Goal: Task Accomplishment & Management: Manage account settings

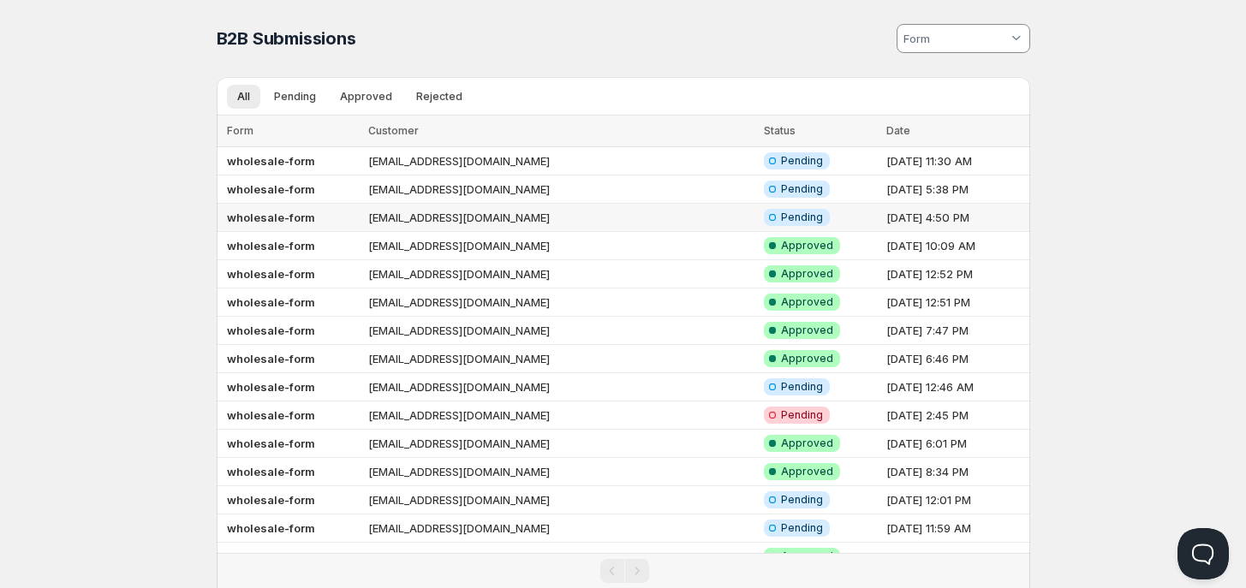
click at [332, 209] on td "wholesale-form" at bounding box center [290, 218] width 147 height 28
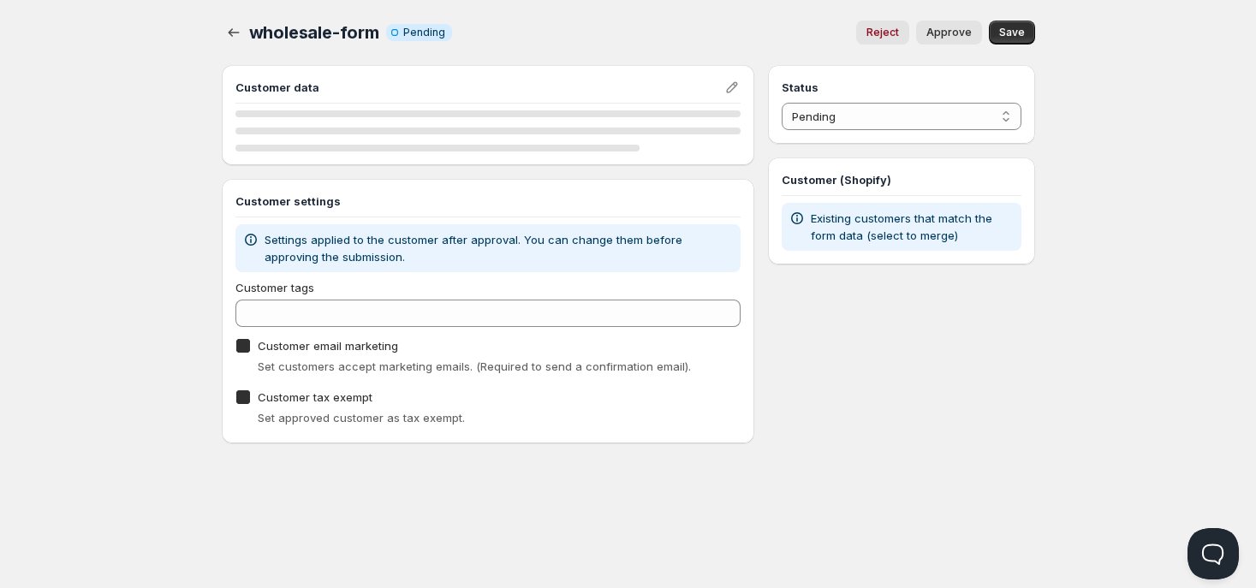
checkbox input "true"
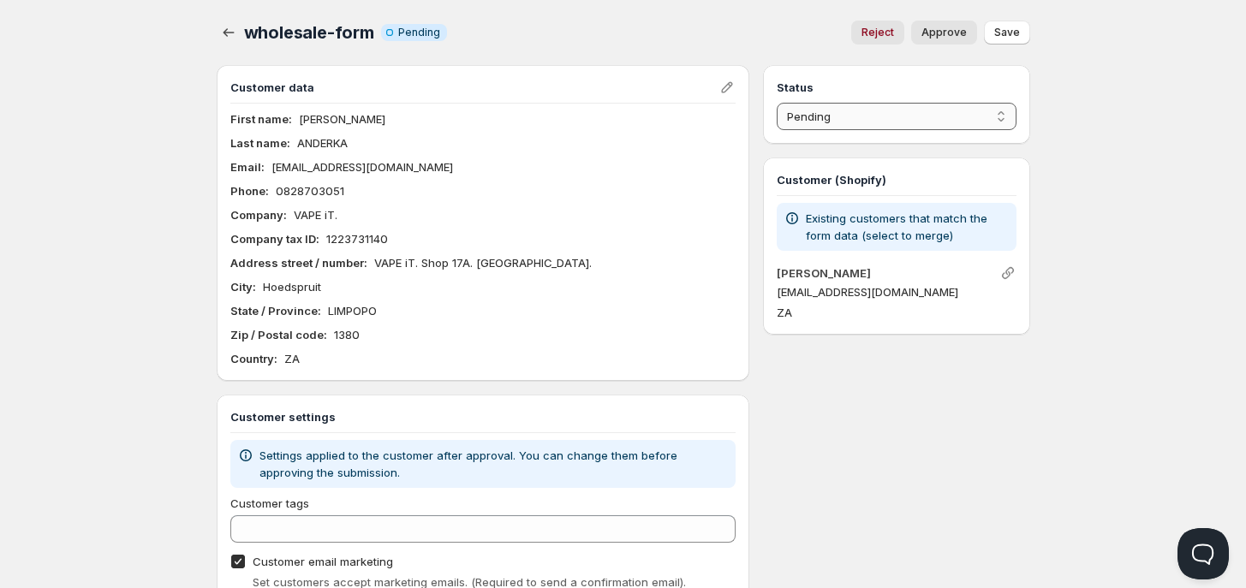
click at [825, 121] on select "Pending Approved Rejected Ignored Spam" at bounding box center [896, 116] width 239 height 27
select select "1"
click at [777, 103] on select "Pending Approved Rejected Ignored Spam" at bounding box center [896, 116] width 239 height 27
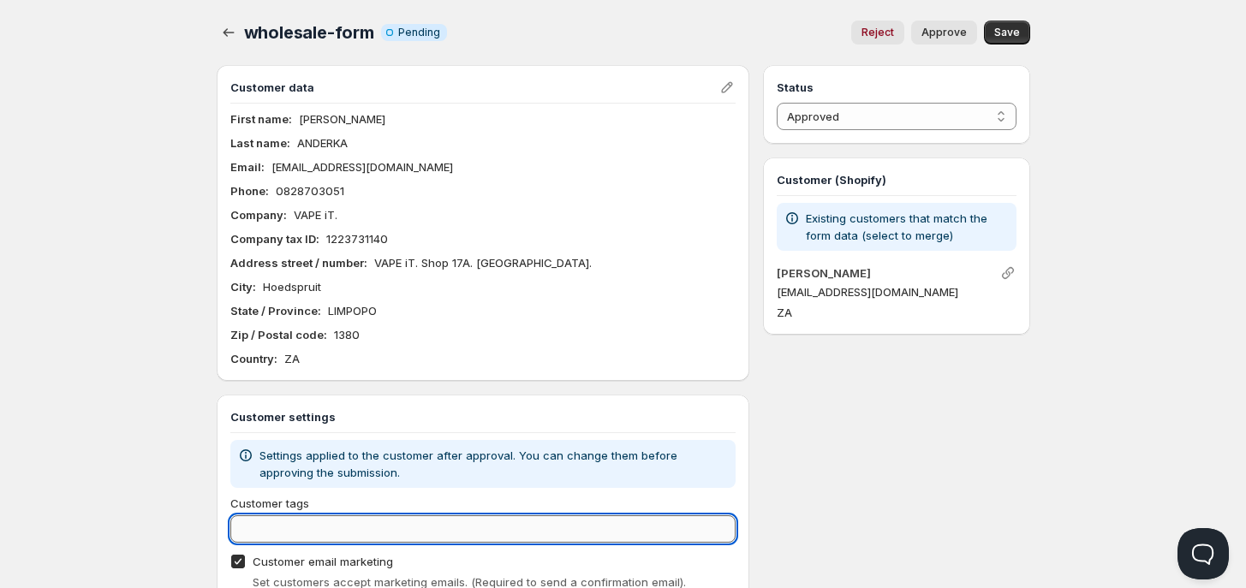
click at [414, 533] on input "Customer tags" at bounding box center [483, 529] width 506 height 27
type input "Wholesale"
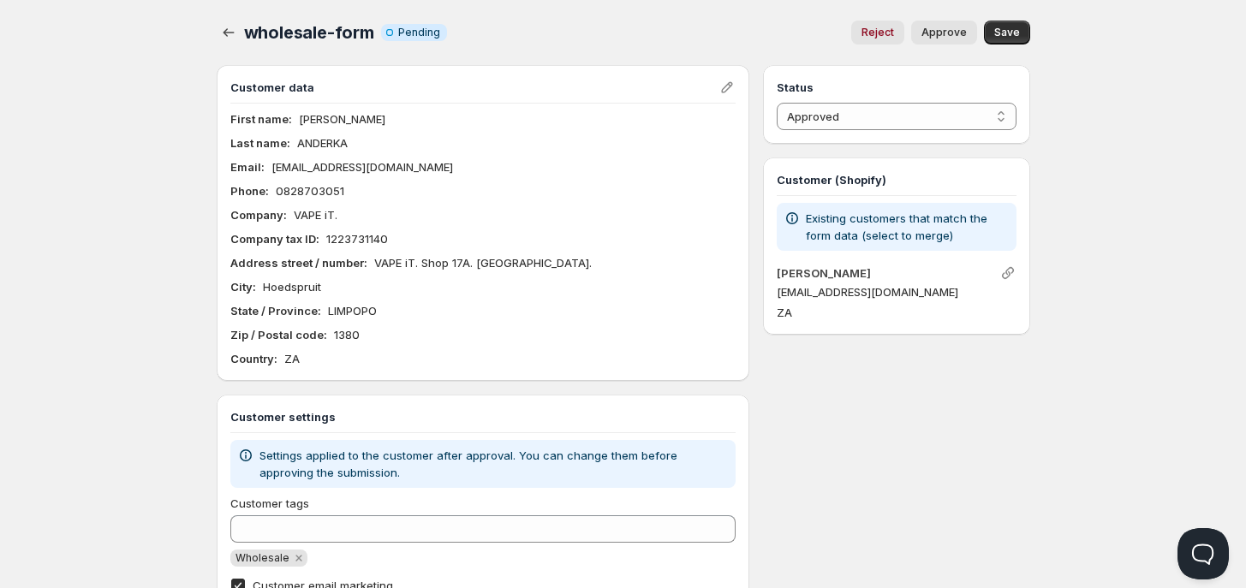
click at [484, 489] on div "Customer settings Settings applied to the customer after approval. You can chan…" at bounding box center [483, 539] width 506 height 261
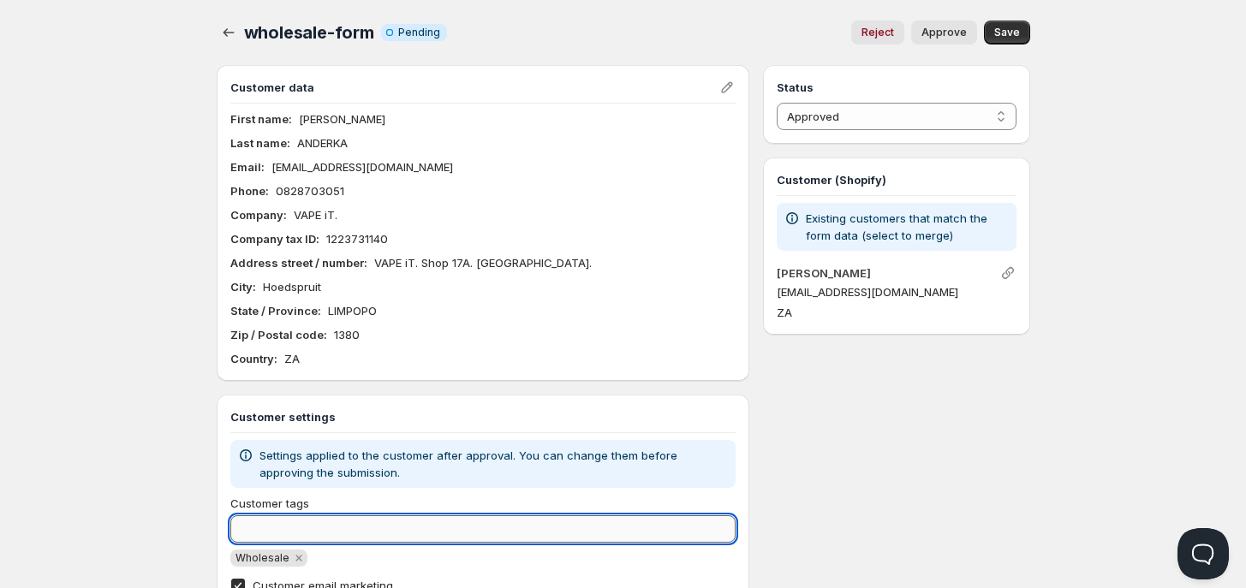
click at [348, 537] on input "Customer tags" at bounding box center [483, 529] width 506 height 27
type input "wholesale"
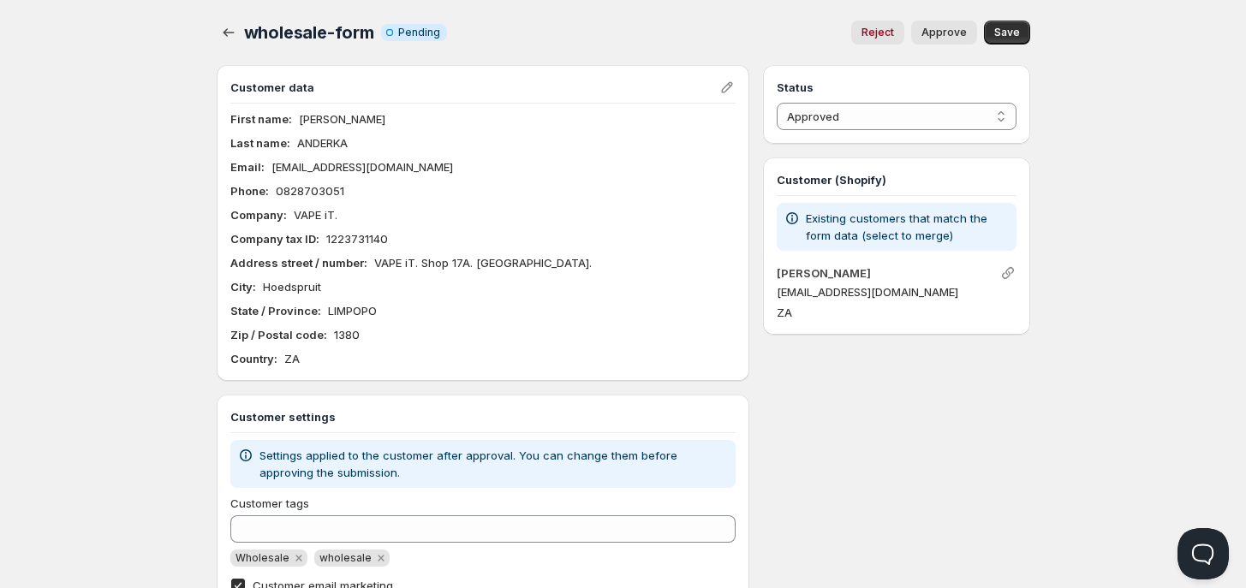
click at [373, 562] on div "Wholesale wholesale" at bounding box center [483, 558] width 506 height 17
click at [1011, 28] on span "Save" at bounding box center [1007, 33] width 26 height 14
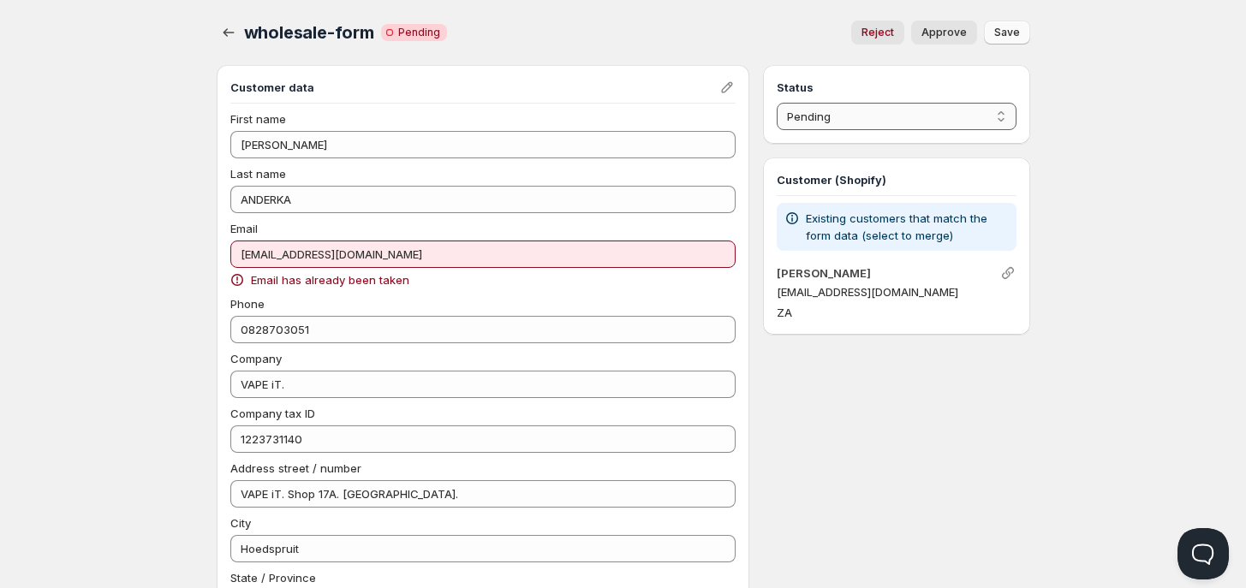
click at [874, 114] on select "Pending Approved Rejected Ignored Spam" at bounding box center [896, 116] width 239 height 27
click at [777, 103] on select "Pending Approved Rejected Ignored Spam" at bounding box center [896, 116] width 239 height 27
click at [1000, 30] on span "Save" at bounding box center [1007, 33] width 26 height 14
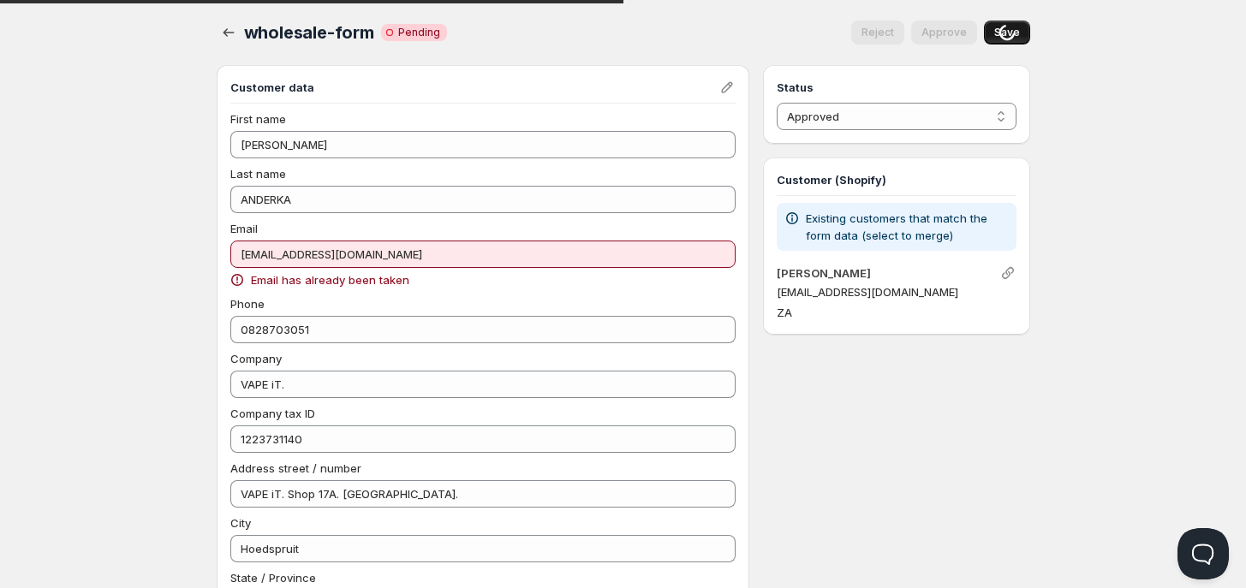
select select "0"
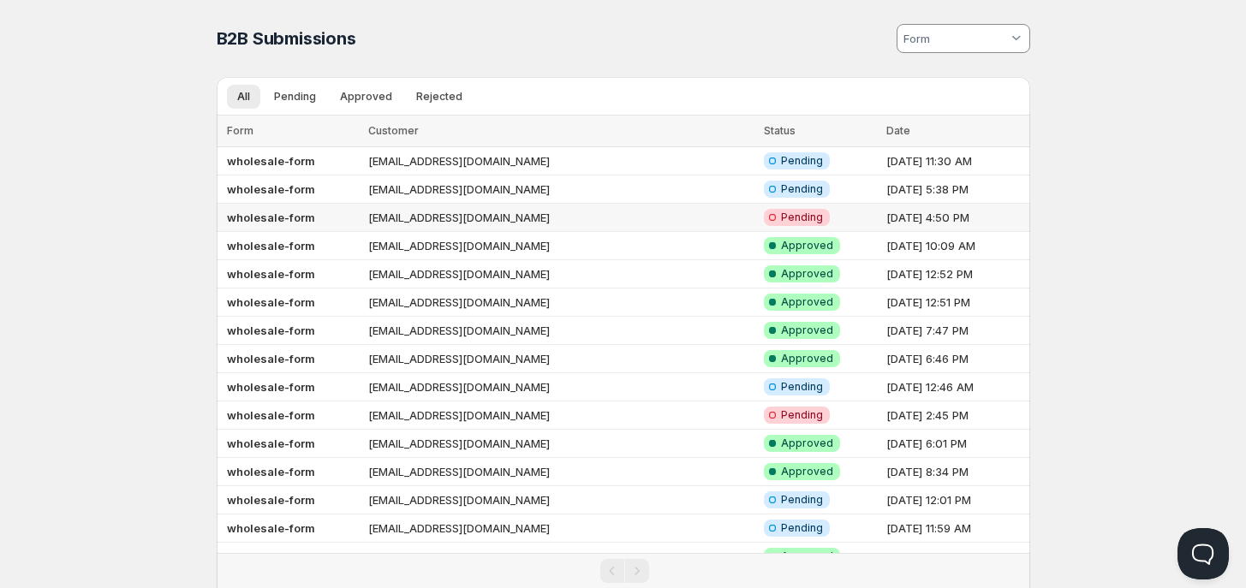
click at [272, 211] on b "wholesale-form" at bounding box center [271, 218] width 88 height 14
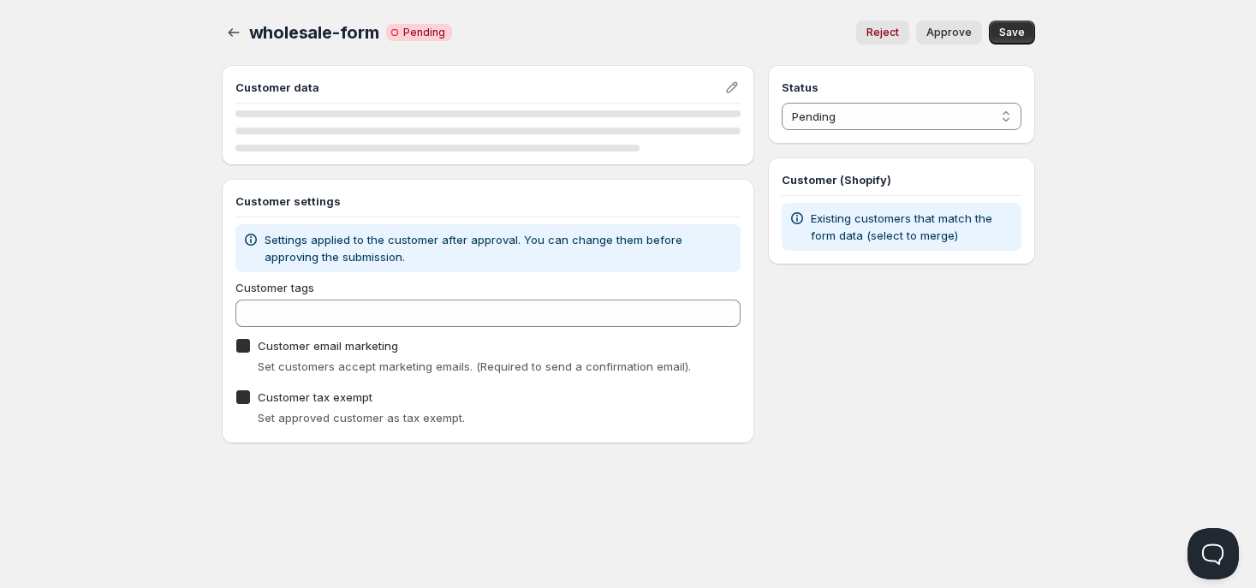
checkbox input "true"
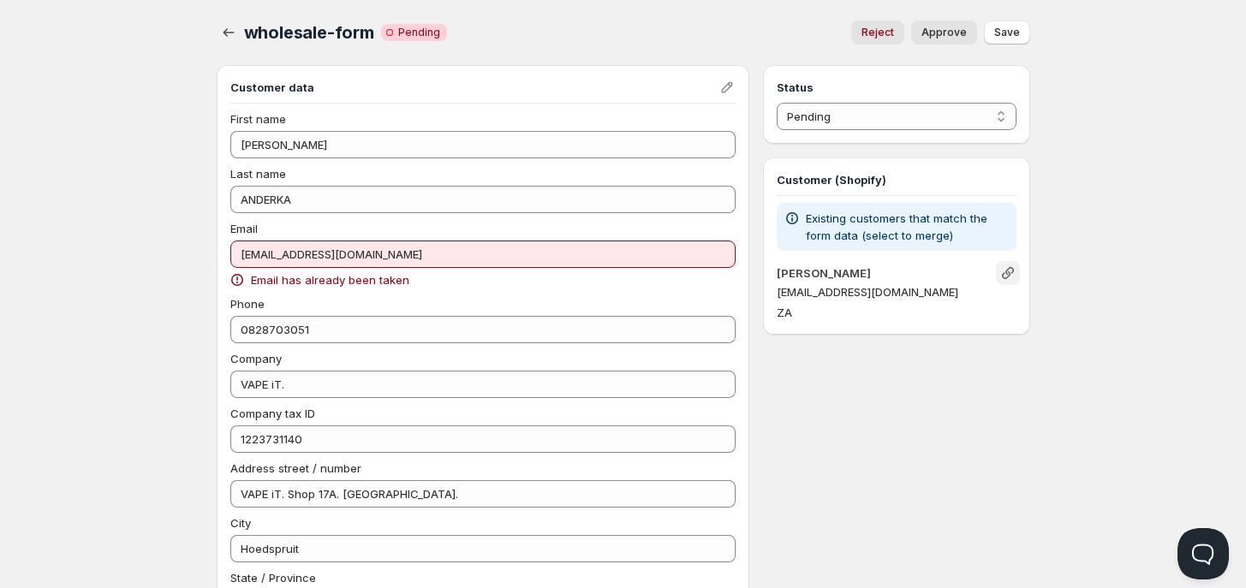
click at [1006, 272] on icon "Link" at bounding box center [1008, 273] width 12 height 12
click at [1007, 33] on span "Save" at bounding box center [1007, 33] width 26 height 14
click at [725, 85] on icon "Edit" at bounding box center [727, 87] width 17 height 17
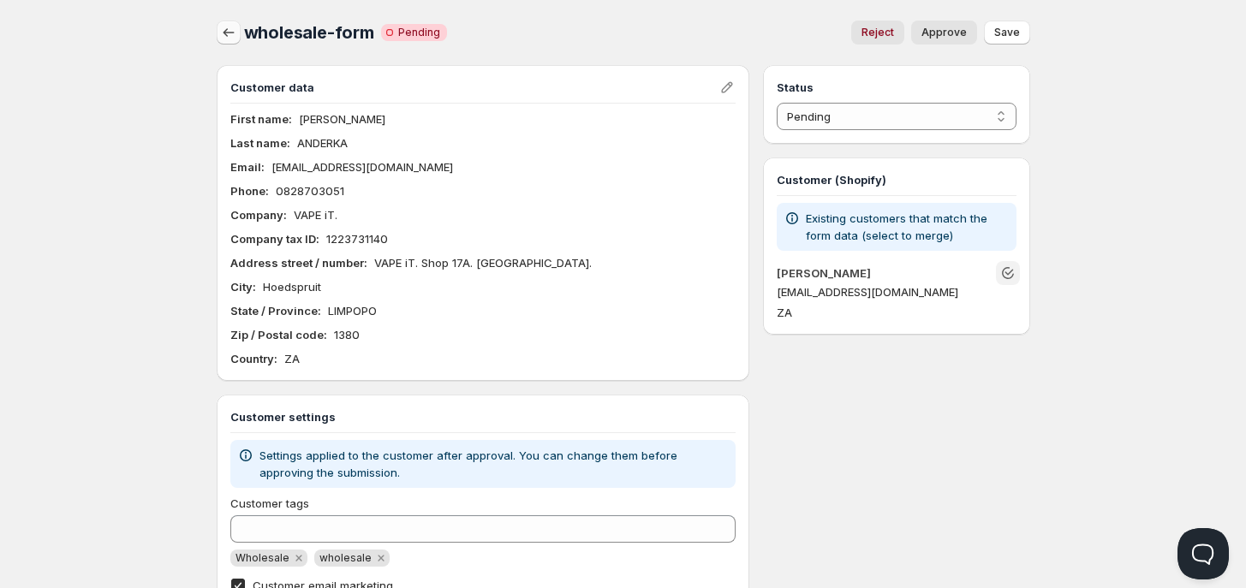
click at [225, 33] on icon "button" at bounding box center [228, 32] width 17 height 17
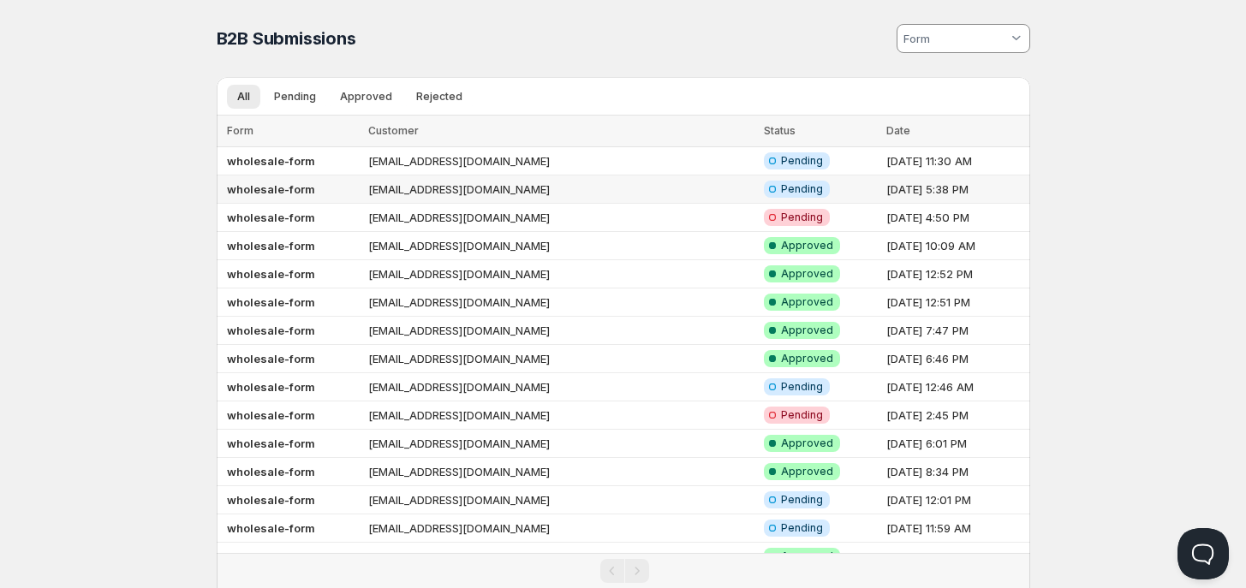
click at [335, 198] on td "wholesale-form" at bounding box center [290, 190] width 147 height 28
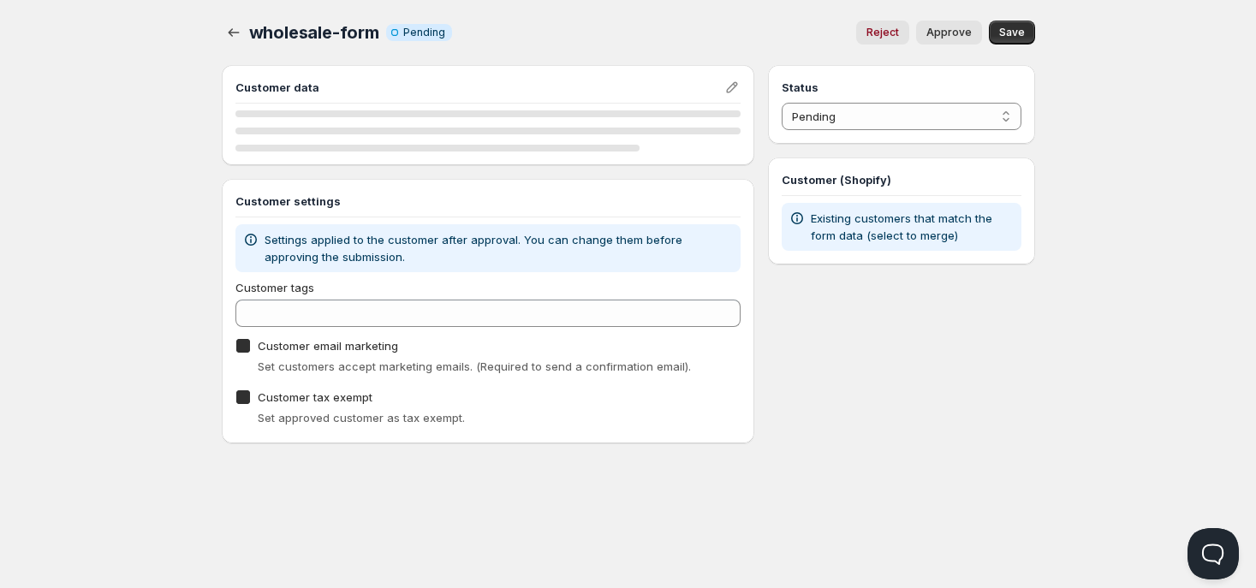
checkbox input "true"
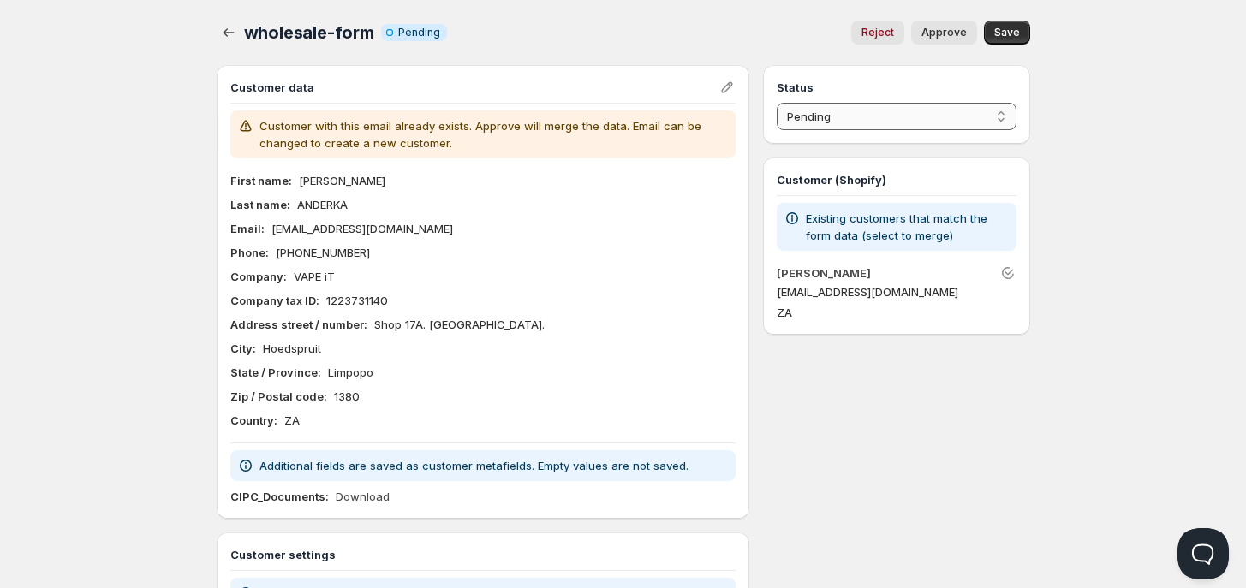
click at [827, 120] on select "Pending Approved Rejected Ignored Spam" at bounding box center [896, 116] width 239 height 27
select select "1"
click at [777, 103] on select "Pending Approved Rejected Ignored Spam" at bounding box center [896, 116] width 239 height 27
click at [833, 239] on p "Existing customers that match the form data (select to merge)" at bounding box center [907, 227] width 203 height 34
click at [906, 238] on p "Existing customers that match the form data (select to merge)" at bounding box center [907, 227] width 203 height 34
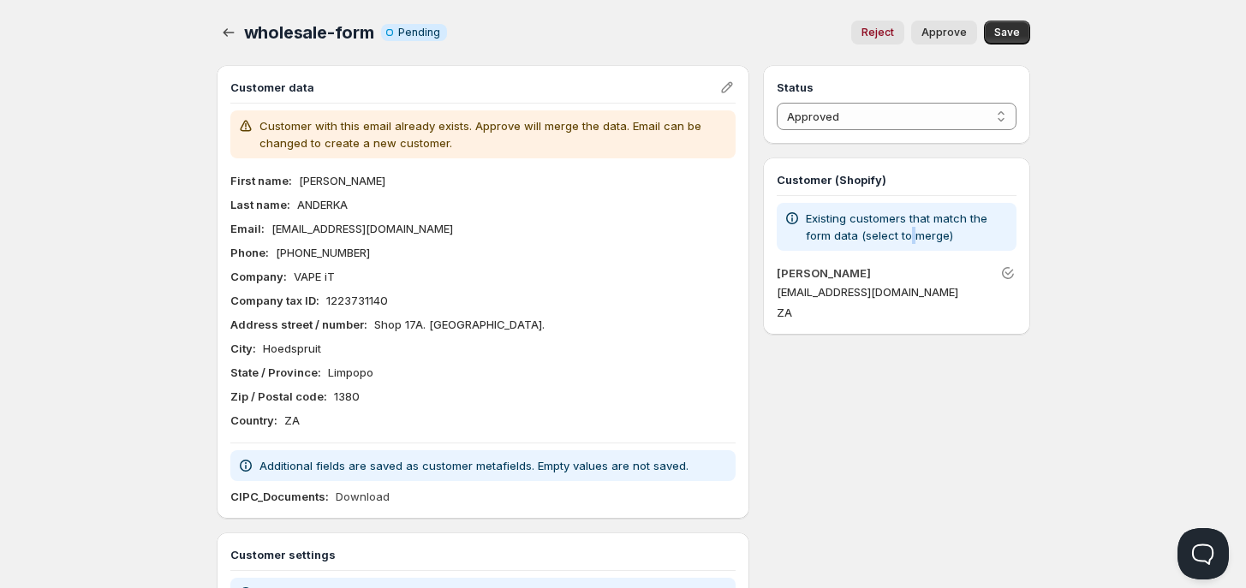
click at [906, 238] on p "Existing customers that match the form data (select to merge)" at bounding box center [907, 227] width 203 height 34
click at [845, 221] on p "Existing customers that match the form data (select to merge)" at bounding box center [907, 227] width 203 height 34
click at [839, 224] on p "Existing customers that match the form data (select to merge)" at bounding box center [907, 227] width 203 height 34
click at [828, 230] on p "Existing customers that match the form data (select to merge)" at bounding box center [907, 227] width 203 height 34
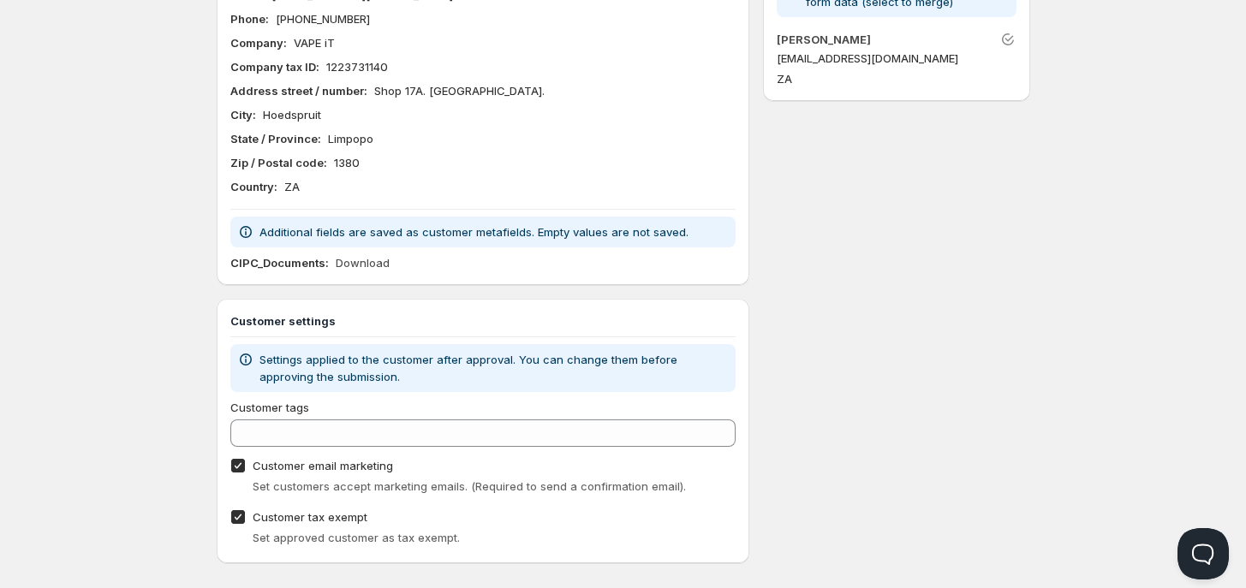
scroll to position [251, 0]
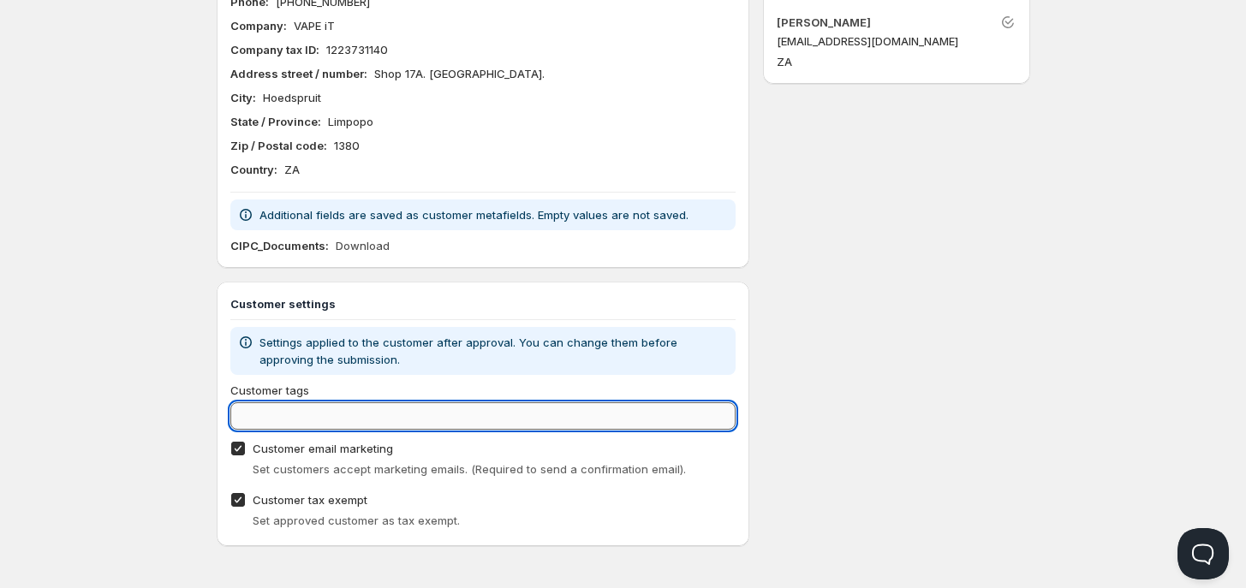
click at [308, 421] on input "Customer tags" at bounding box center [483, 416] width 506 height 27
type input "wholesale"
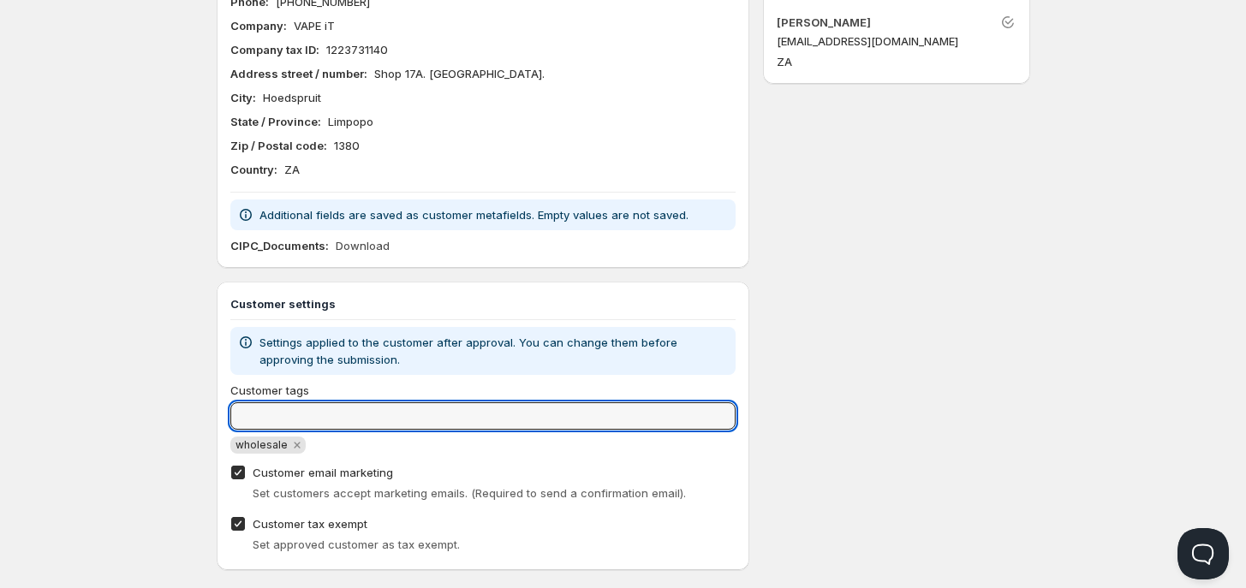
click at [319, 430] on div "Customer tags wholesale" at bounding box center [483, 418] width 506 height 72
type input "Wholesale"
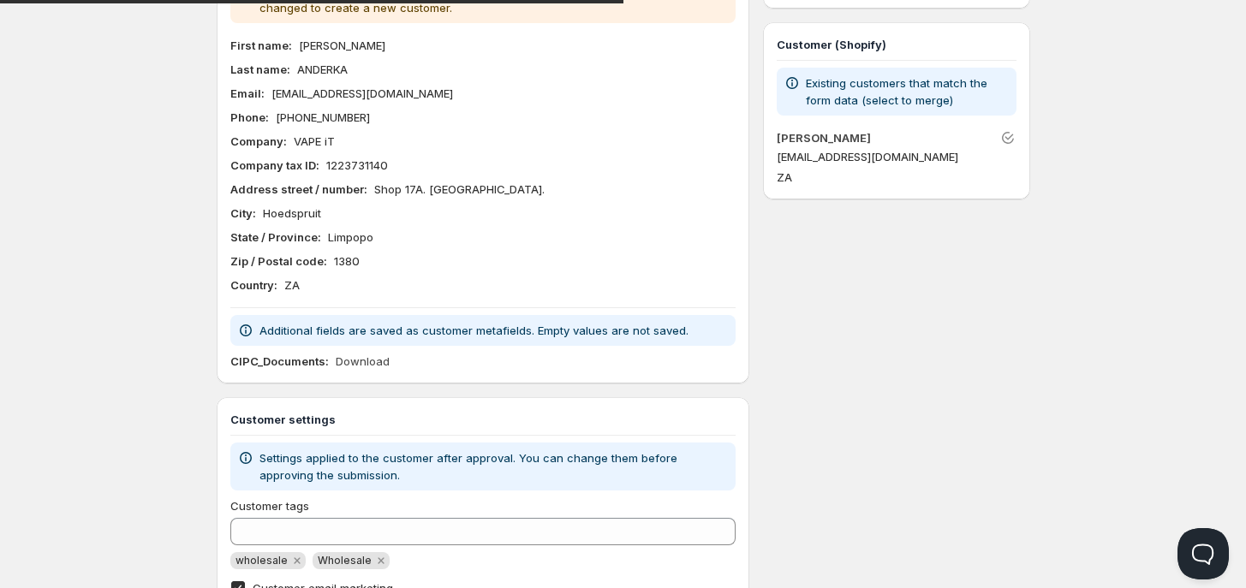
scroll to position [0, 0]
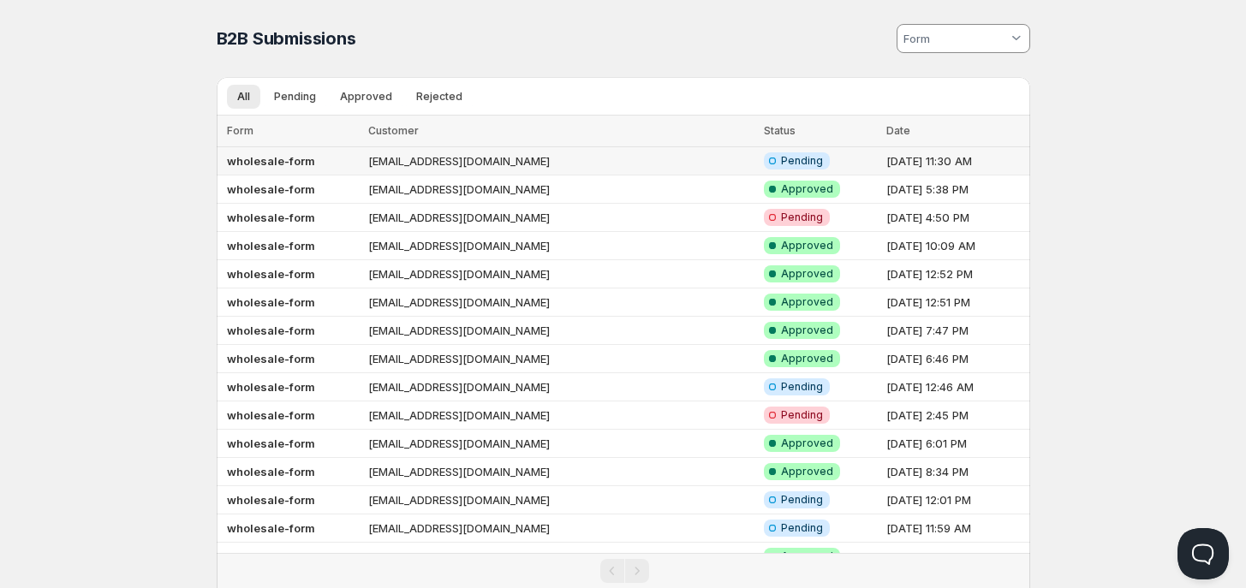
click at [388, 162] on td "[EMAIL_ADDRESS][DOMAIN_NAME]" at bounding box center [561, 161] width 396 height 28
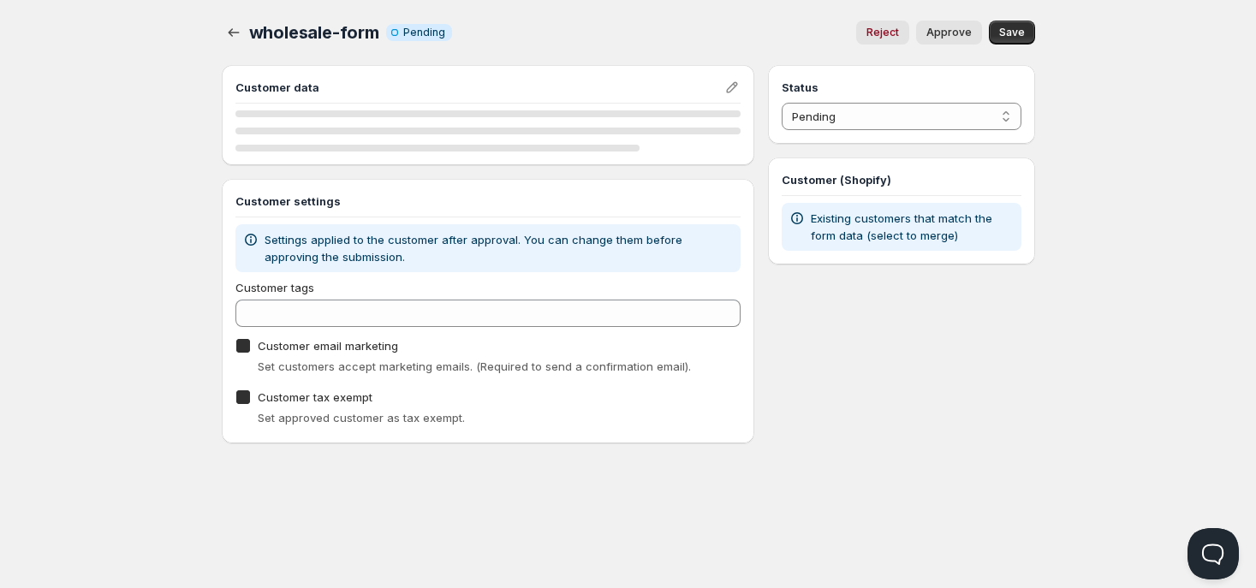
checkbox input "true"
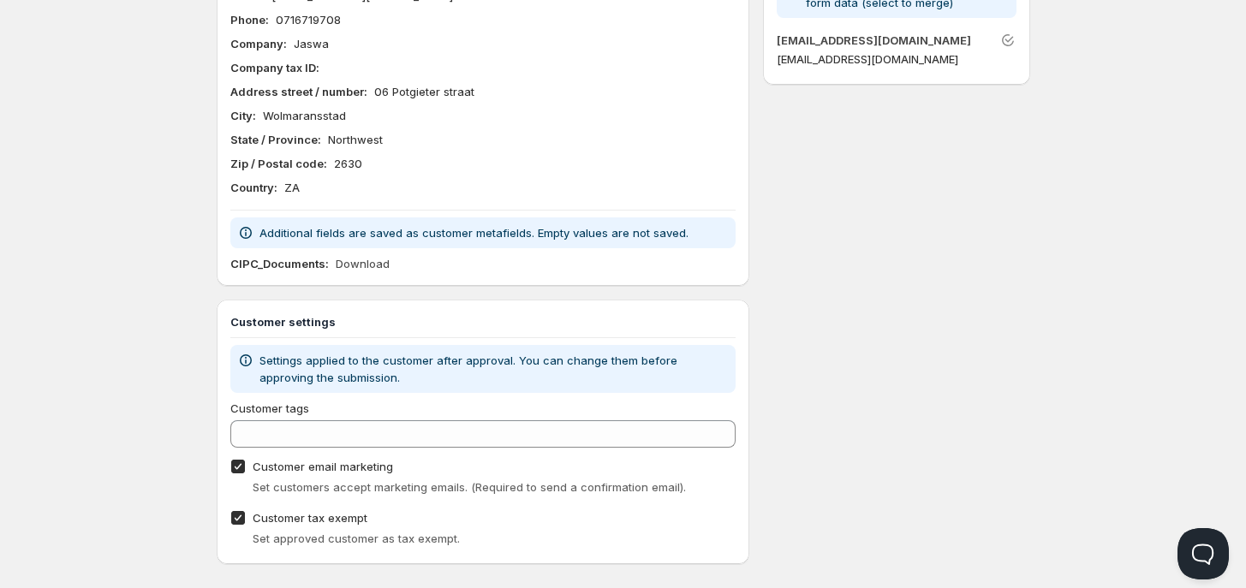
scroll to position [251, 0]
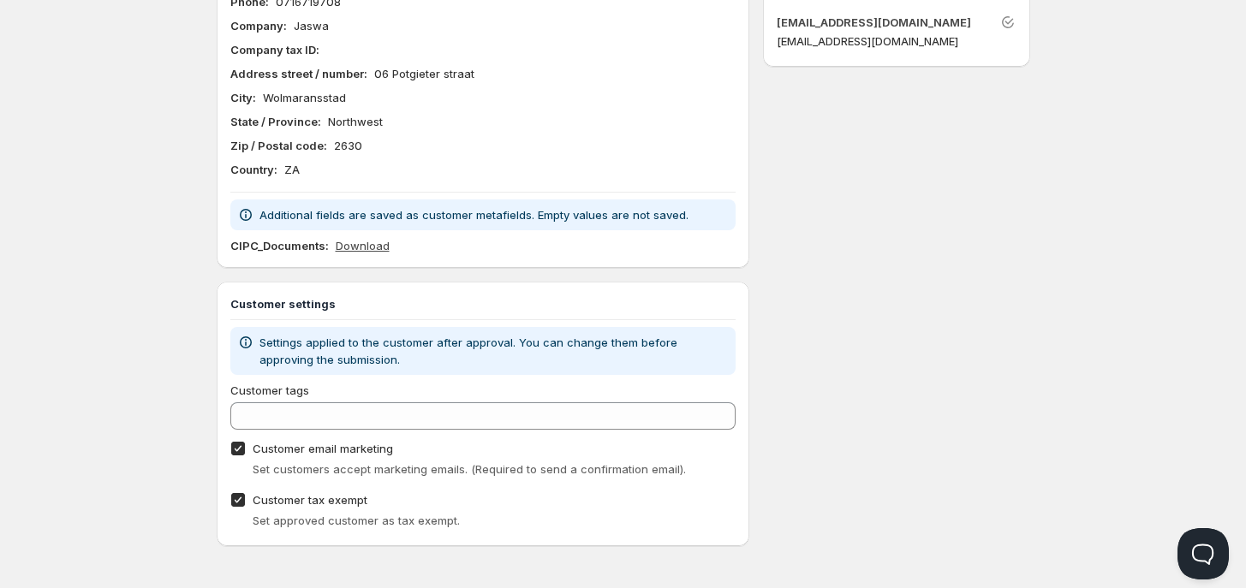
click at [357, 243] on link "Download" at bounding box center [363, 245] width 54 height 17
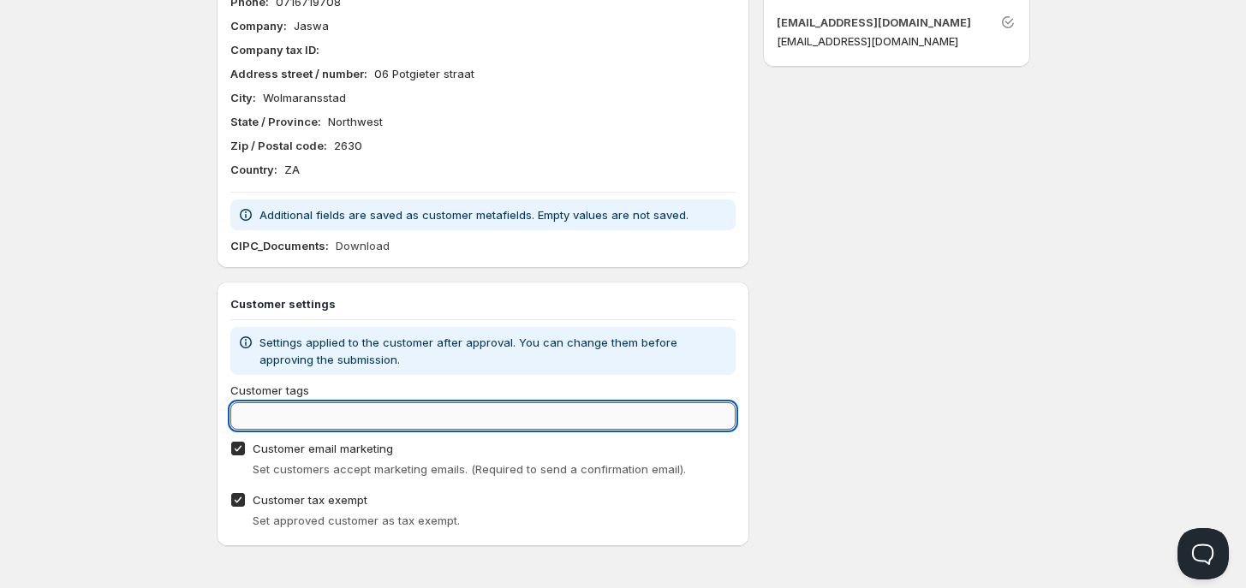
click at [313, 410] on input "Customer tags" at bounding box center [483, 416] width 506 height 27
type input "wholesale"
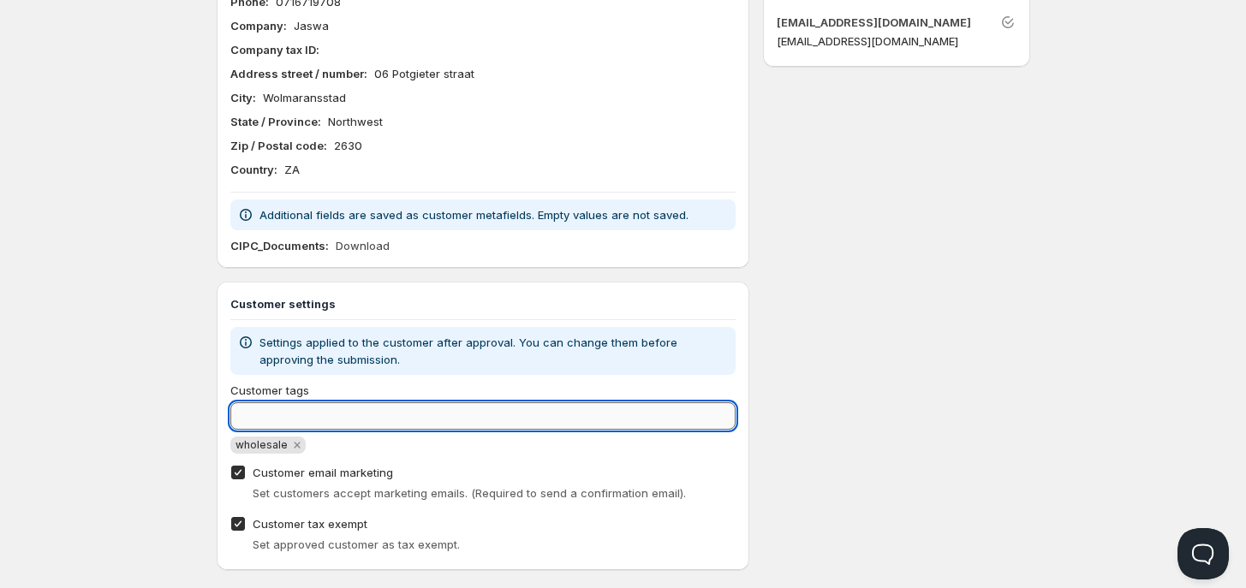
click at [349, 428] on input "Customer tags" at bounding box center [483, 416] width 506 height 27
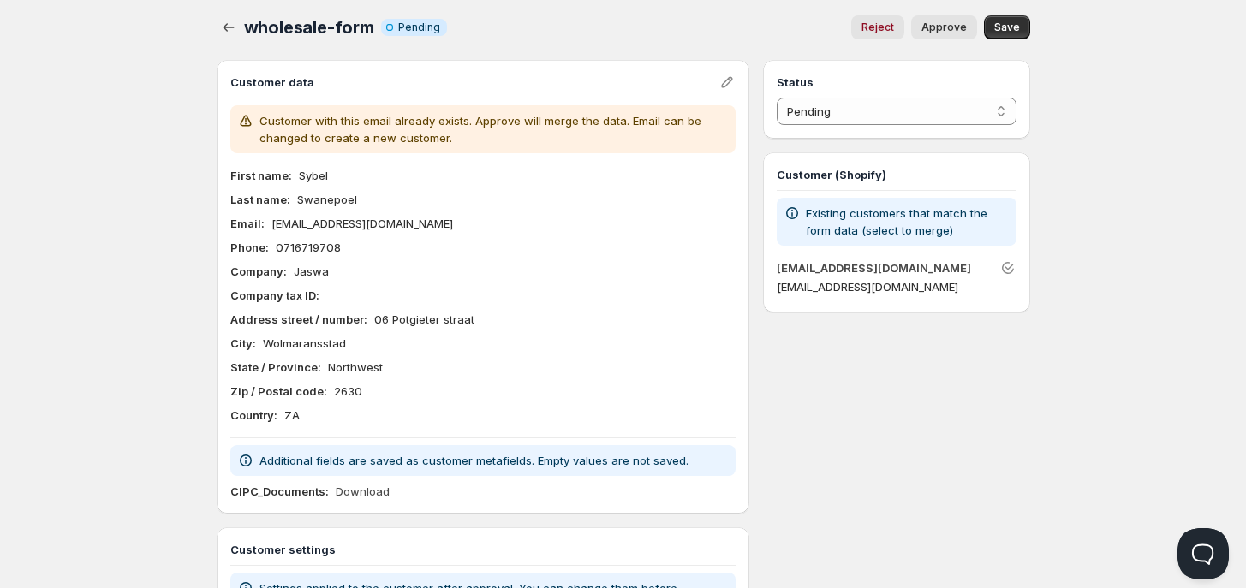
scroll to position [0, 0]
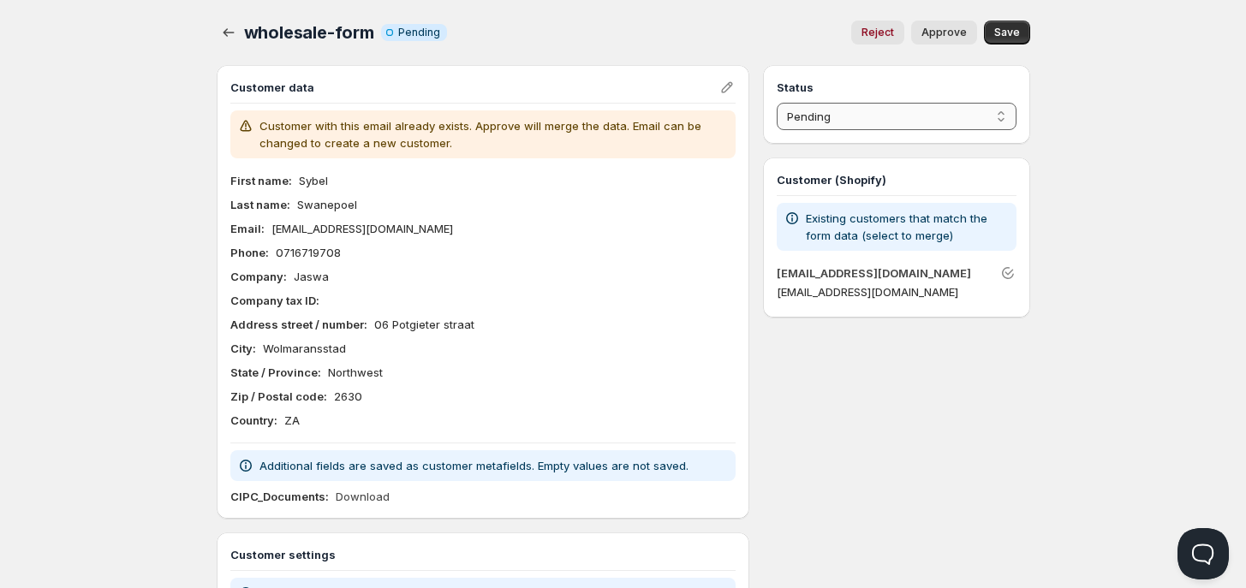
type input "Wholesale"
click at [866, 108] on select "Pending Approved Rejected Ignored Spam" at bounding box center [896, 116] width 239 height 27
click at [777, 103] on select "Pending Approved Rejected Ignored Spam" at bounding box center [896, 116] width 239 height 27
click at [999, 24] on button "Save" at bounding box center [1007, 33] width 46 height 24
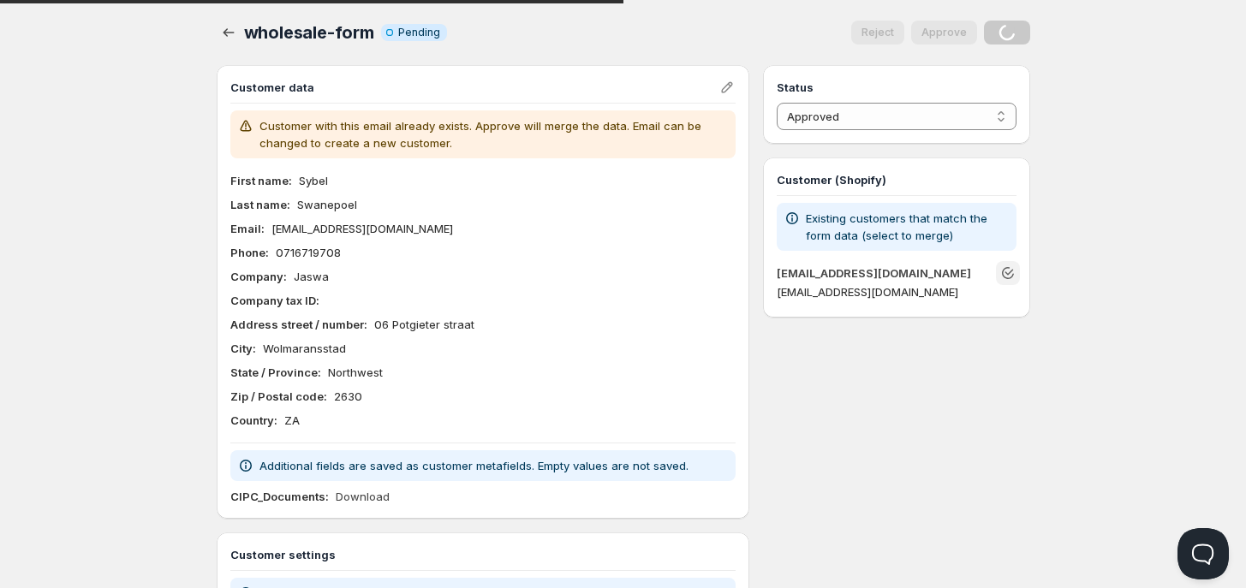
click at [1002, 265] on icon "Unlink" at bounding box center [1008, 273] width 17 height 17
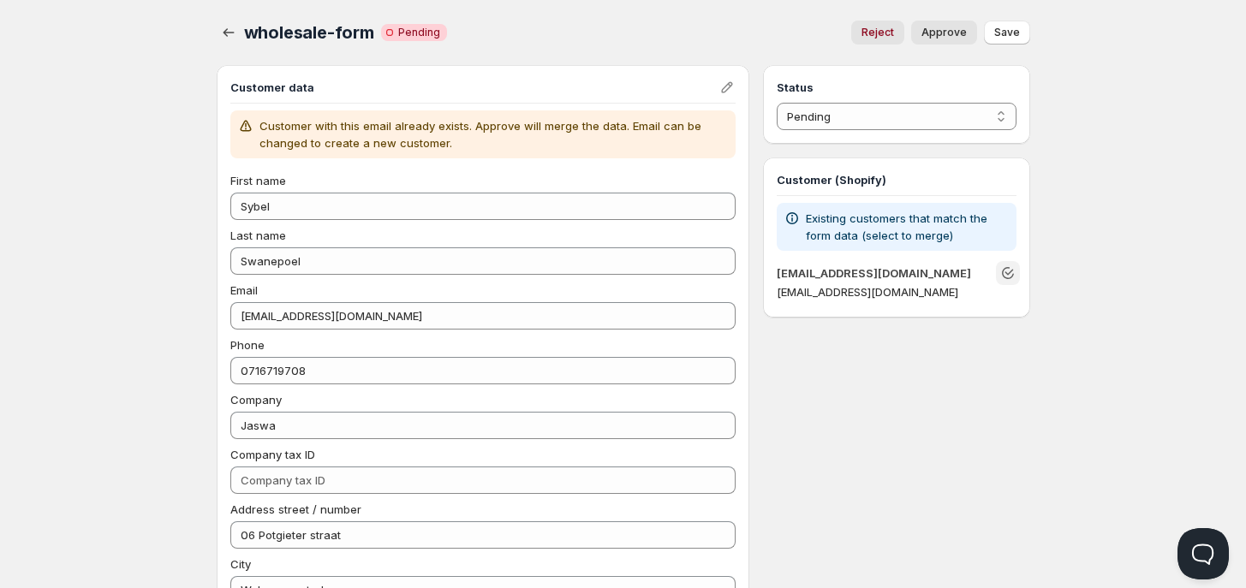
click at [1009, 265] on icon "Unlink" at bounding box center [1008, 273] width 17 height 17
click at [1007, 265] on icon "Unlink" at bounding box center [1008, 273] width 17 height 17
click at [927, 235] on p "Existing customers that match the form data (select to merge)" at bounding box center [907, 227] width 203 height 34
click at [835, 216] on p "Existing customers that match the form data (select to merge)" at bounding box center [907, 227] width 203 height 34
click at [839, 218] on p "Existing customers that match the form data (select to merge)" at bounding box center [907, 227] width 203 height 34
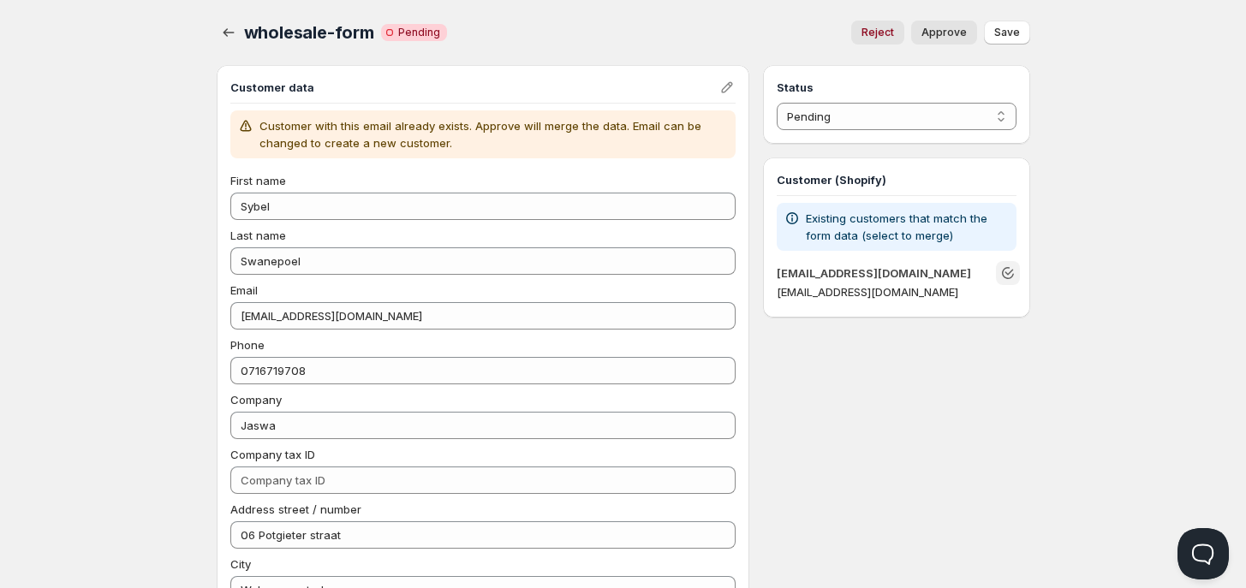
click at [841, 224] on p "Existing customers that match the form data (select to merge)" at bounding box center [907, 227] width 203 height 34
click at [848, 224] on p "Existing customers that match the form data (select to merge)" at bounding box center [907, 227] width 203 height 34
click at [935, 33] on span "Approve" at bounding box center [944, 33] width 45 height 14
click at [862, 103] on select "Pending Approved Rejected Ignored Spam" at bounding box center [896, 116] width 239 height 27
click at [777, 103] on select "Pending Approved Rejected Ignored Spam" at bounding box center [896, 116] width 239 height 27
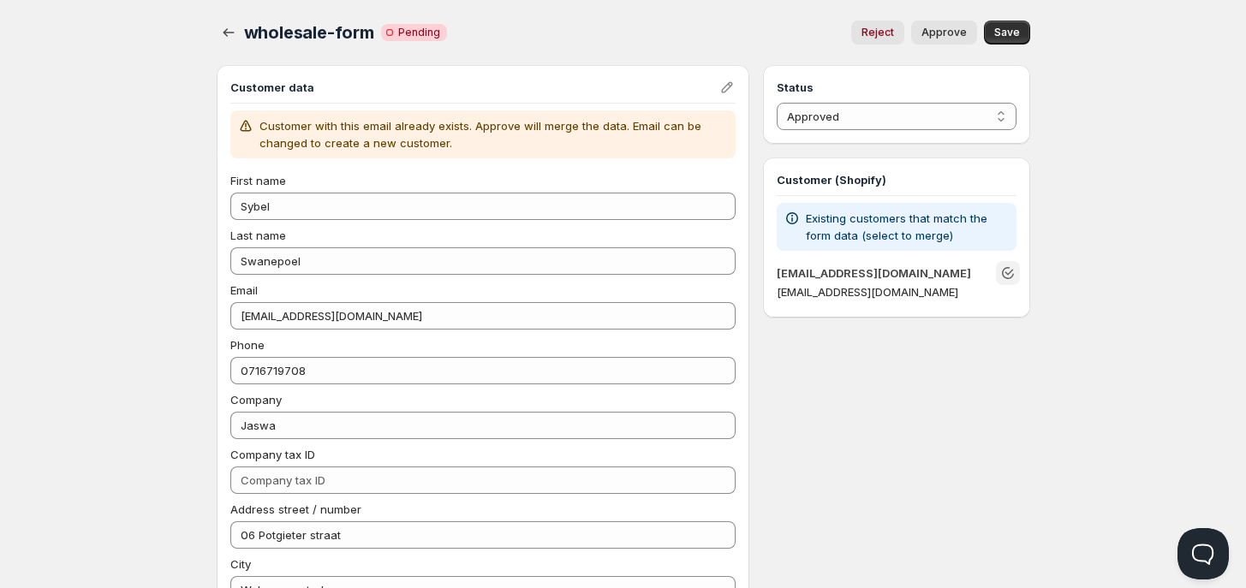
click at [1009, 33] on span "Save" at bounding box center [1007, 33] width 26 height 14
click at [945, 228] on p "Existing customers that match the form data (select to merge)" at bounding box center [907, 227] width 203 height 34
drag, startPoint x: 945, startPoint y: 228, endPoint x: 879, endPoint y: 236, distance: 66.5
click at [936, 230] on p "Existing customers that match the form data (select to merge)" at bounding box center [907, 227] width 203 height 34
click at [857, 239] on p "Existing customers that match the form data (select to merge)" at bounding box center [907, 227] width 203 height 34
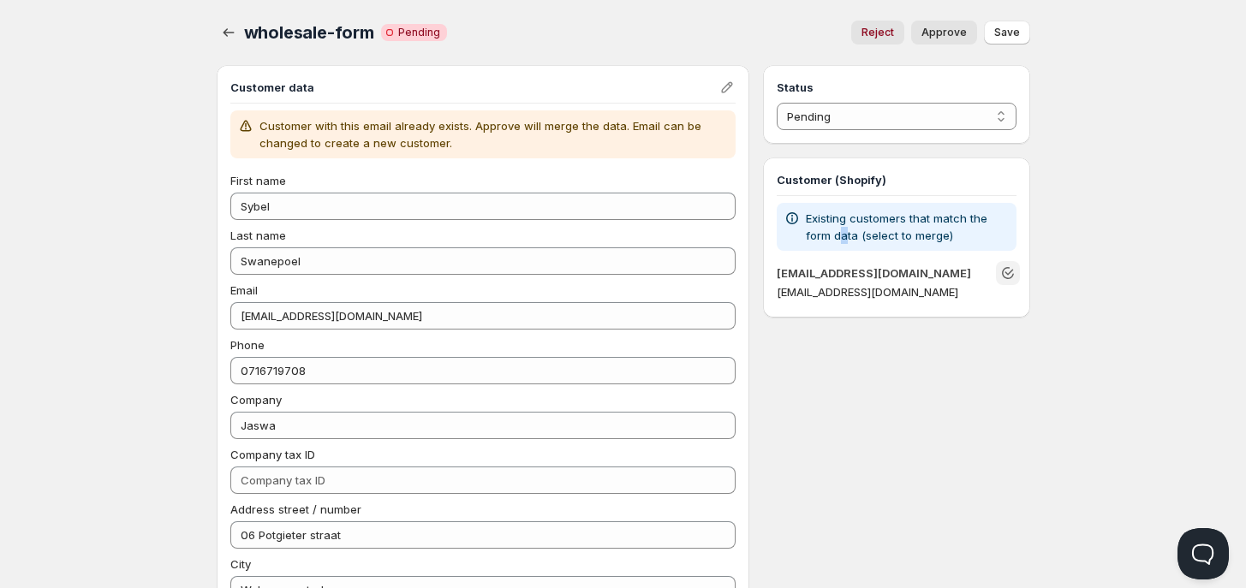
click at [842, 238] on p "Existing customers that match the form data (select to merge)" at bounding box center [907, 227] width 203 height 34
drag, startPoint x: 831, startPoint y: 236, endPoint x: 809, endPoint y: 235, distance: 21.5
click at [828, 236] on p "Existing customers that match the form data (select to merge)" at bounding box center [907, 227] width 203 height 34
click at [807, 235] on p "Existing customers that match the form data (select to merge)" at bounding box center [907, 227] width 203 height 34
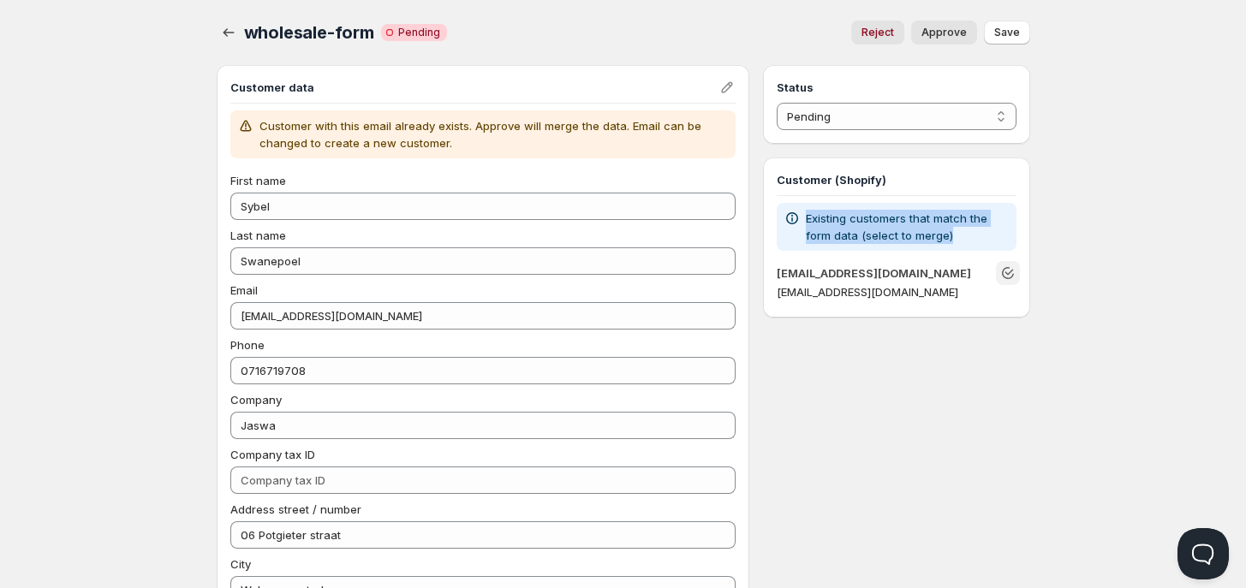
click at [807, 235] on p "Existing customers that match the form data (select to merge)" at bounding box center [907, 227] width 203 height 34
click at [806, 234] on p "Existing customers that match the form data (select to merge)" at bounding box center [907, 227] width 203 height 34
click at [806, 235] on p "Existing customers that match the form data (select to merge)" at bounding box center [907, 227] width 203 height 34
click at [772, 227] on div "Customer (Shopify) Existing customers that match the form data (select to merge…" at bounding box center [896, 238] width 266 height 160
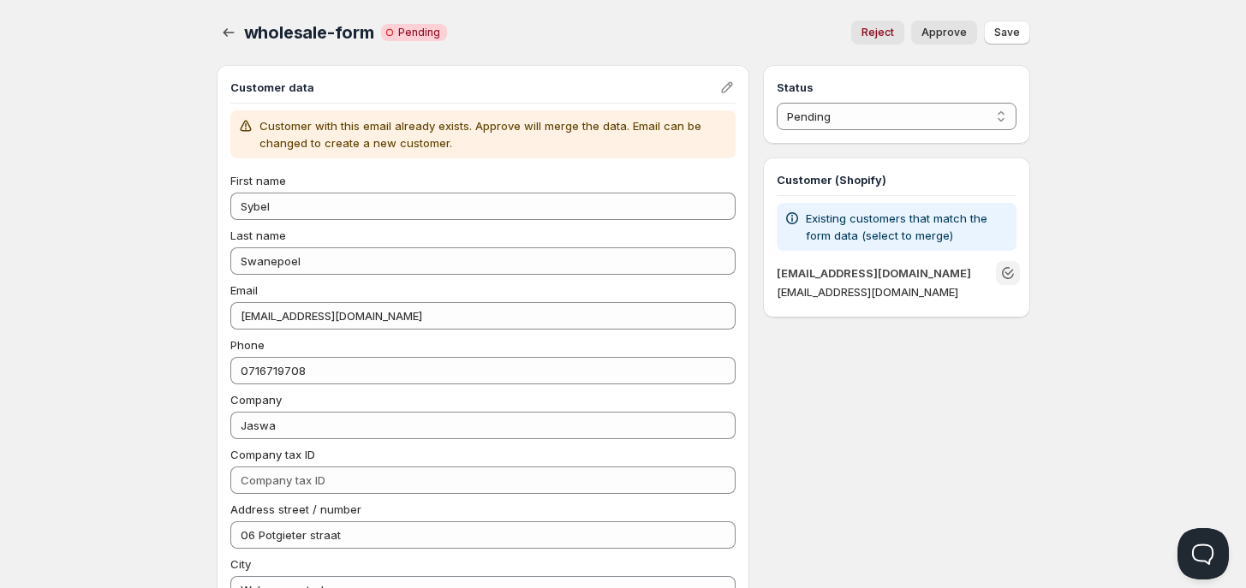
click at [778, 221] on div "Existing customers that match the form data (select to merge)" at bounding box center [896, 227] width 239 height 48
click at [779, 222] on div "Existing customers that match the form data (select to merge)" at bounding box center [896, 227] width 239 height 48
drag, startPoint x: 844, startPoint y: 226, endPoint x: 859, endPoint y: 230, distance: 16.0
click at [845, 227] on p "Existing customers that match the form data (select to merge)" at bounding box center [907, 227] width 203 height 34
drag, startPoint x: 888, startPoint y: 236, endPoint x: 900, endPoint y: 240, distance: 12.5
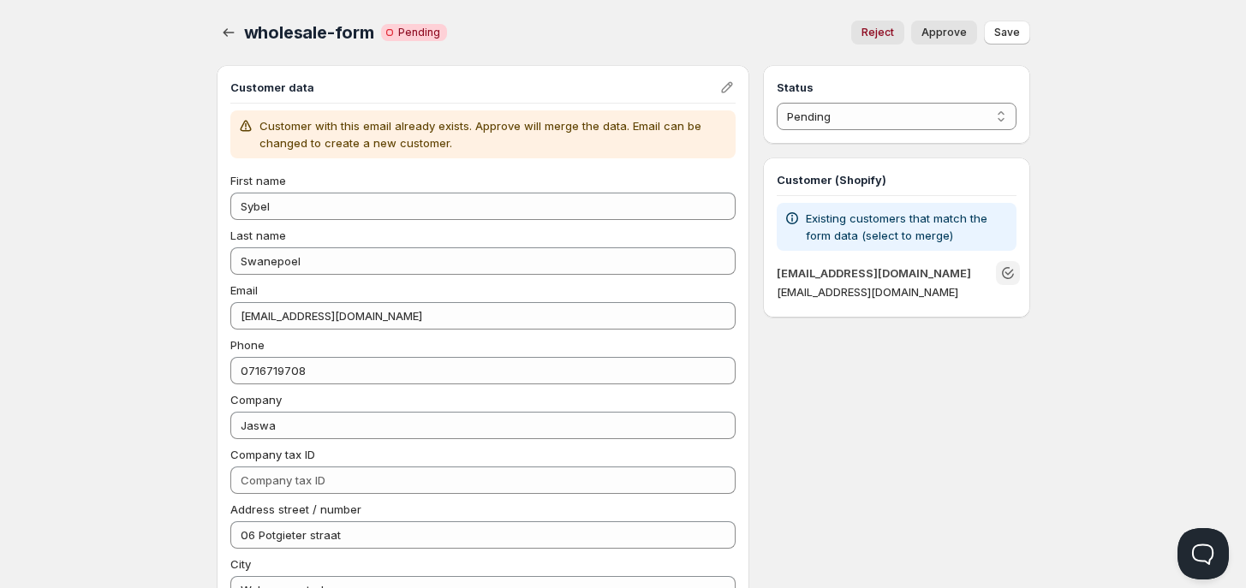
click at [893, 238] on p "Existing customers that match the form data (select to merge)" at bounding box center [907, 227] width 203 height 34
drag, startPoint x: 922, startPoint y: 242, endPoint x: 935, endPoint y: 244, distance: 13.8
click at [922, 242] on p "Existing customers that match the form data (select to merge)" at bounding box center [907, 227] width 203 height 34
click at [1011, 271] on icon "Unlink" at bounding box center [1008, 273] width 17 height 17
click at [1008, 271] on icon "Unlink" at bounding box center [1008, 273] width 17 height 17
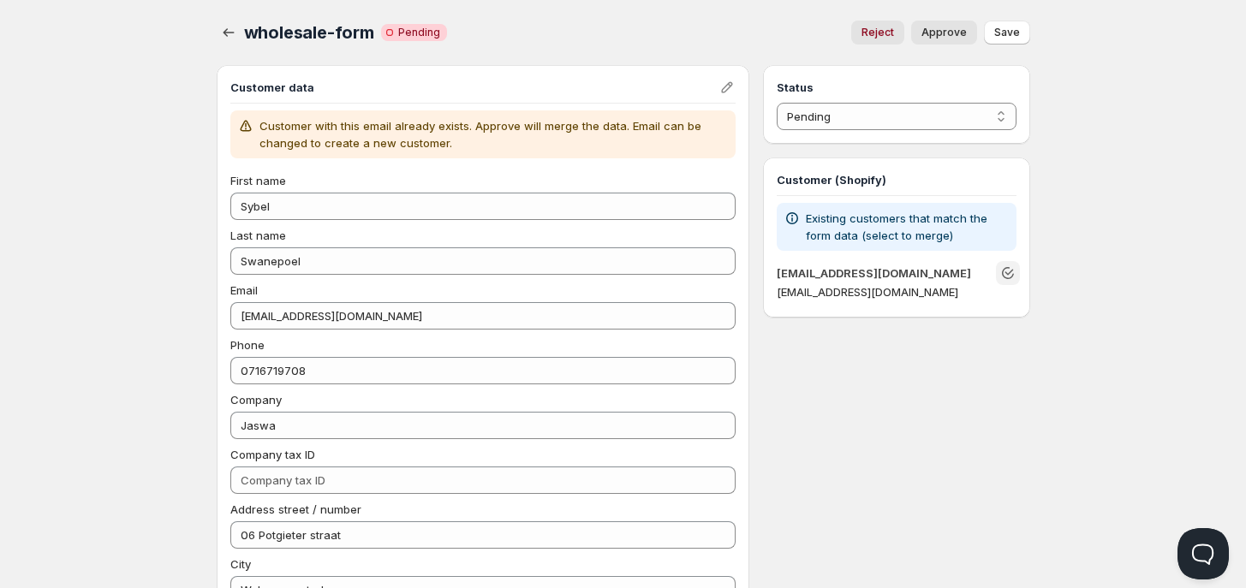
click at [1007, 271] on icon "Unlink" at bounding box center [1008, 273] width 17 height 17
click at [1009, 39] on span "Save" at bounding box center [1007, 33] width 26 height 14
click at [1016, 37] on span "Save" at bounding box center [1007, 33] width 26 height 14
click at [636, 135] on p "Customer with this email already exists. Approve will merge the data. Email can…" at bounding box center [495, 134] width 470 height 34
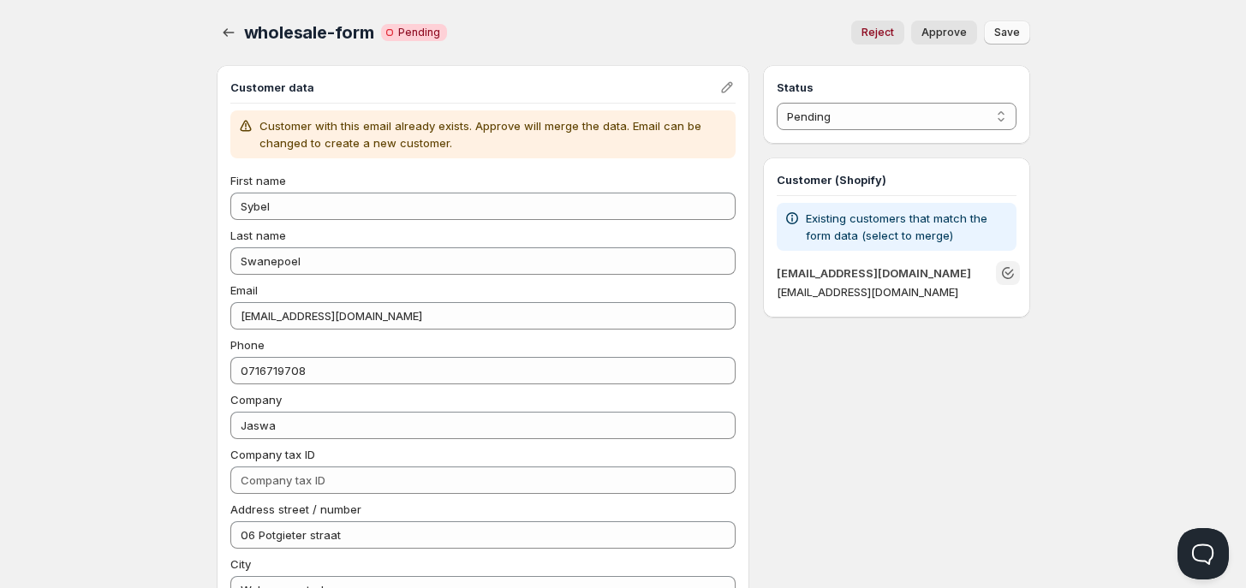
drag, startPoint x: 634, startPoint y: 134, endPoint x: 595, endPoint y: 125, distance: 39.5
click at [626, 134] on p "Customer with this email already exists. Approve will merge the data. Email can…" at bounding box center [495, 134] width 470 height 34
drag, startPoint x: 531, startPoint y: 120, endPoint x: 471, endPoint y: 116, distance: 60.1
click at [495, 118] on p "Customer with this email already exists. Approve will merge the data. Email can…" at bounding box center [495, 134] width 470 height 34
click at [442, 127] on p "Customer with this email already exists. Approve will merge the data. Email can…" at bounding box center [495, 134] width 470 height 34
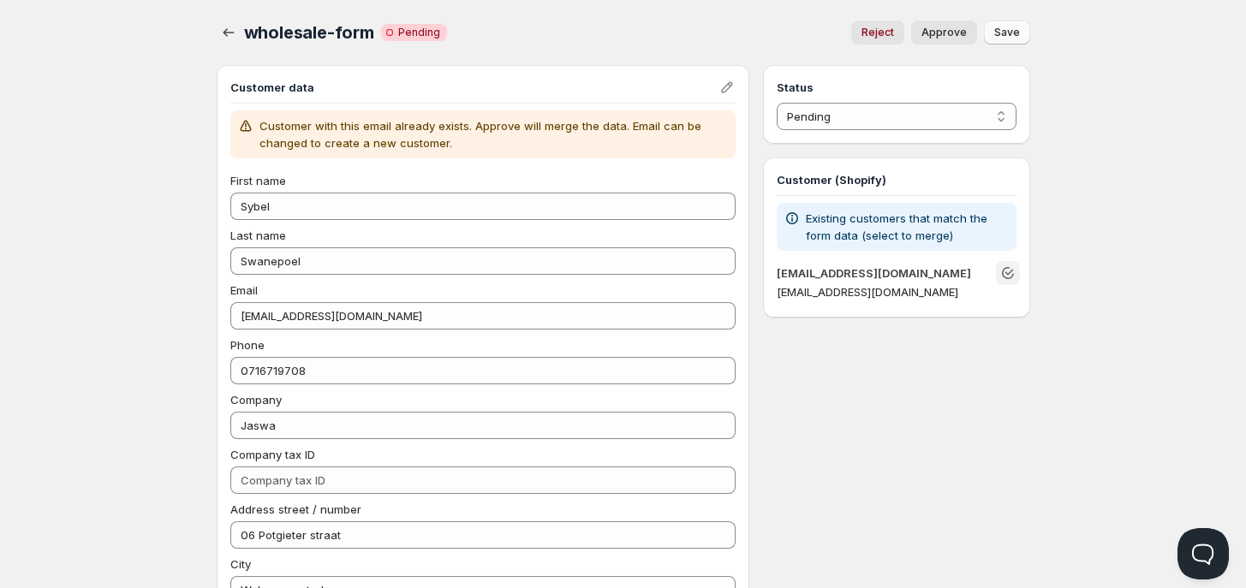
click at [396, 134] on p "Customer with this email already exists. Approve will merge the data. Email can…" at bounding box center [495, 134] width 470 height 34
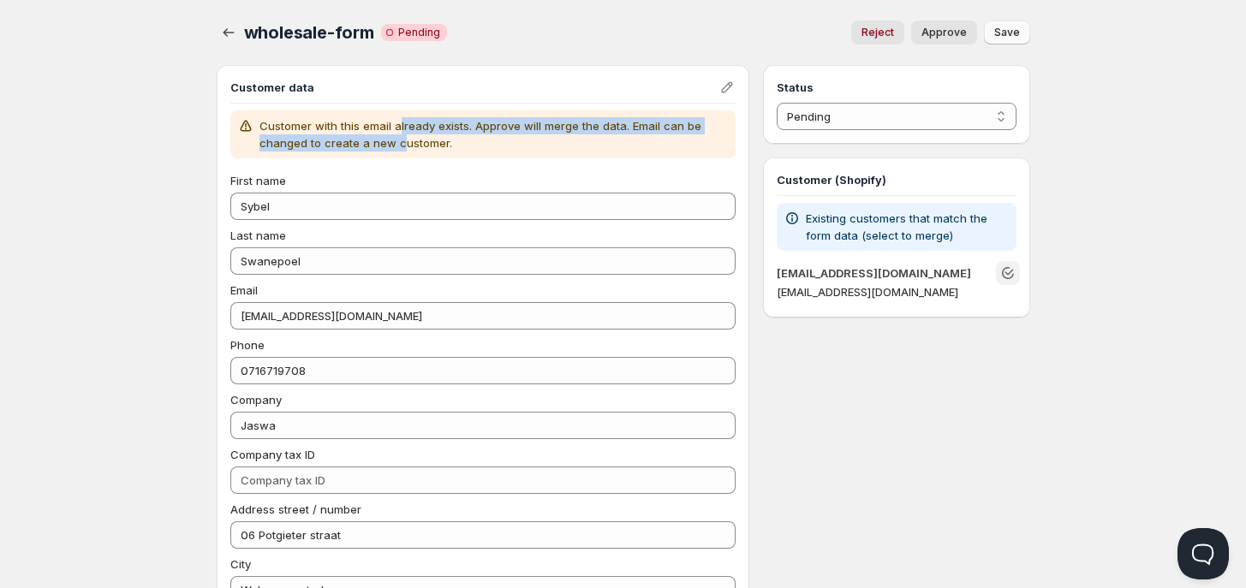
click at [395, 135] on p "Customer with this email already exists. Approve will merge the data. Email can…" at bounding box center [495, 134] width 470 height 34
click at [395, 136] on p "Customer with this email already exists. Approve will merge the data. Email can…" at bounding box center [495, 134] width 470 height 34
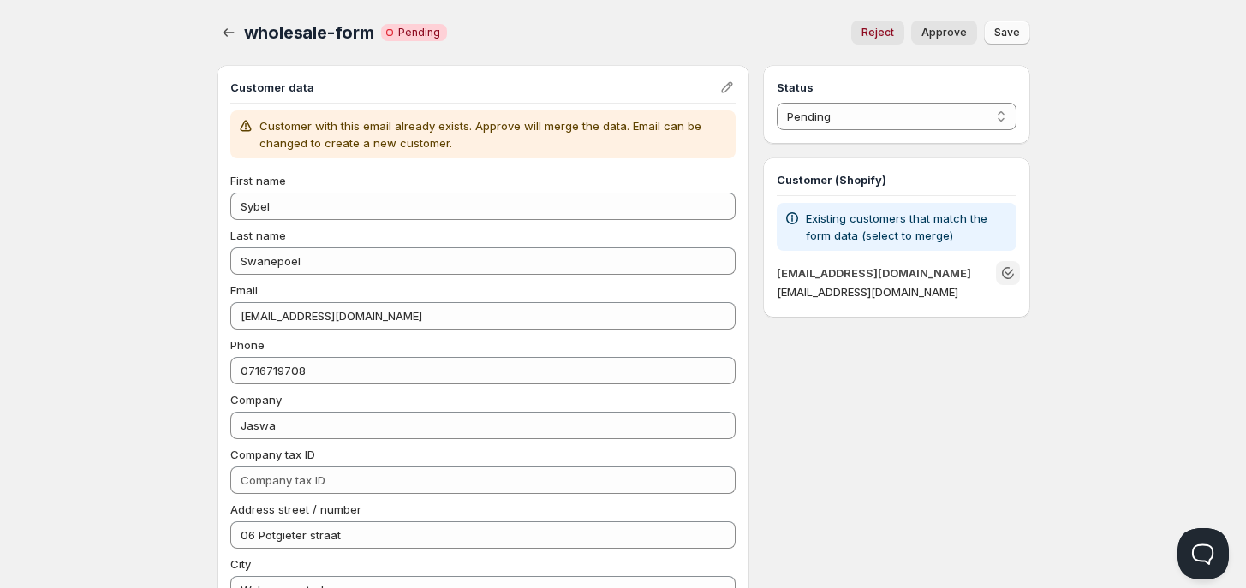
click at [474, 146] on p "Customer with this email already exists. Approve will merge the data. Email can…" at bounding box center [495, 134] width 470 height 34
click at [722, 87] on icon "Edit" at bounding box center [727, 87] width 17 height 17
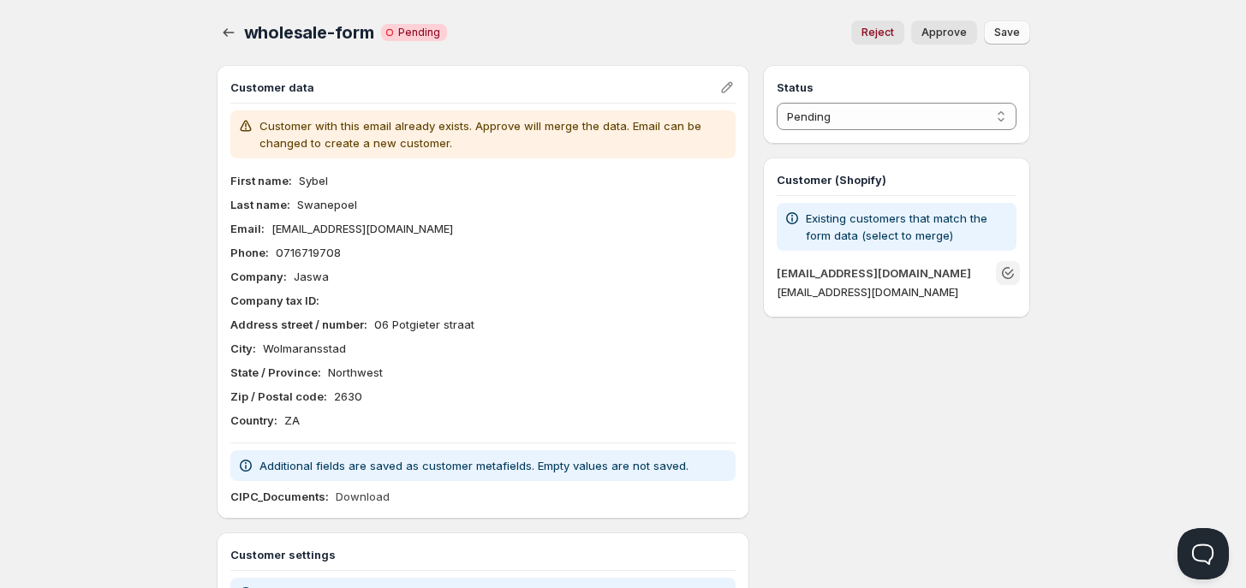
click at [612, 461] on p "Additional fields are saved as customer metafields. Empty values are not saved." at bounding box center [474, 465] width 429 height 17
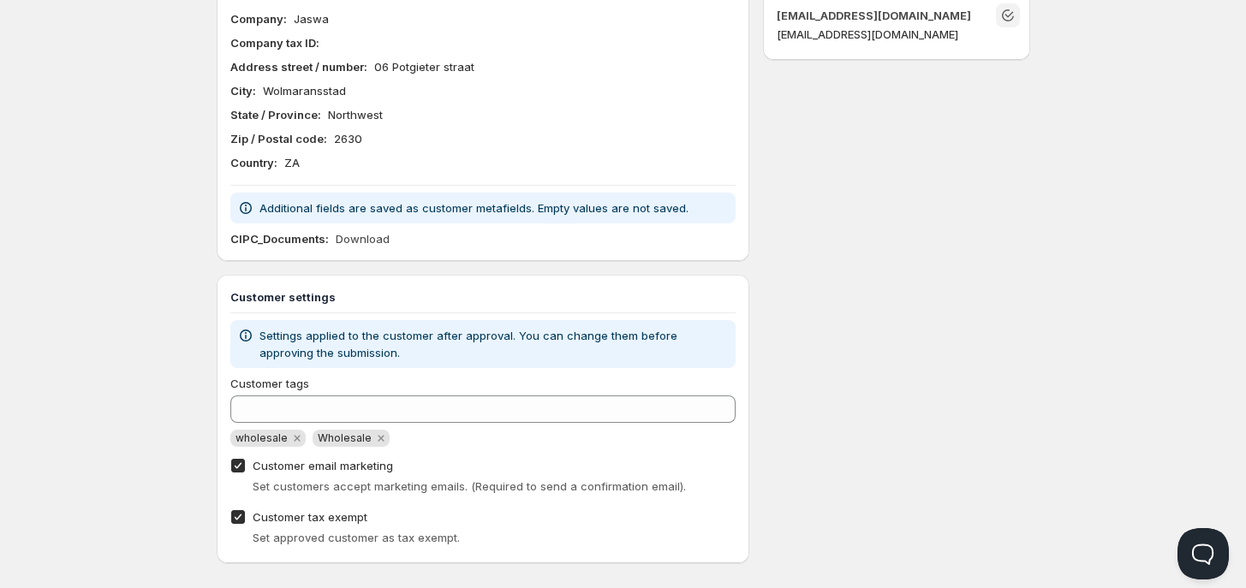
scroll to position [276, 0]
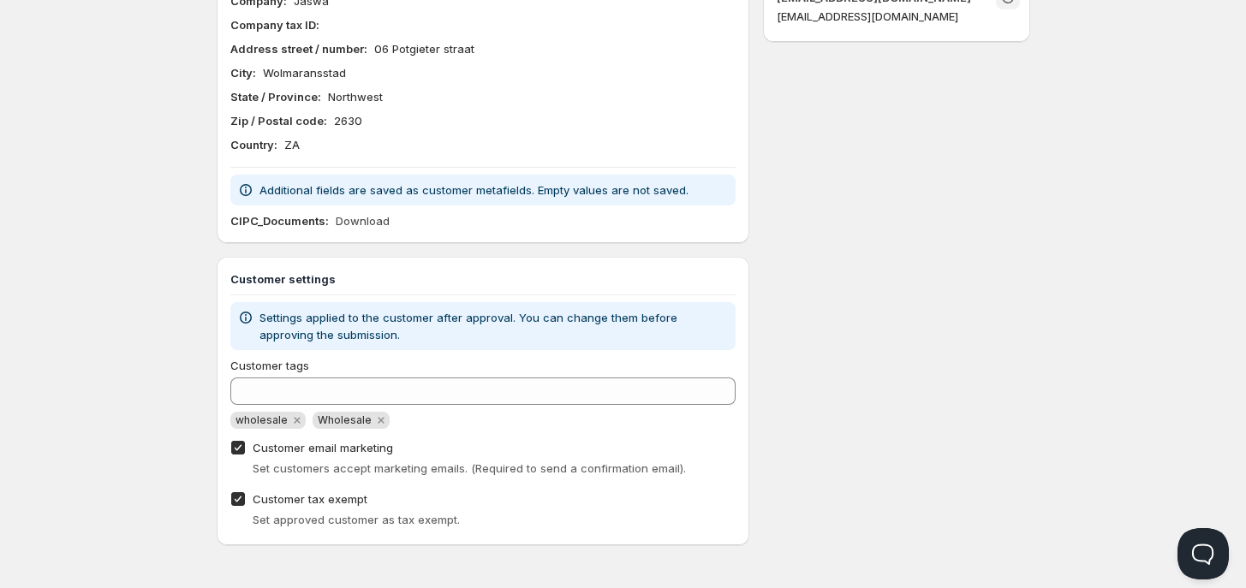
click at [451, 326] on p "Settings applied to the customer after approval. You can change them before app…" at bounding box center [495, 326] width 470 height 34
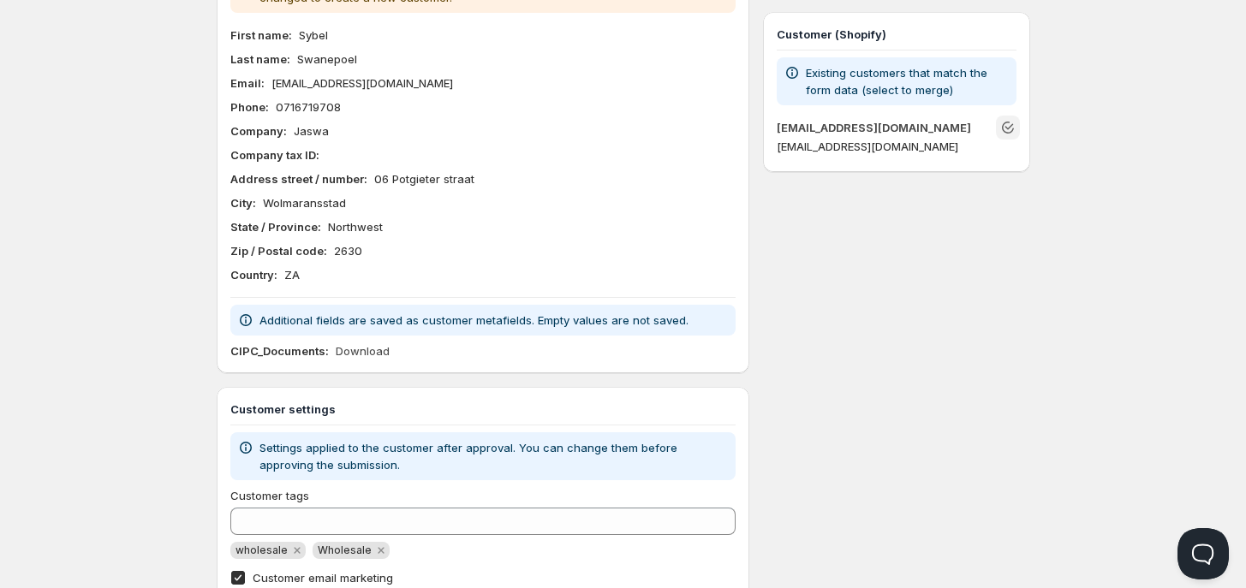
scroll to position [0, 0]
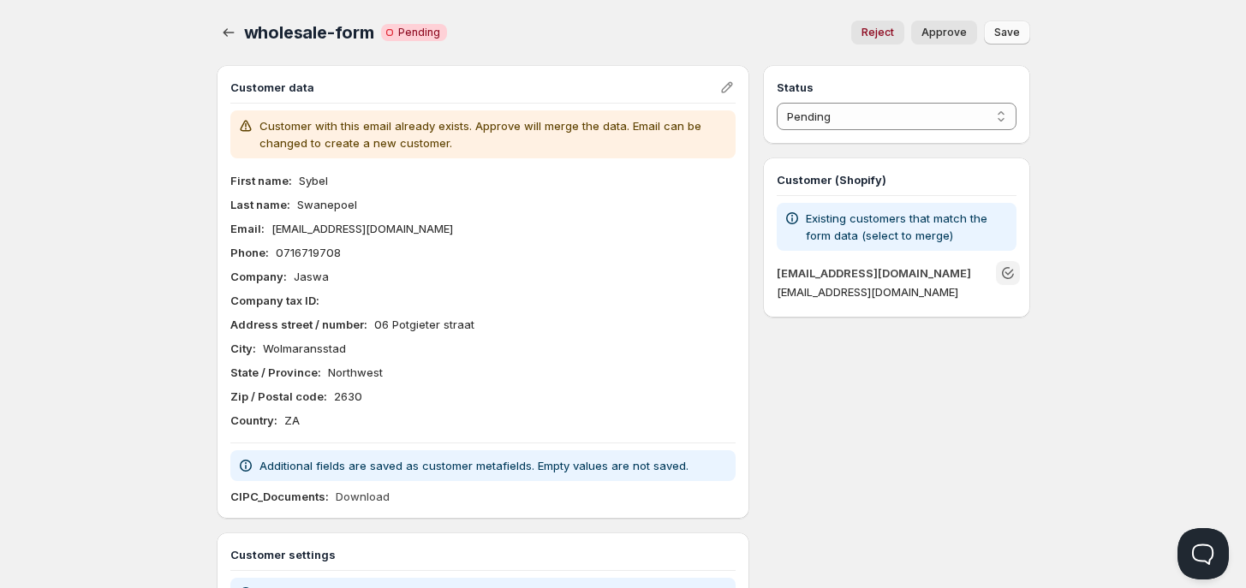
click at [970, 236] on p "Existing customers that match the form data (select to merge)" at bounding box center [907, 227] width 203 height 34
click at [1024, 282] on div "Customer (Shopify) Existing customers that match the form data (select to merge…" at bounding box center [896, 238] width 266 height 160
click at [898, 128] on select "Pending Approved Rejected Ignored Spam" at bounding box center [896, 116] width 239 height 27
click at [777, 103] on select "Pending Approved Rejected Ignored Spam" at bounding box center [896, 116] width 239 height 27
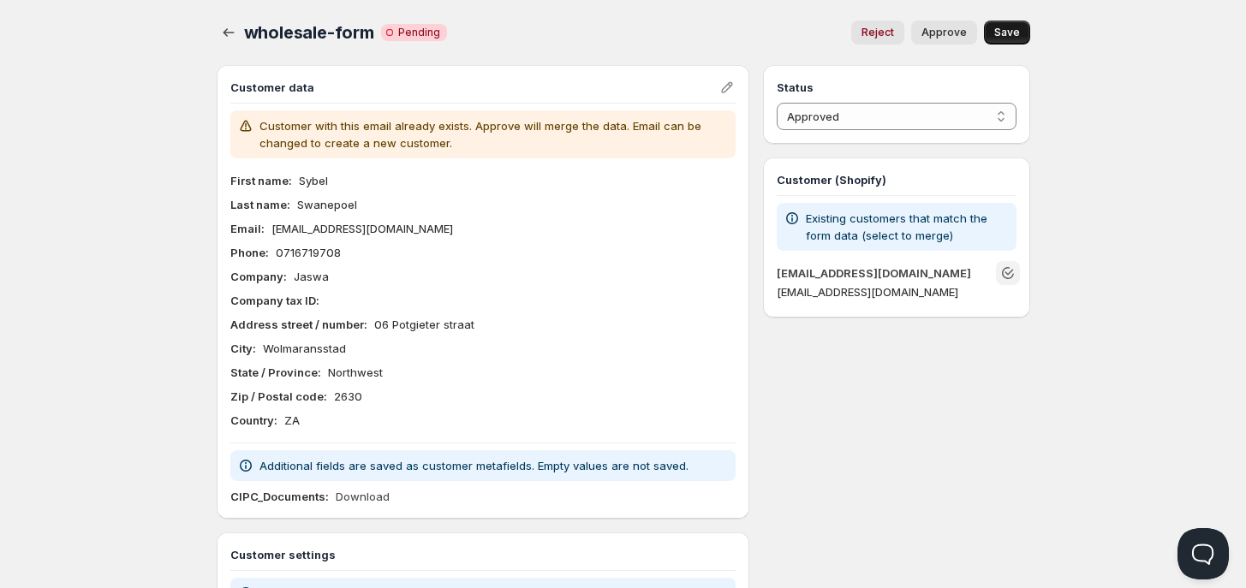
click at [1012, 27] on span "Save" at bounding box center [1007, 33] width 26 height 14
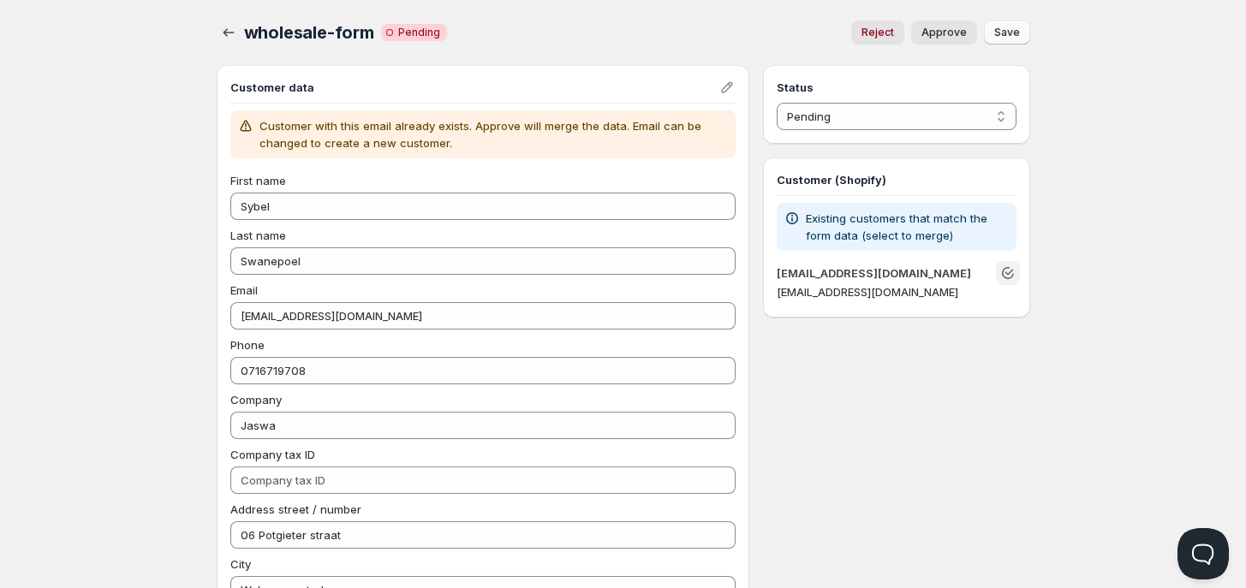
click at [952, 33] on span "Approve" at bounding box center [944, 33] width 45 height 14
click at [951, 27] on span "Approve" at bounding box center [944, 33] width 45 height 14
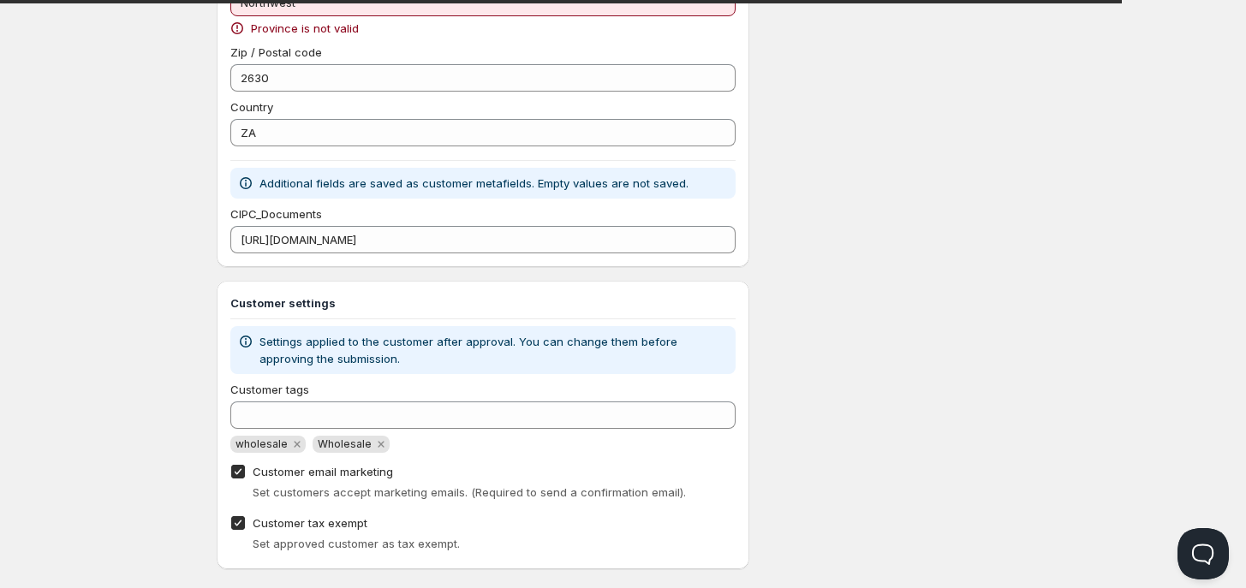
select select "0"
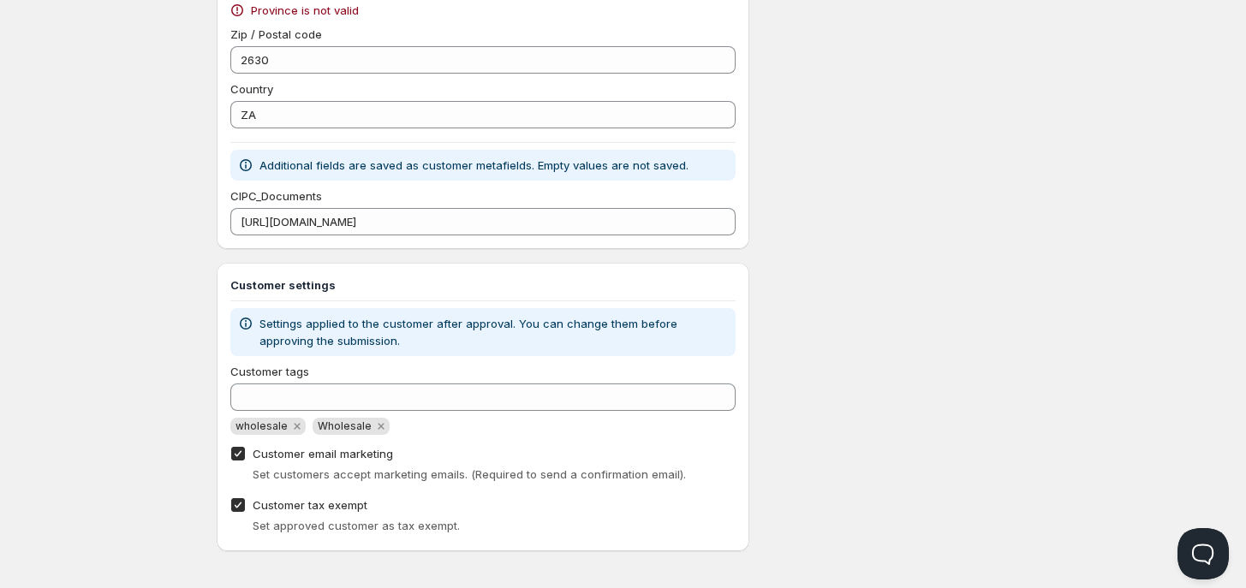
scroll to position [666, 0]
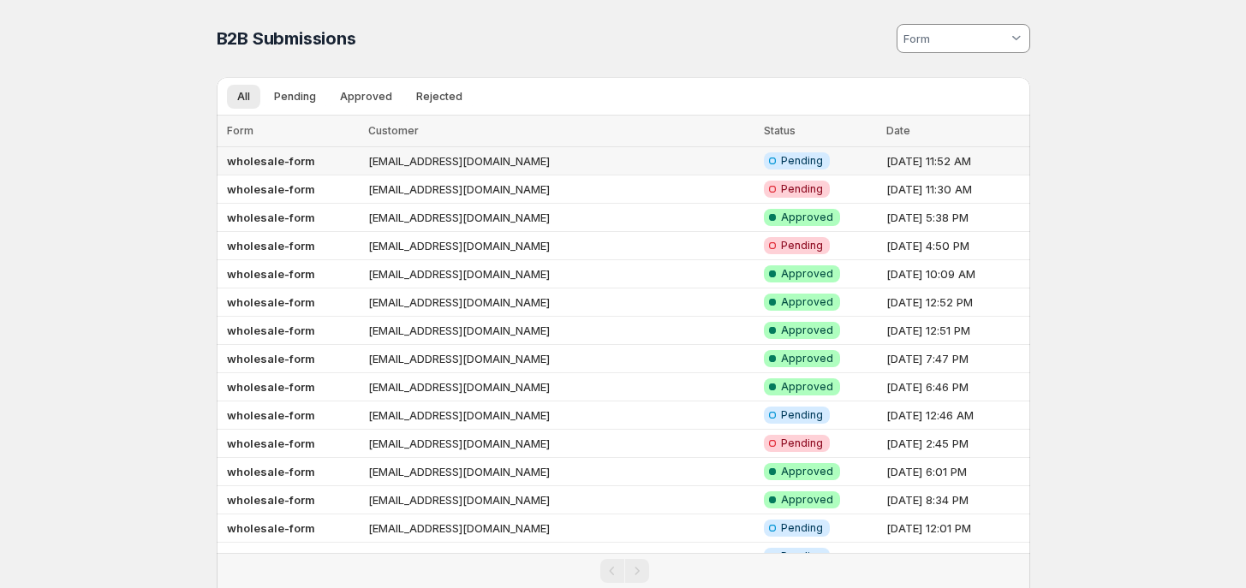
click at [486, 154] on td "[EMAIL_ADDRESS][DOMAIN_NAME]" at bounding box center [561, 161] width 396 height 28
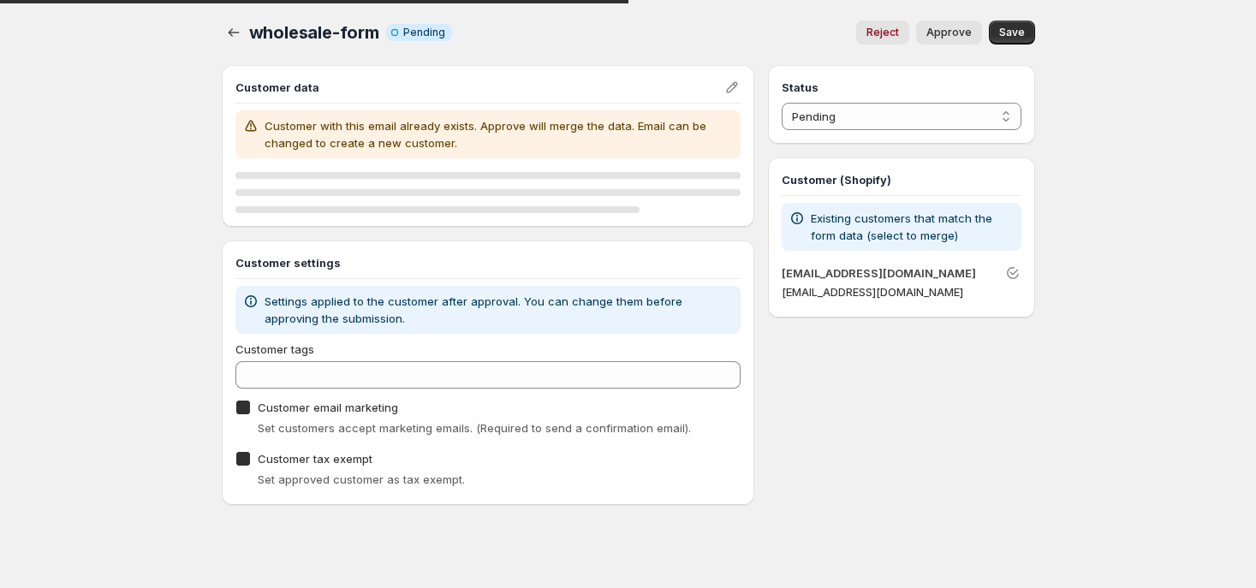
checkbox input "true"
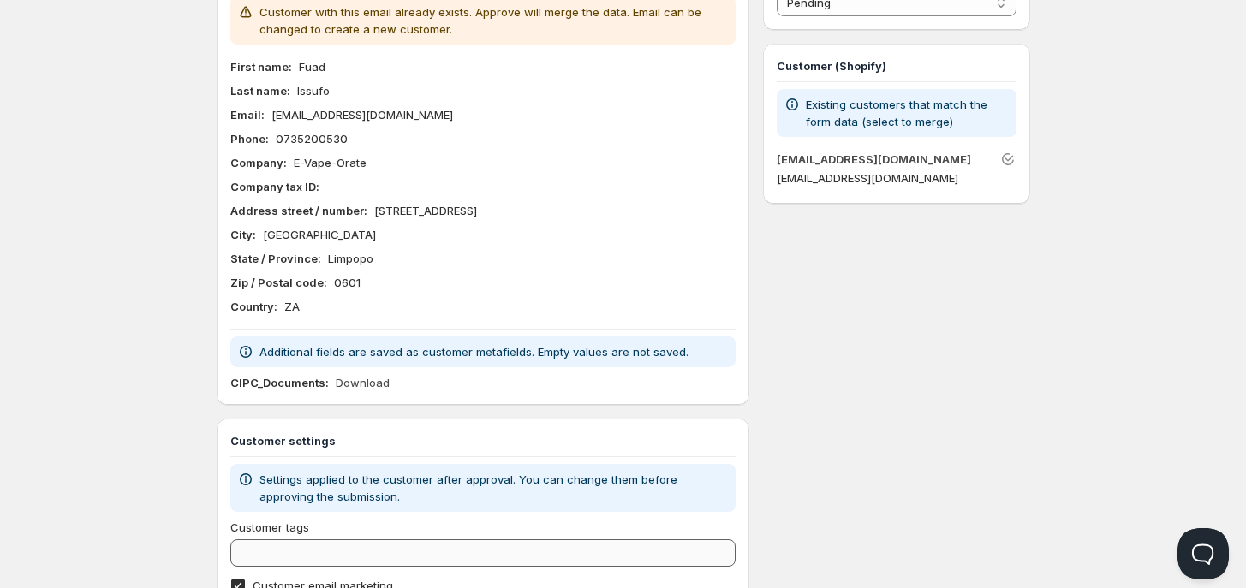
scroll to position [214, 0]
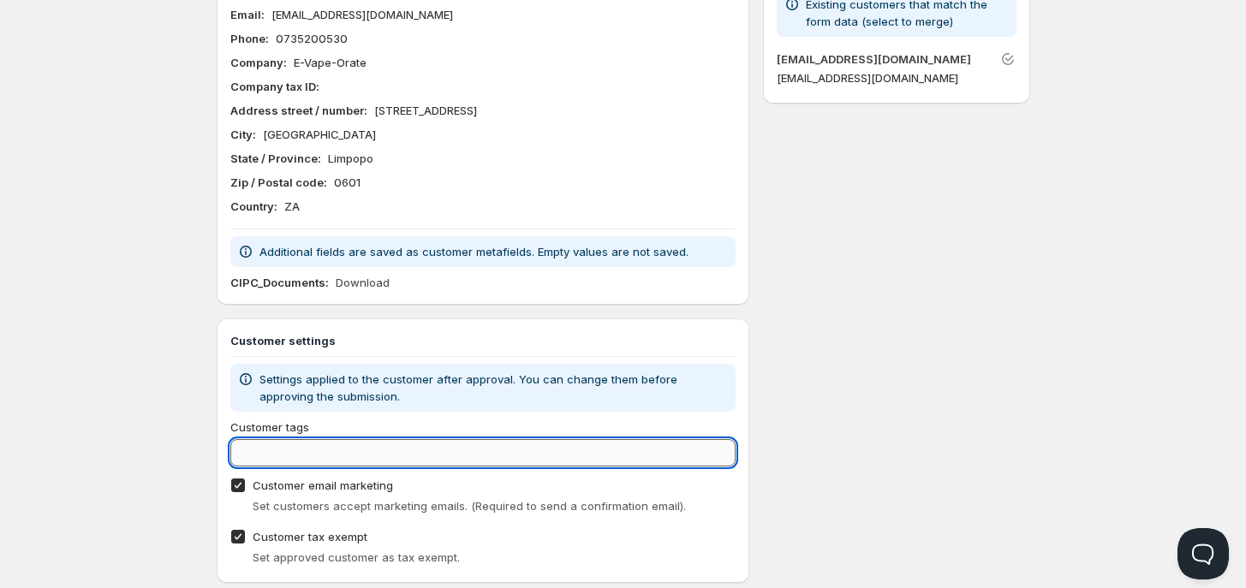
click at [412, 443] on input "Customer tags" at bounding box center [483, 452] width 506 height 27
type input "Wholesale"
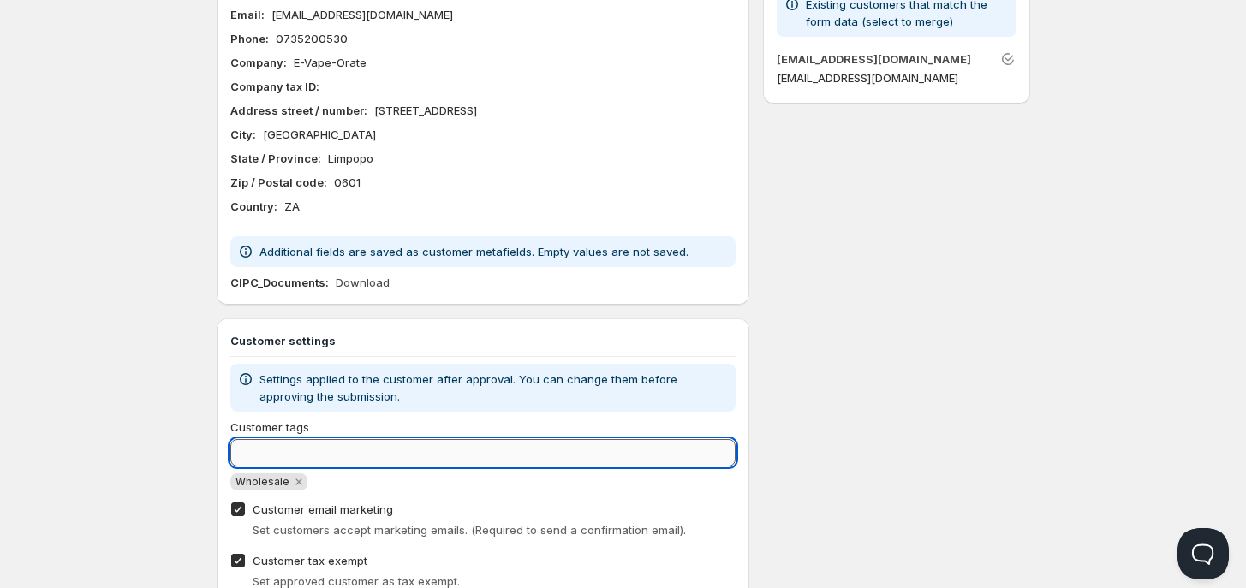
click at [486, 451] on input "Customer tags" at bounding box center [483, 452] width 506 height 27
type input "wholesale"
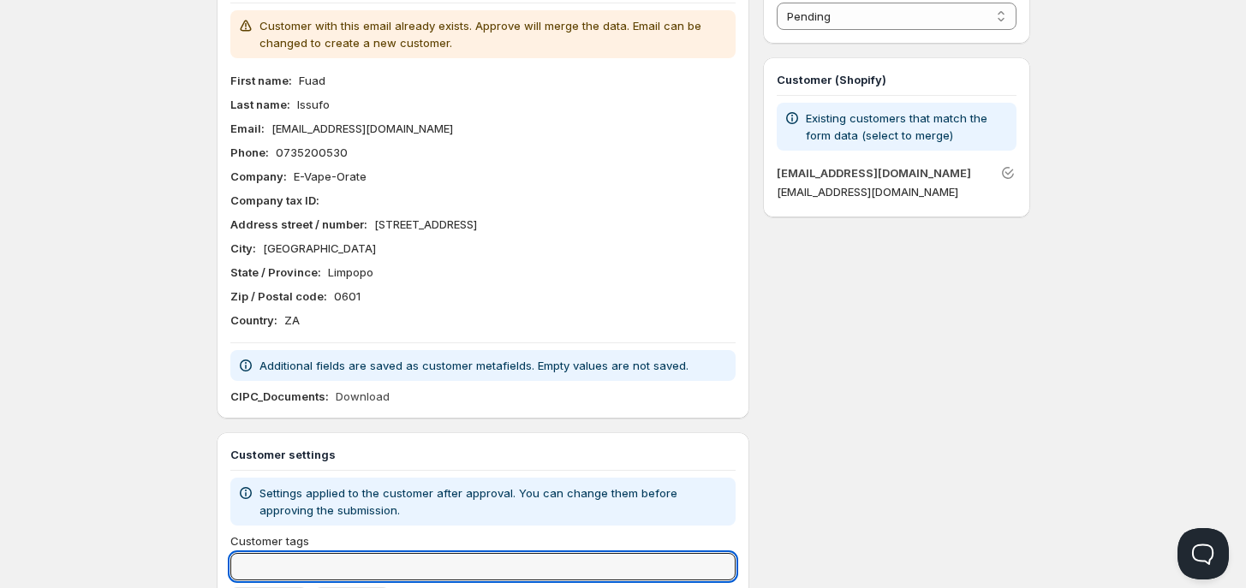
scroll to position [0, 0]
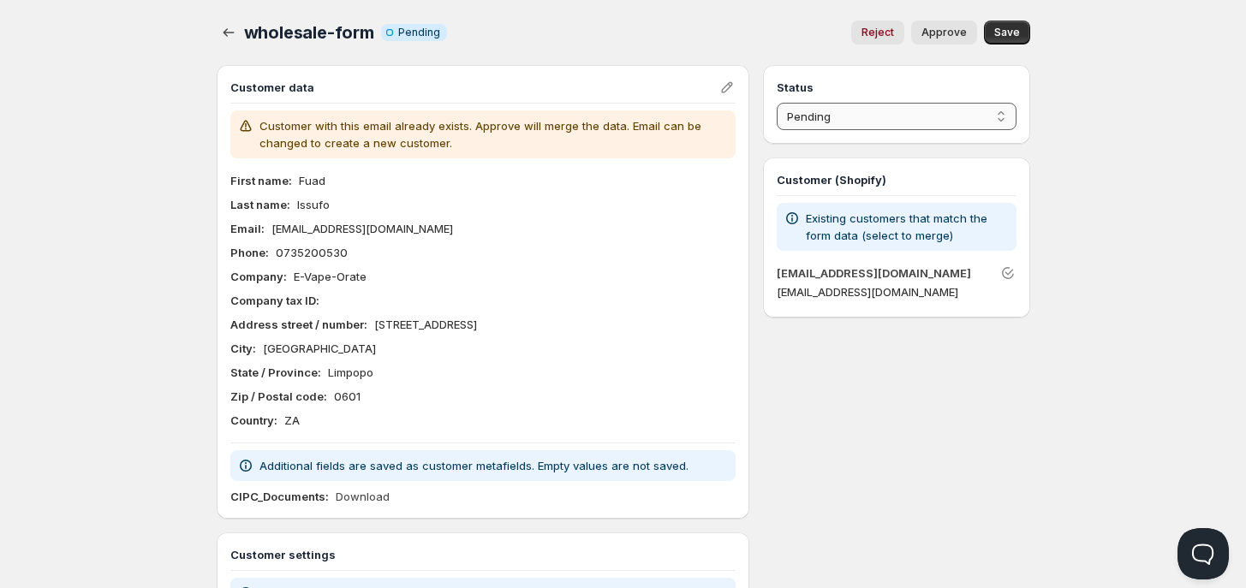
click at [851, 121] on select "Pending Approved Rejected Ignored Spam" at bounding box center [896, 116] width 239 height 27
select select "1"
click at [777, 103] on select "Pending Approved Rejected Ignored Spam" at bounding box center [896, 116] width 239 height 27
click at [1007, 265] on icon "Unlink" at bounding box center [1008, 273] width 17 height 17
click at [913, 218] on p "Existing customers that match the form data (select to merge)" at bounding box center [907, 227] width 203 height 34
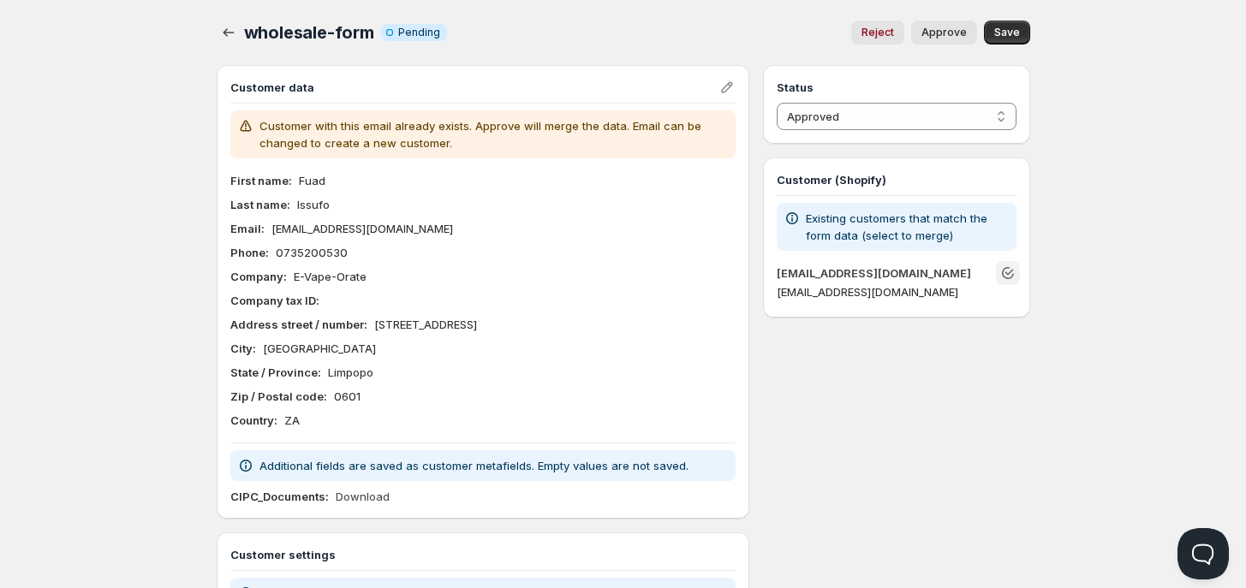
click at [975, 25] on button "Approve" at bounding box center [944, 33] width 66 height 24
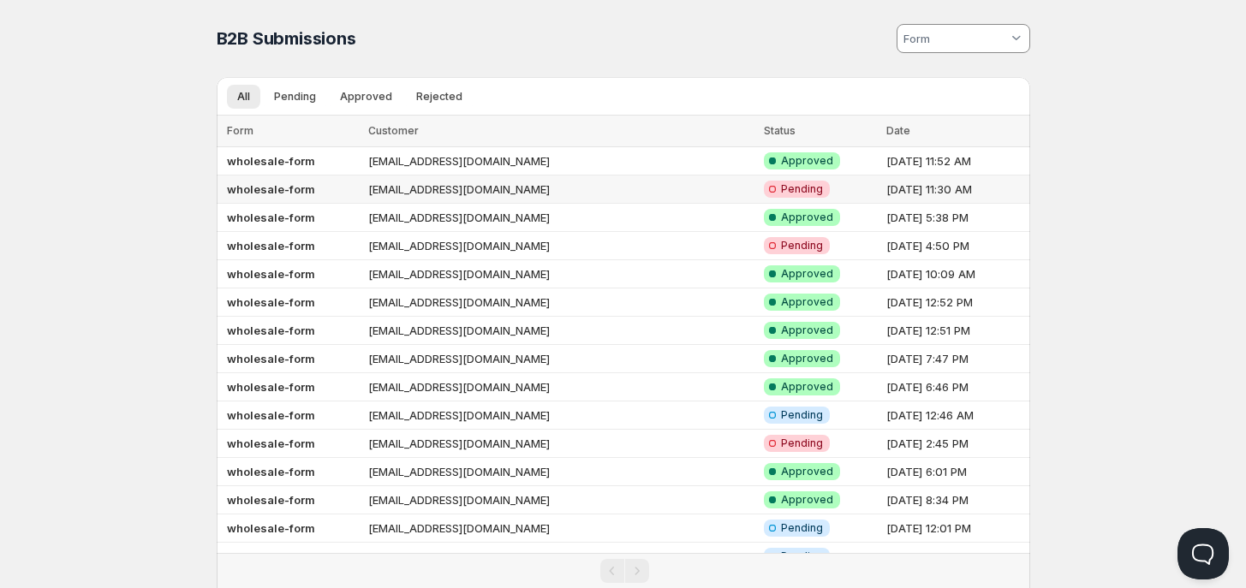
click at [364, 191] on td "wholesale-form" at bounding box center [290, 190] width 147 height 28
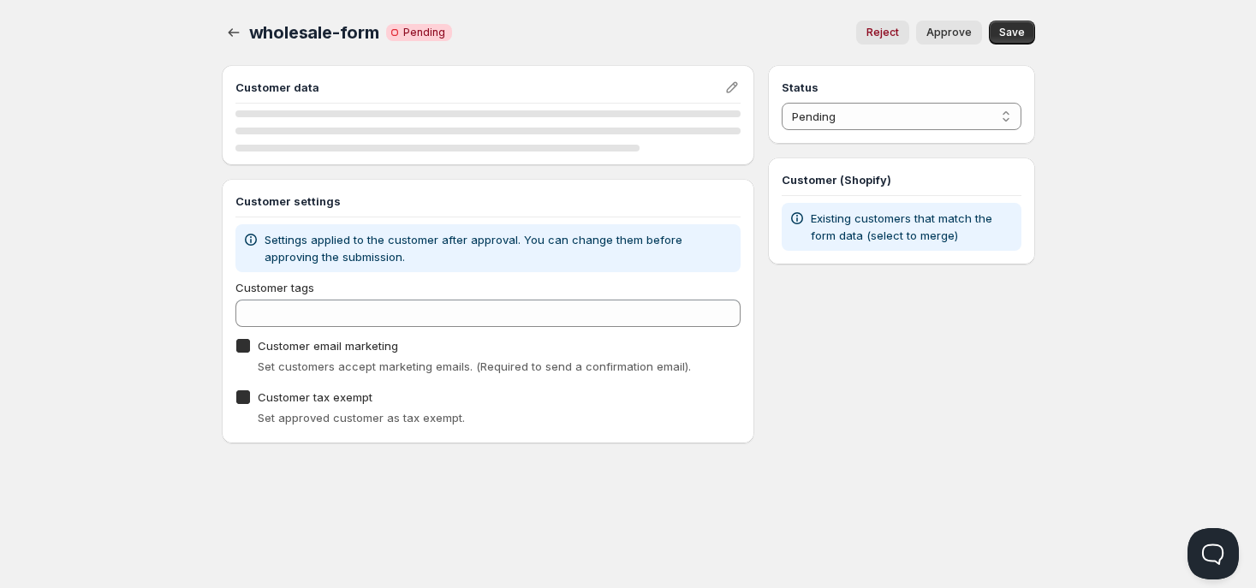
checkbox input "true"
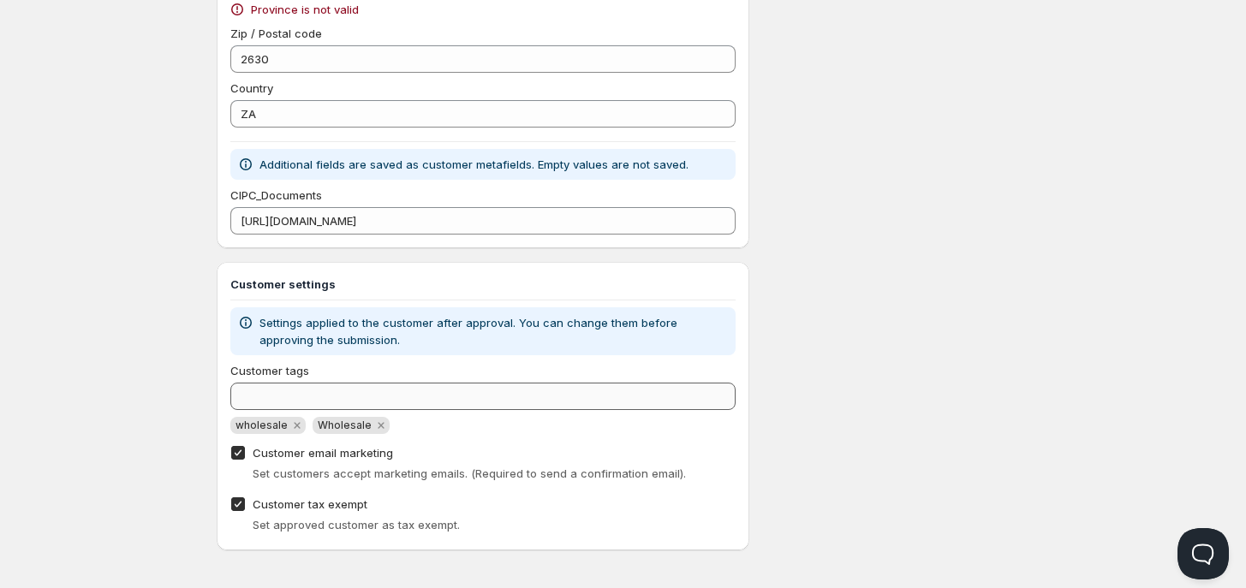
scroll to position [605, 0]
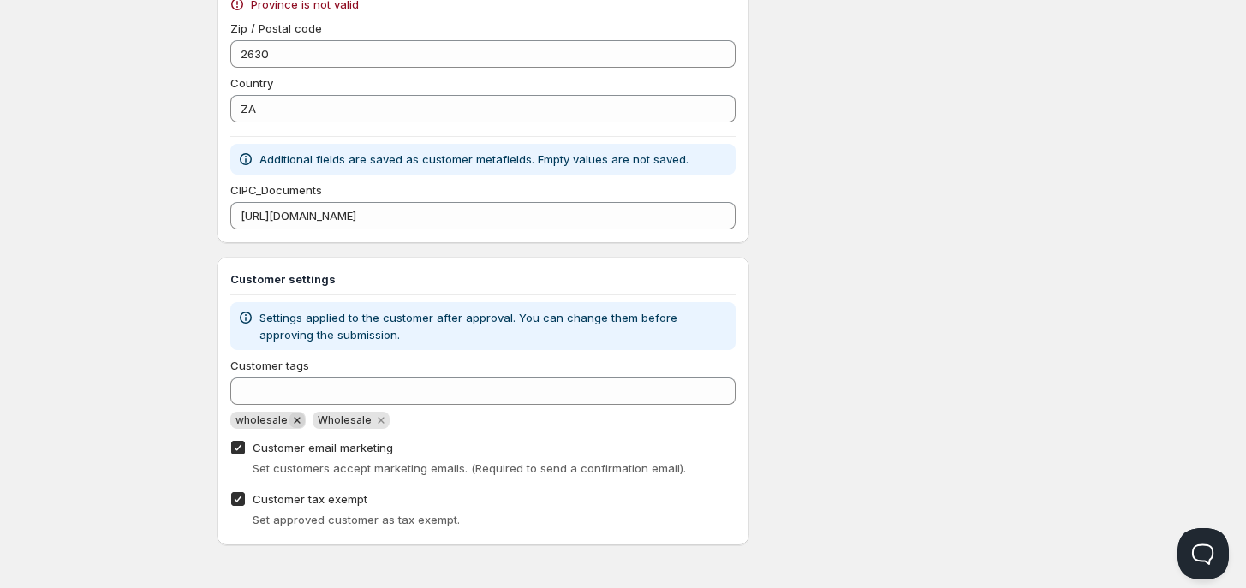
click at [292, 424] on icon "Remove wholesale" at bounding box center [296, 420] width 15 height 15
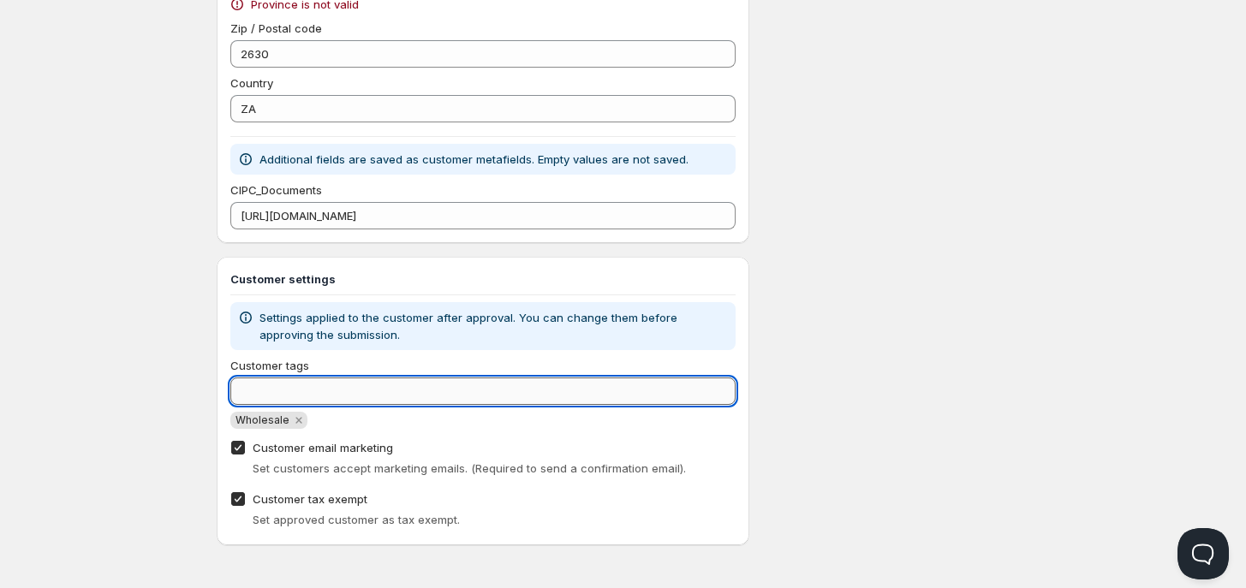
click at [284, 397] on input "Customer tags" at bounding box center [483, 391] width 506 height 27
type input "wholesale"
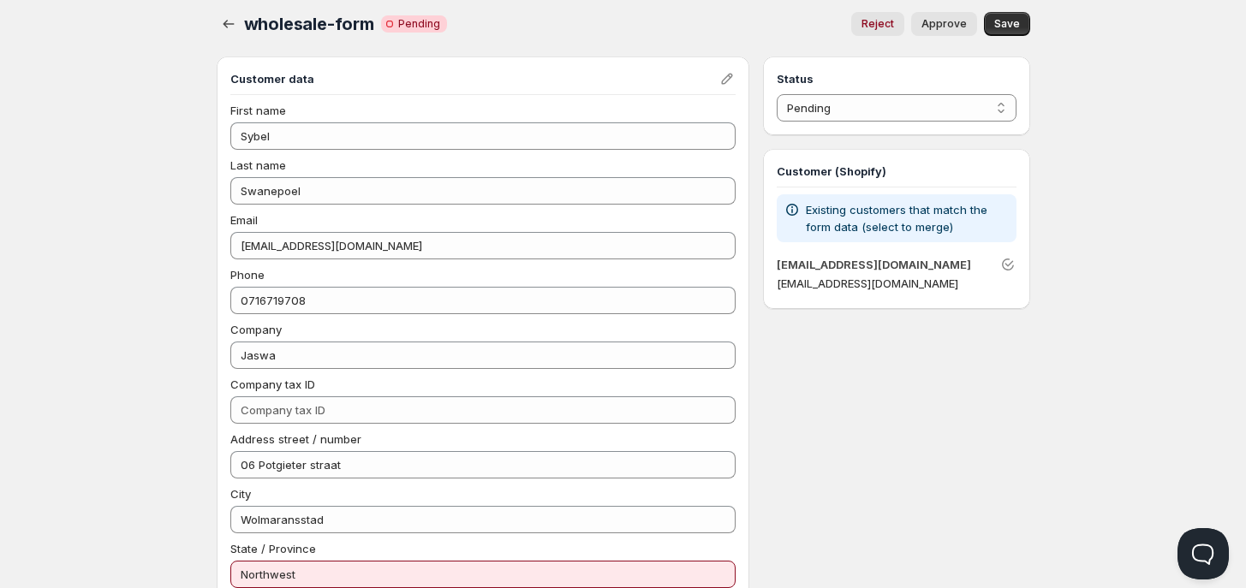
scroll to position [0, 0]
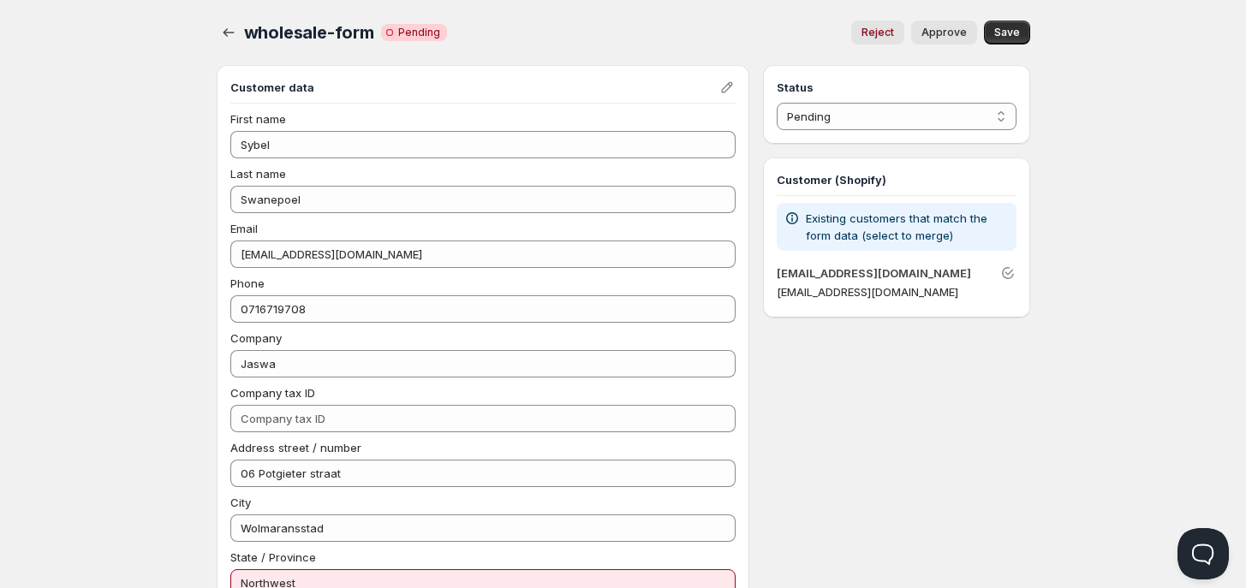
click at [921, 33] on button "Approve" at bounding box center [944, 33] width 66 height 24
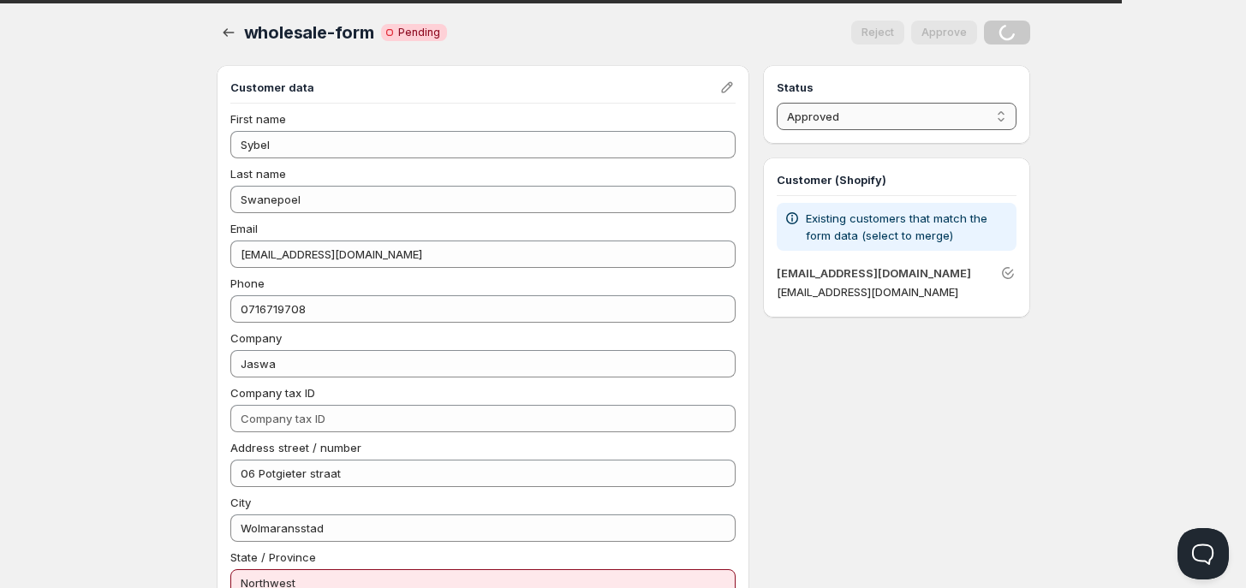
select select "0"
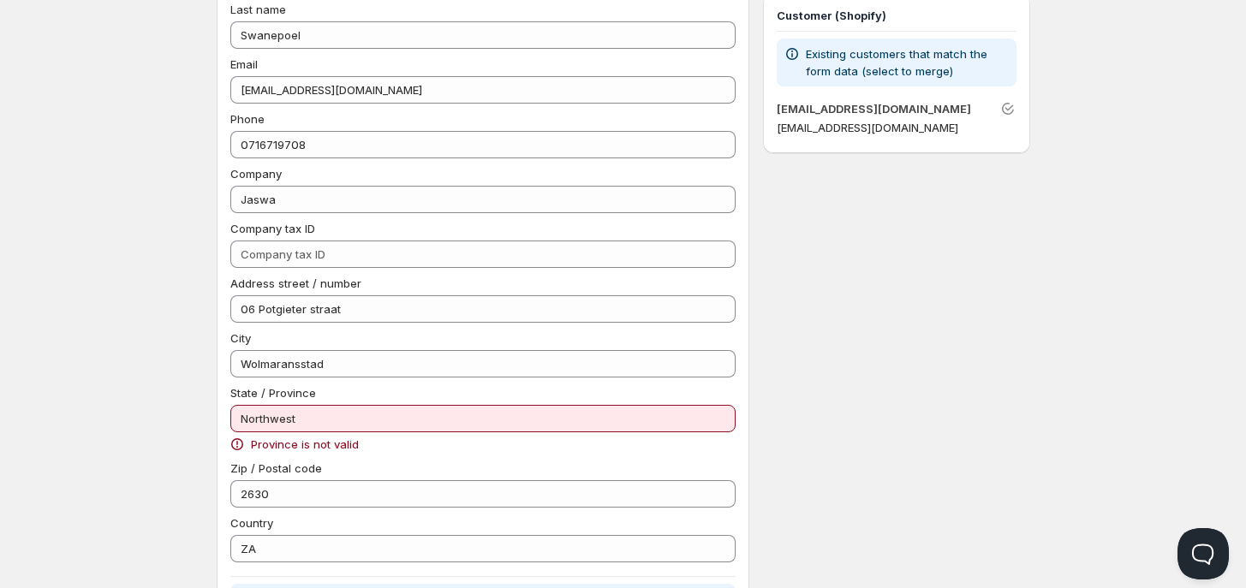
scroll to position [321, 0]
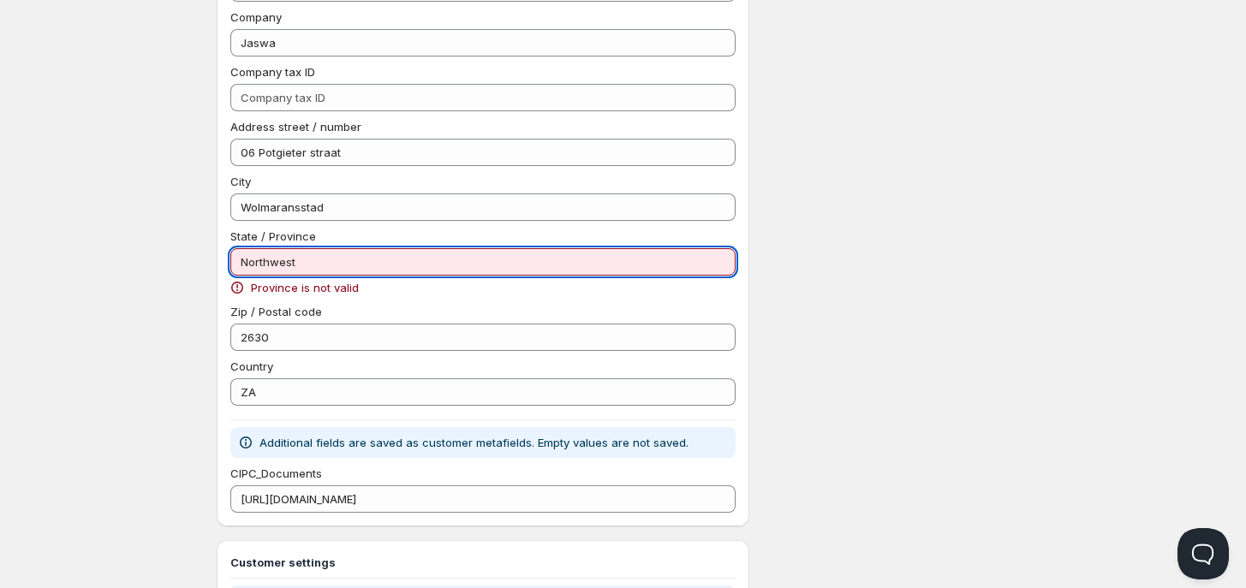
drag, startPoint x: 341, startPoint y: 271, endPoint x: 240, endPoint y: 274, distance: 101.1
click at [332, 272] on input "Northwest" at bounding box center [483, 261] width 506 height 27
click at [270, 265] on input "Northwest" at bounding box center [483, 261] width 506 height 27
click at [277, 264] on input "Northwest" at bounding box center [483, 261] width 506 height 27
click at [339, 263] on input "Northwest" at bounding box center [483, 261] width 506 height 27
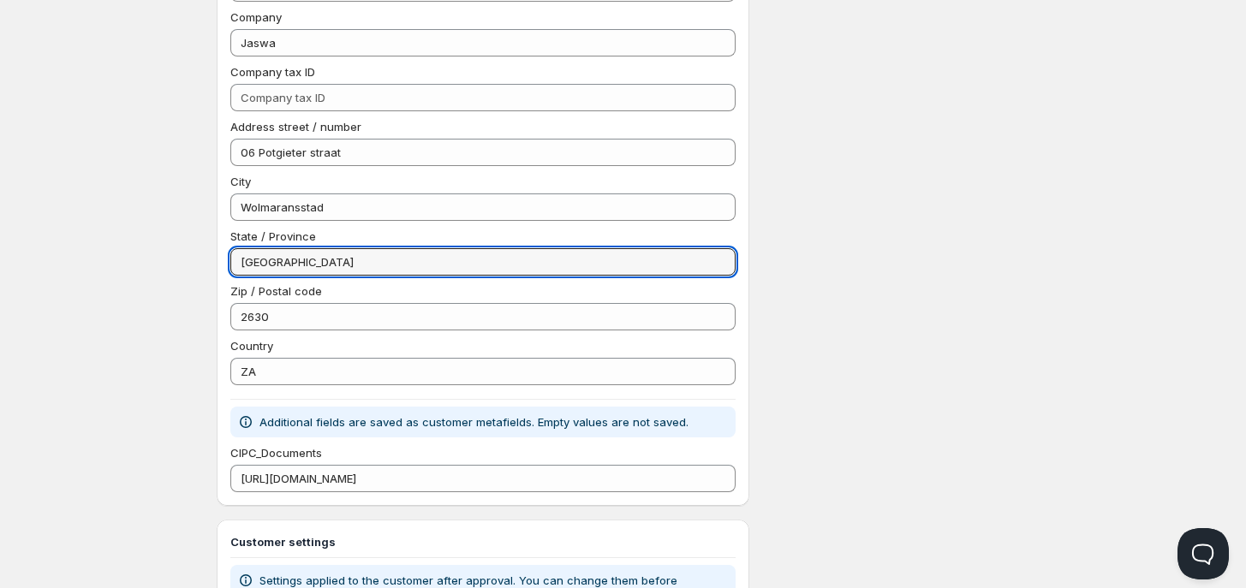
type input "North West"
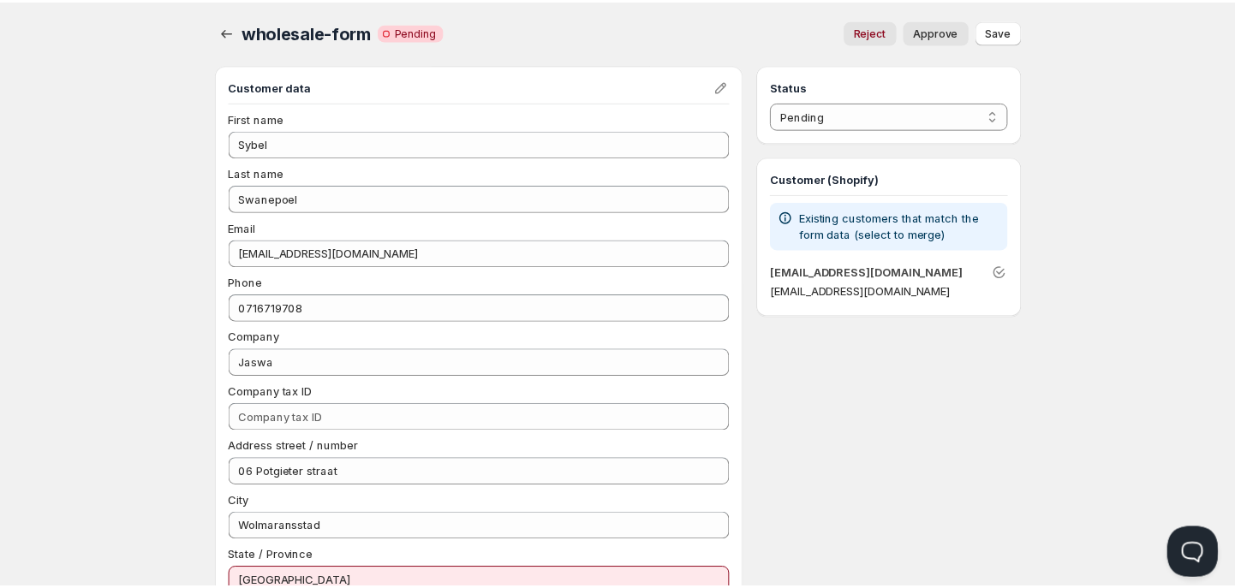
scroll to position [0, 0]
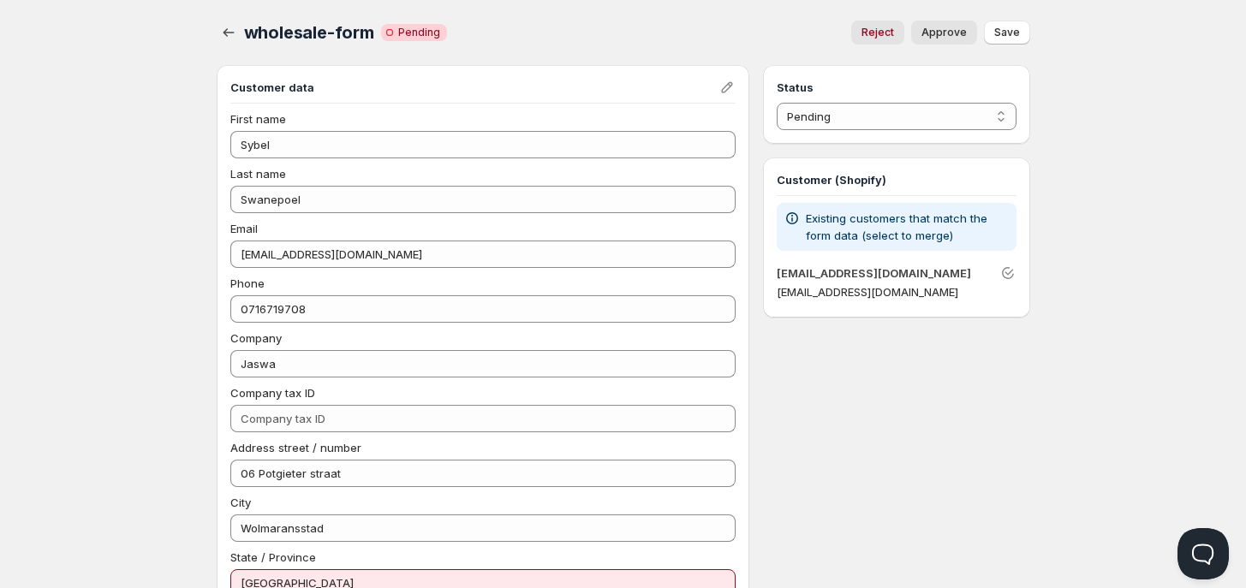
click at [930, 212] on p "Existing customers that match the form data (select to merge)" at bounding box center [907, 227] width 203 height 34
click at [930, 213] on p "Existing customers that match the form data (select to merge)" at bounding box center [907, 227] width 203 height 34
click at [934, 212] on p "Existing customers that match the form data (select to merge)" at bounding box center [907, 227] width 203 height 34
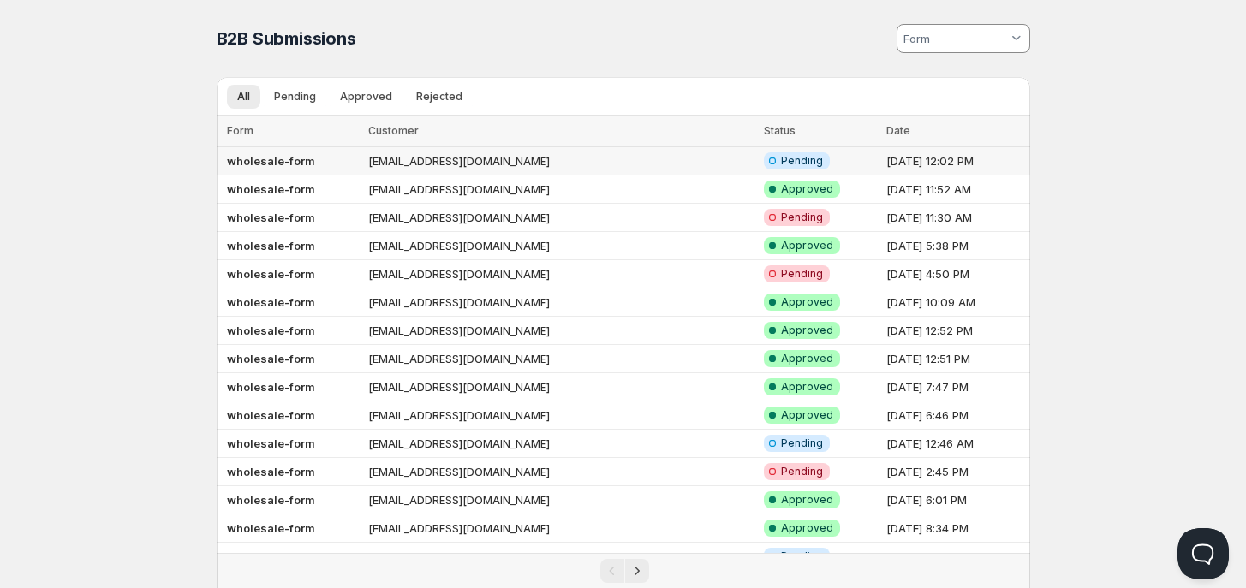
click at [412, 161] on td "[EMAIL_ADDRESS][DOMAIN_NAME]" at bounding box center [561, 161] width 396 height 28
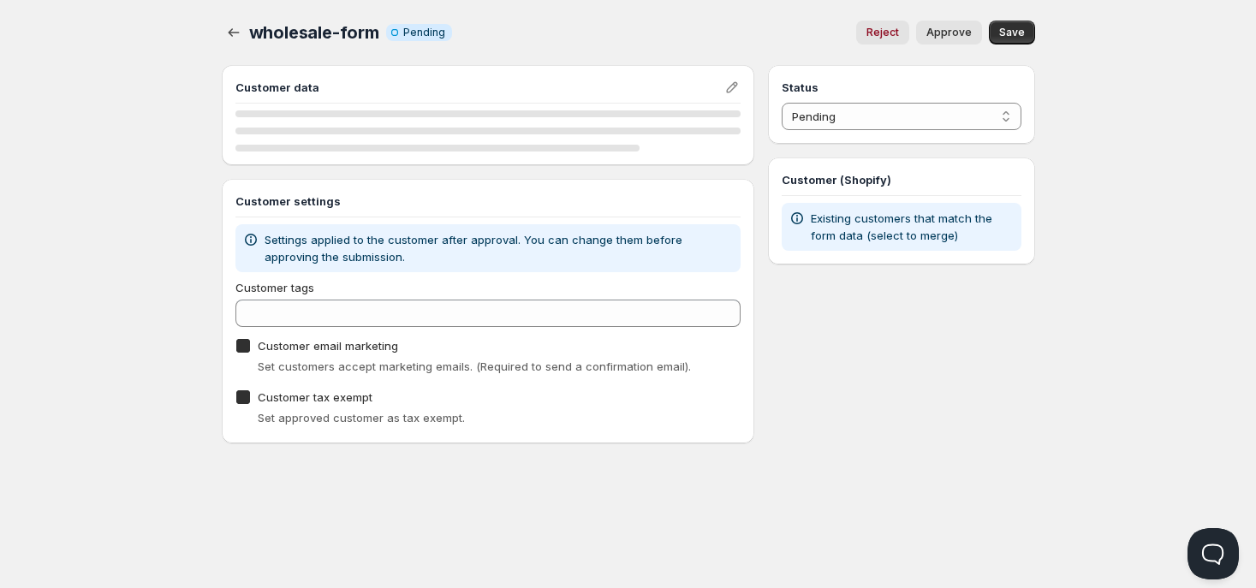
checkbox input "true"
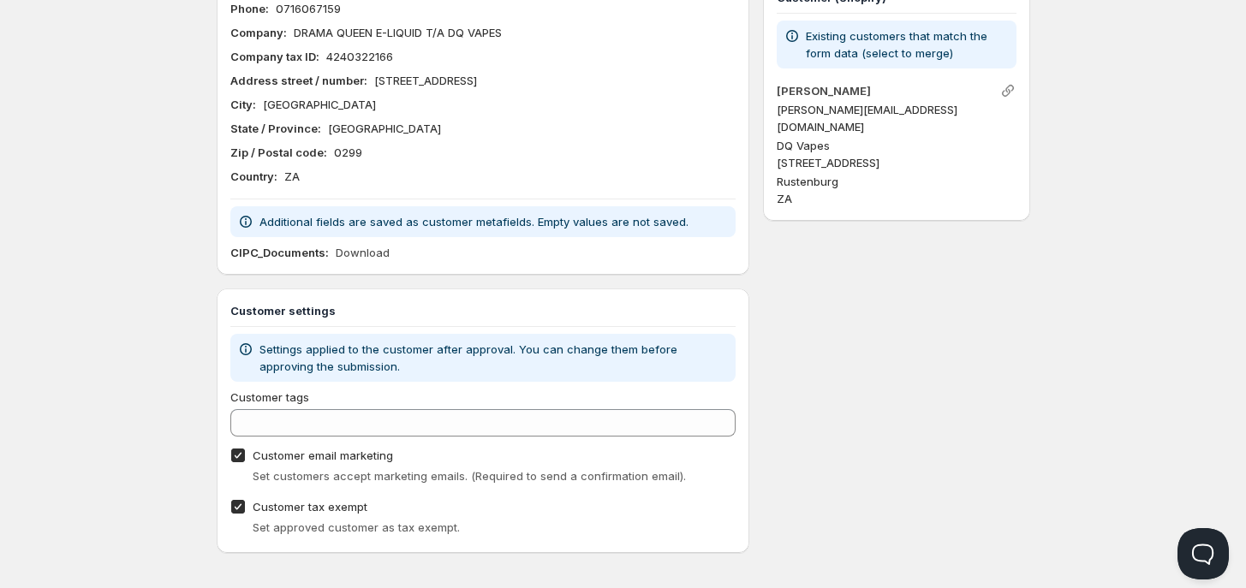
scroll to position [190, 0]
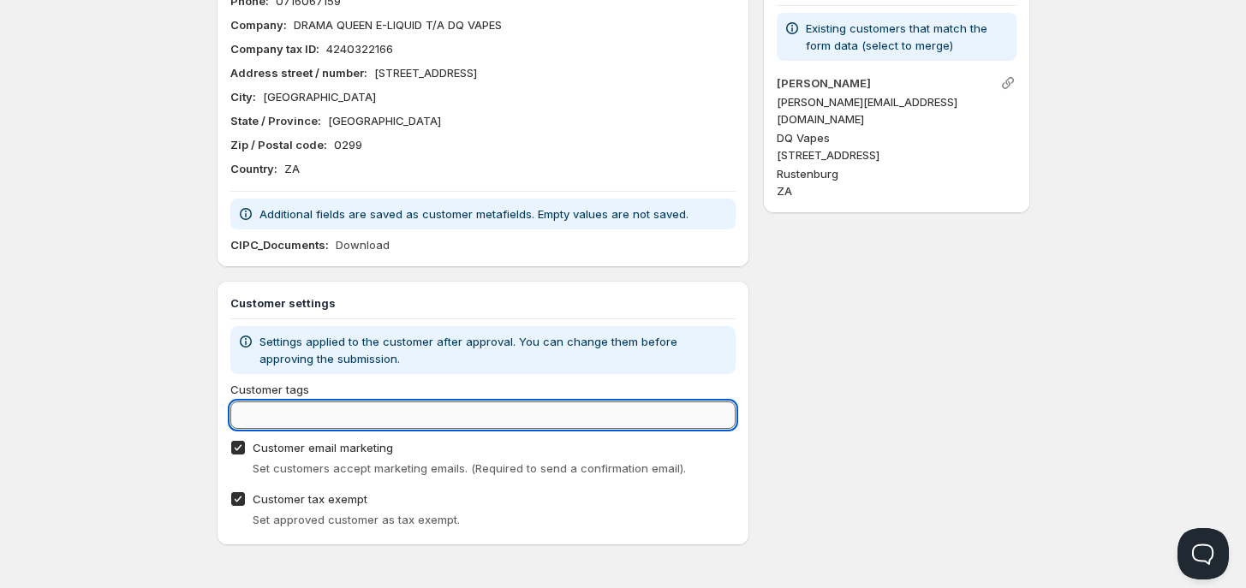
click at [321, 414] on input "Customer tags" at bounding box center [483, 415] width 506 height 27
type input "Wholesale"
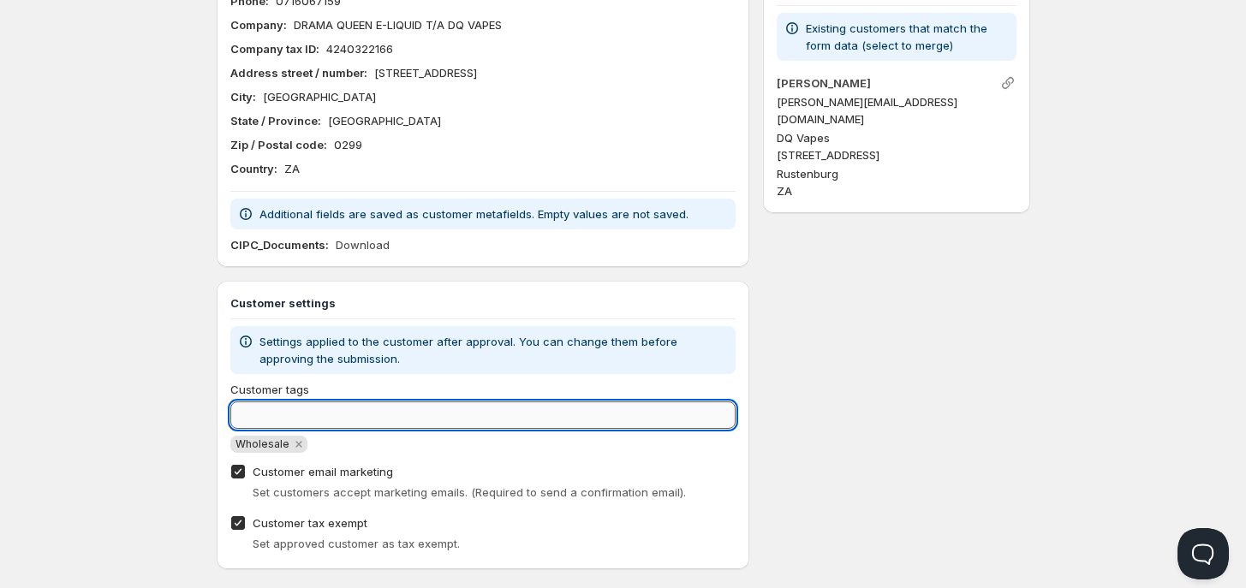
click at [568, 409] on input "Customer tags" at bounding box center [483, 415] width 506 height 27
type input "wholesale"
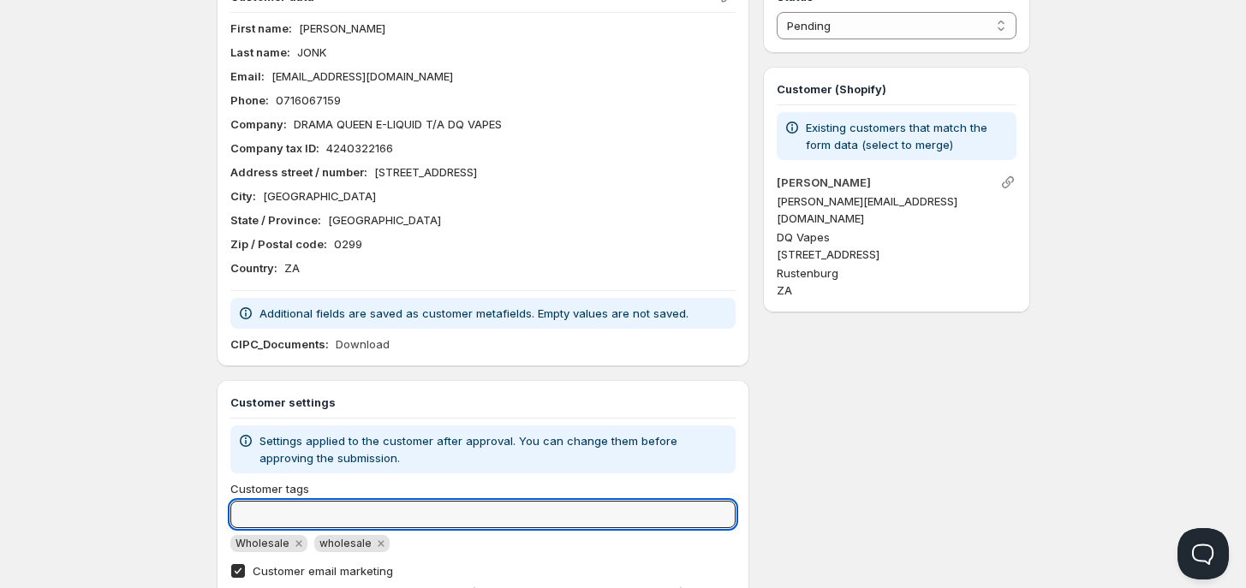
scroll to position [0, 0]
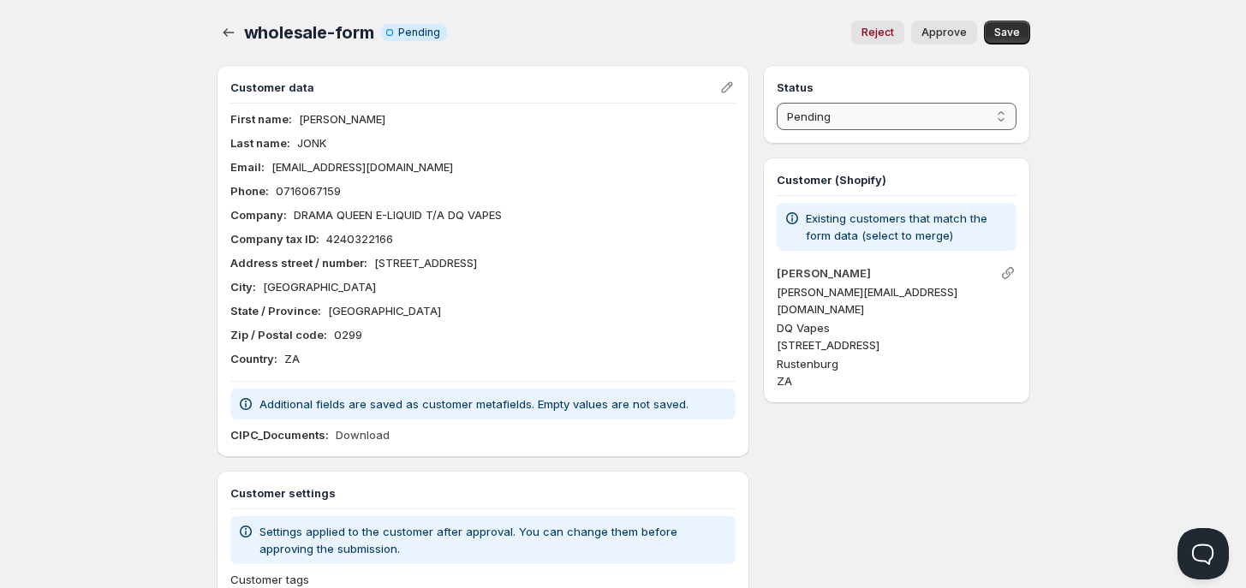
click at [900, 121] on select "Pending Approved Rejected Ignored Spam" at bounding box center [896, 116] width 239 height 27
click at [777, 103] on select "Pending Approved Rejected Ignored Spam" at bounding box center [896, 116] width 239 height 27
click at [999, 27] on span "Save" at bounding box center [1007, 33] width 26 height 14
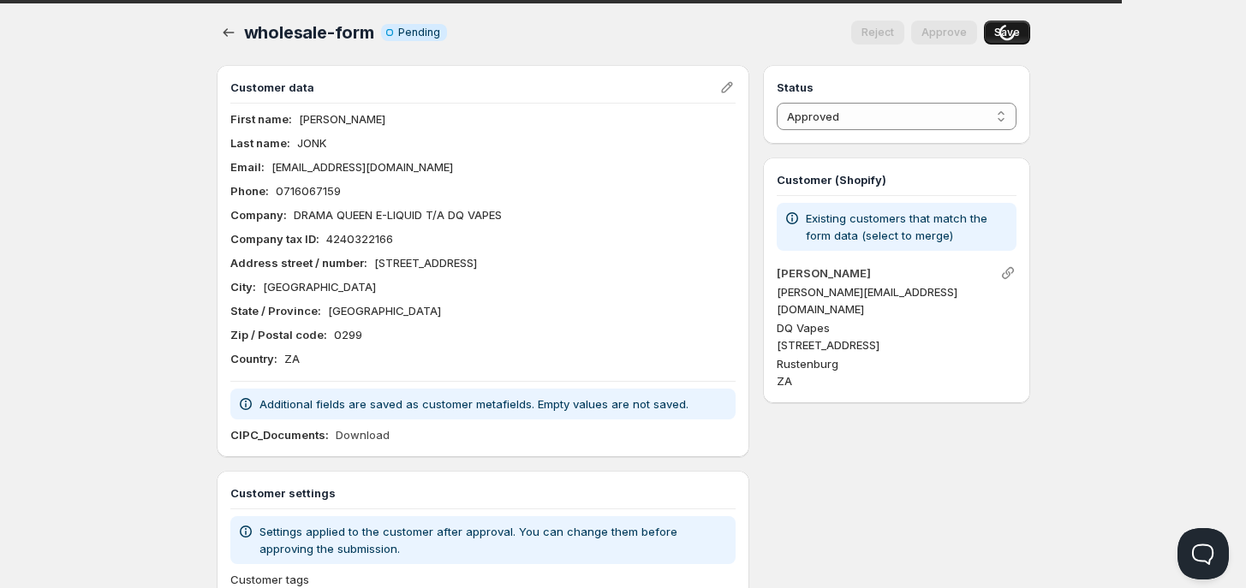
select select "0"
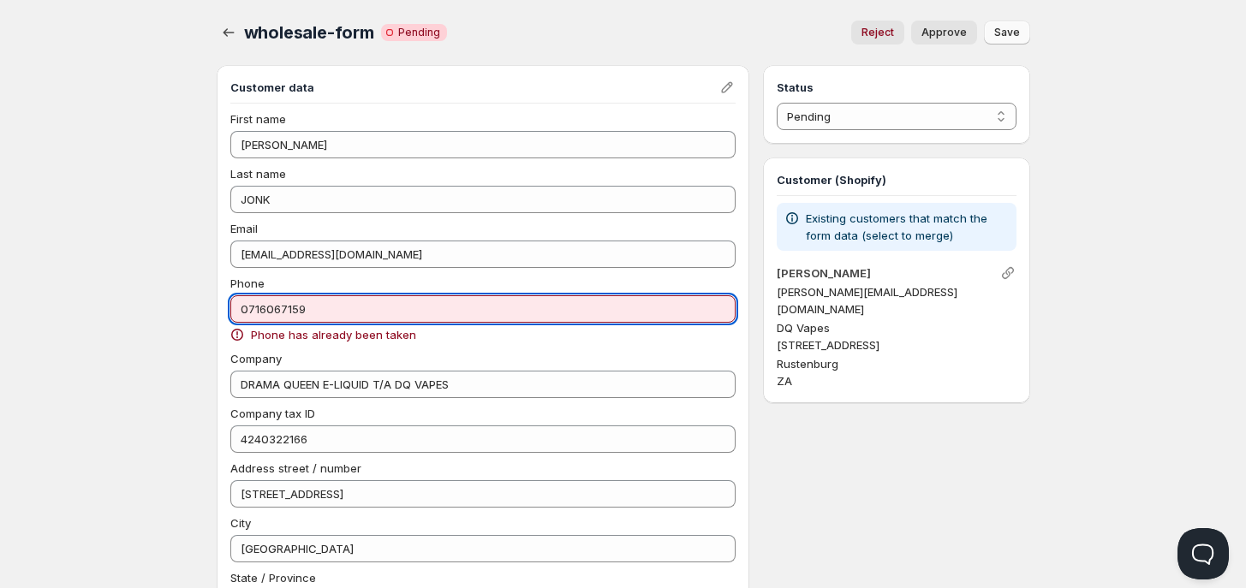
drag, startPoint x: 315, startPoint y: 315, endPoint x: 229, endPoint y: 318, distance: 86.5
click at [230, 318] on input "0716067159" at bounding box center [483, 308] width 506 height 27
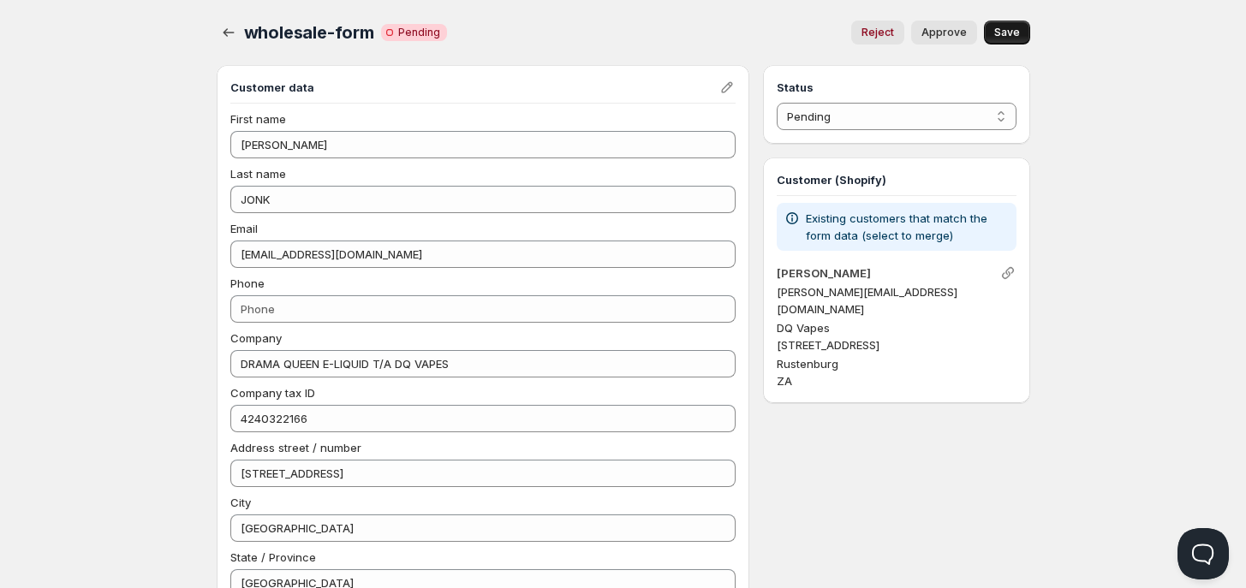
click at [1008, 31] on span "Save" at bounding box center [1007, 33] width 26 height 14
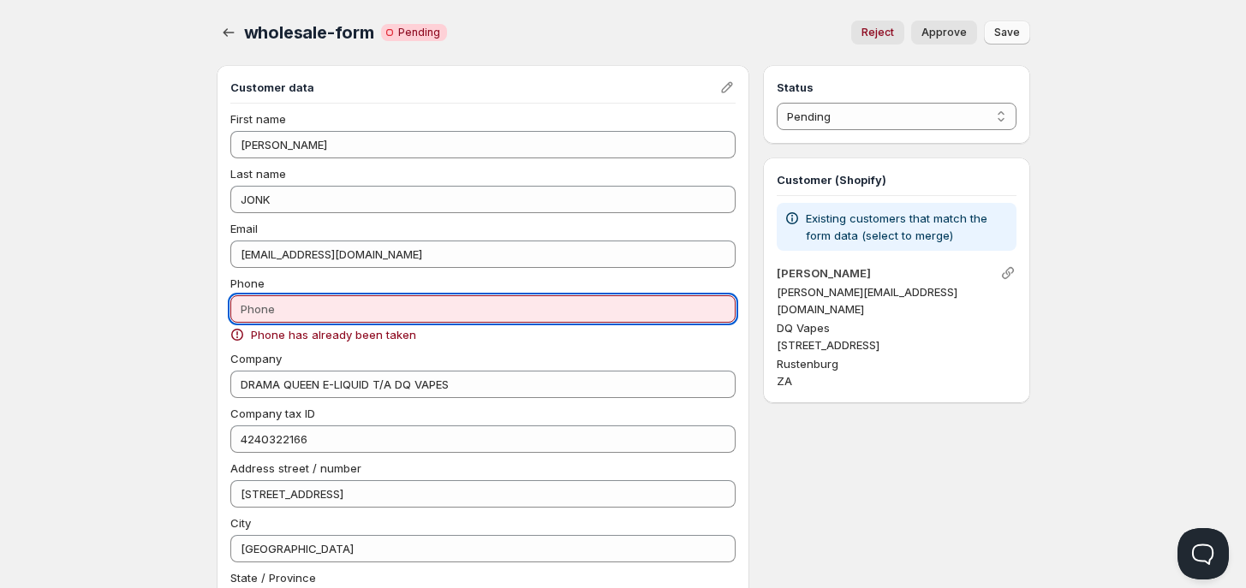
click at [387, 313] on input "Phone" at bounding box center [483, 308] width 506 height 27
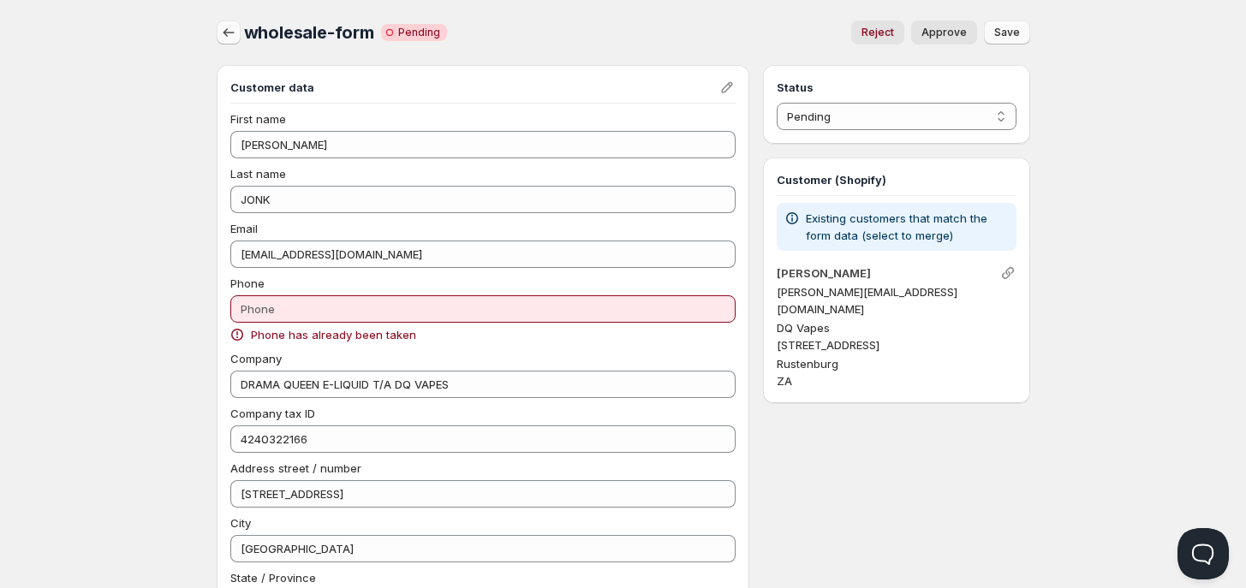
click at [225, 30] on icon "button" at bounding box center [228, 32] width 11 height 9
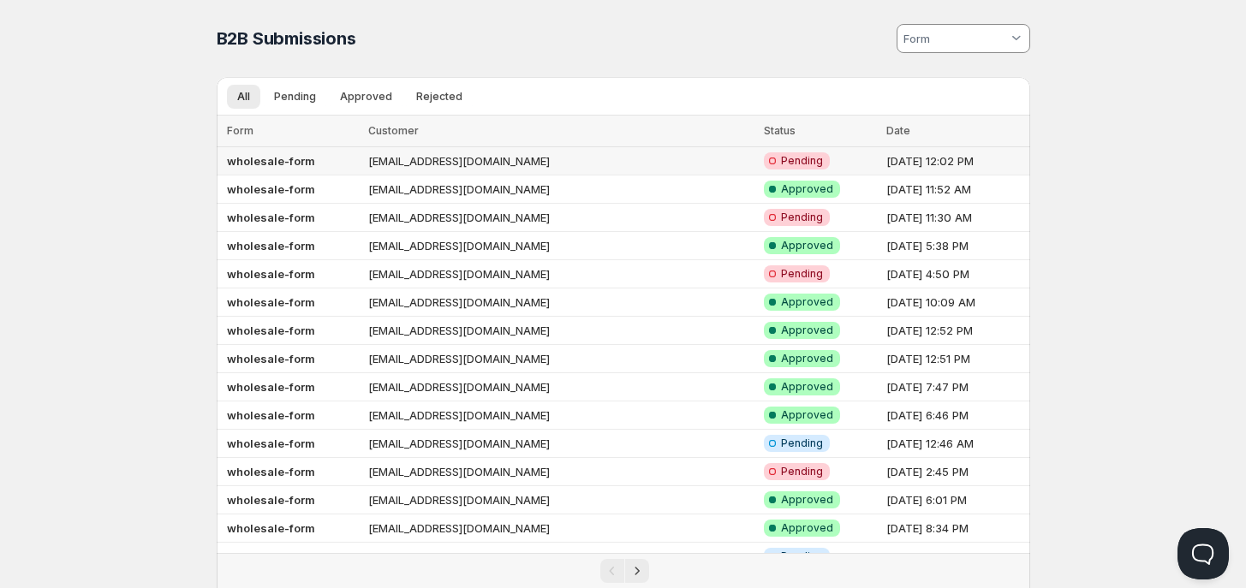
click at [275, 154] on b "wholesale-form" at bounding box center [271, 161] width 88 height 14
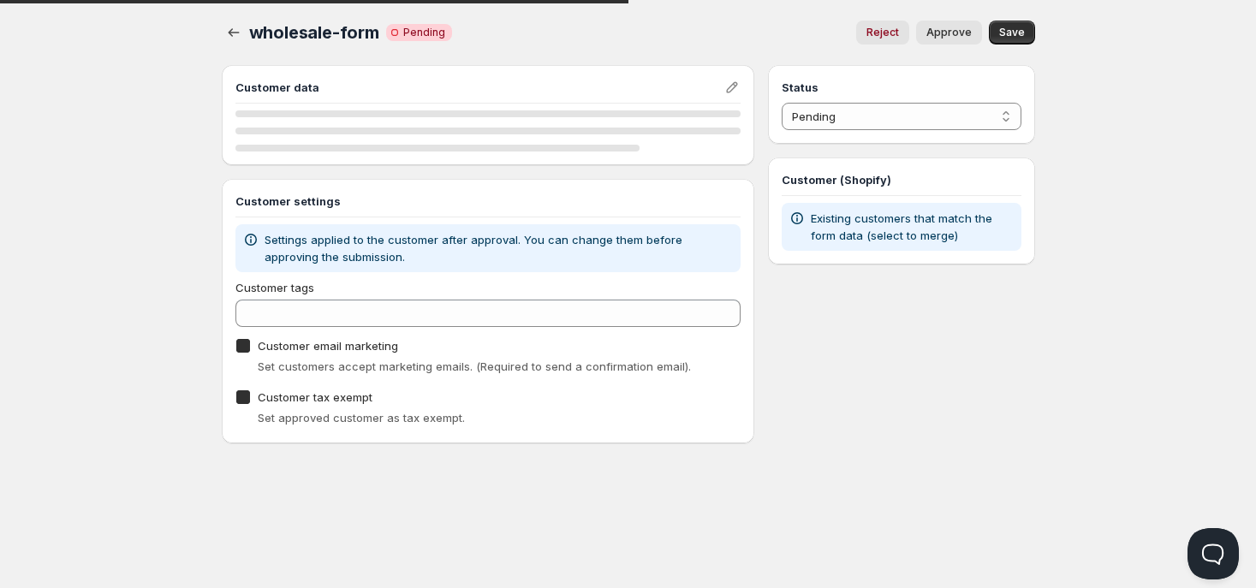
checkbox input "true"
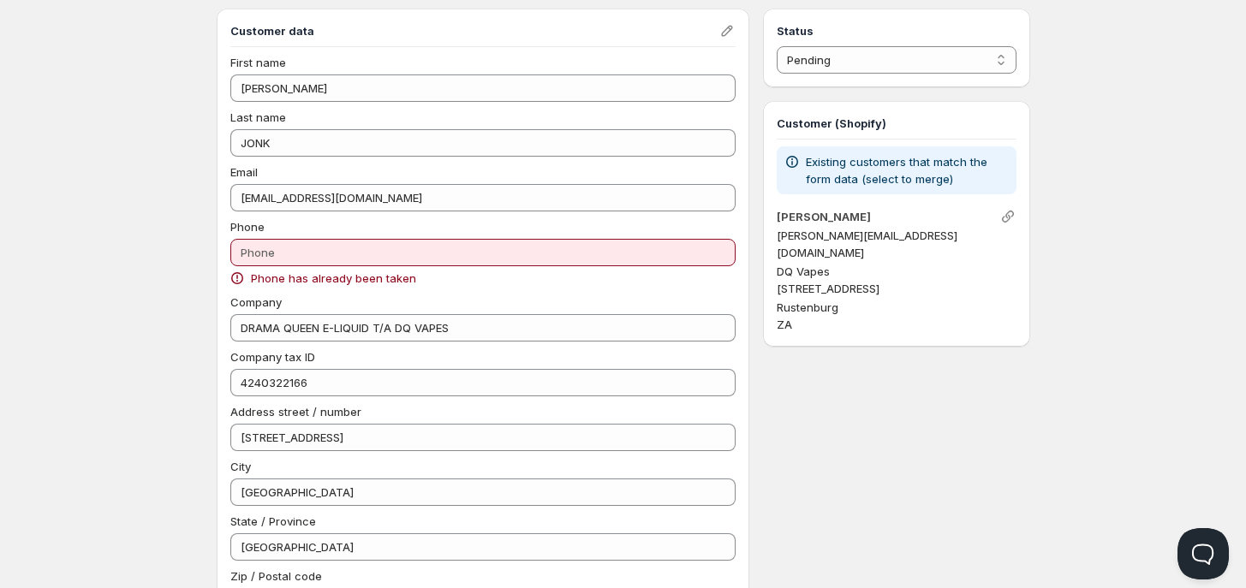
scroll to position [107, 0]
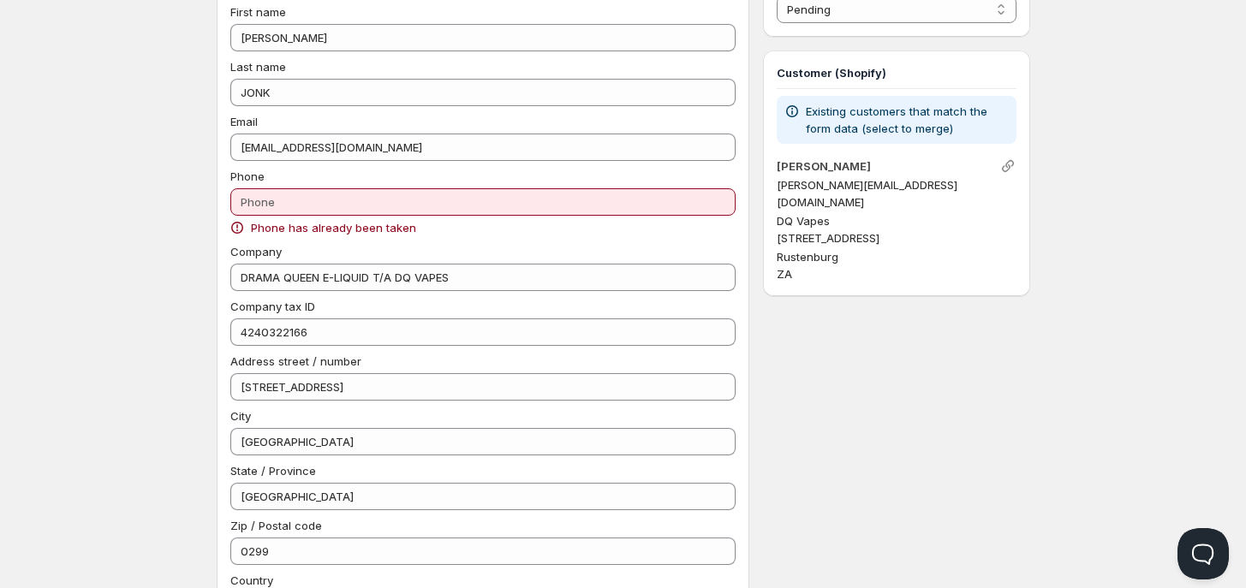
click at [134, 205] on div "Home Pricing Price lists Checkout Forms Submissions Settings Features Plans who…" at bounding box center [623, 489] width 1246 height 1193
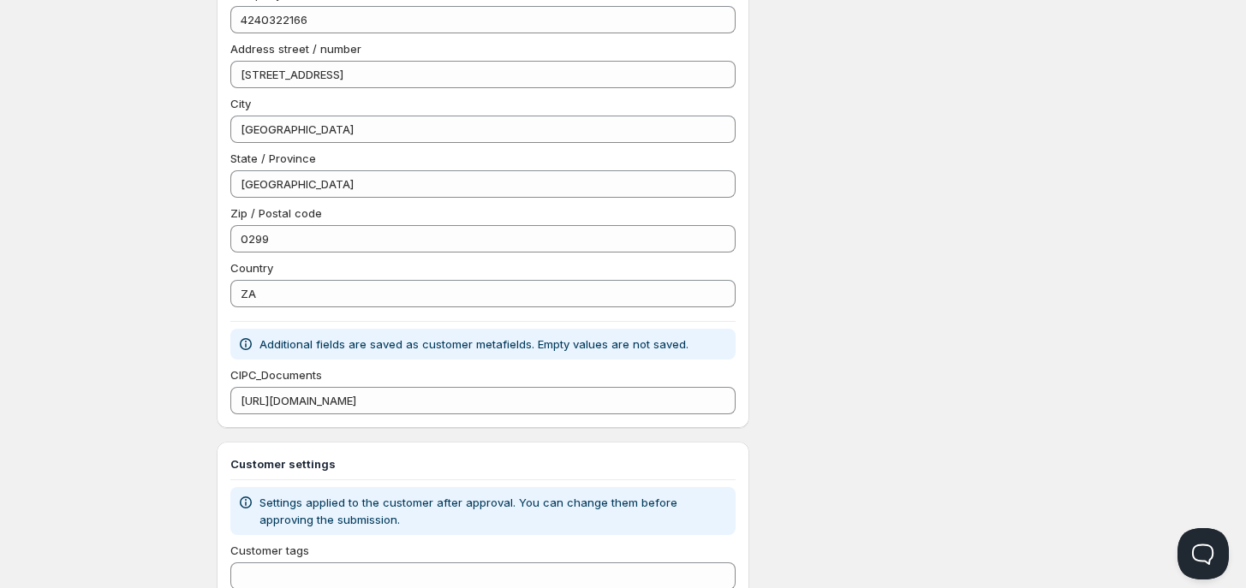
scroll to position [428, 0]
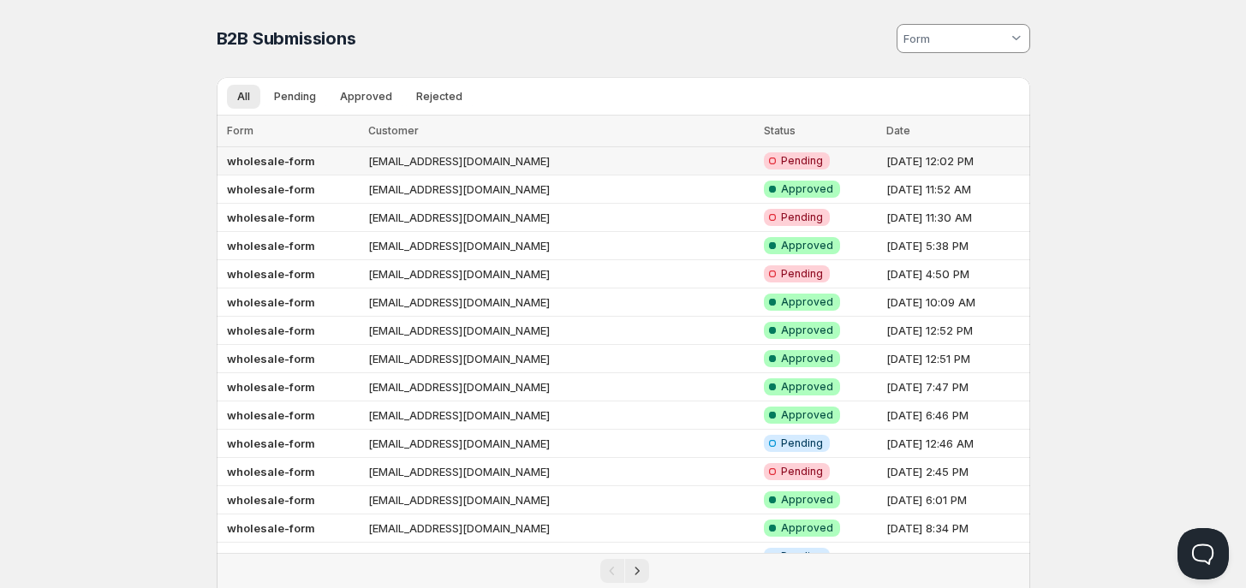
click at [388, 153] on td "[EMAIL_ADDRESS][DOMAIN_NAME]" at bounding box center [561, 161] width 396 height 28
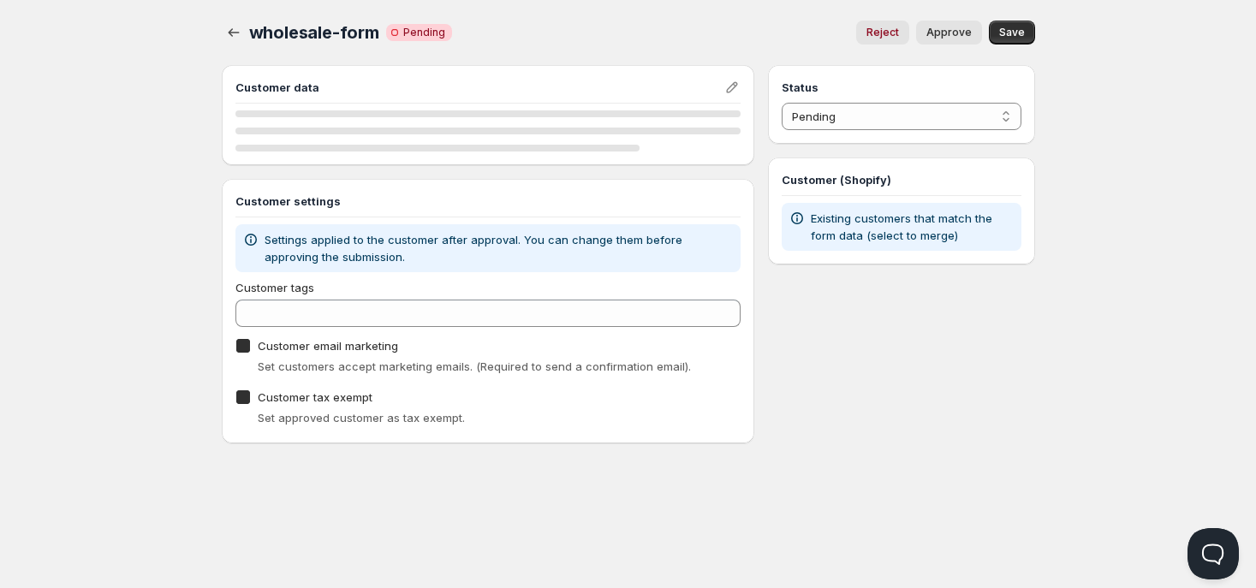
checkbox input "true"
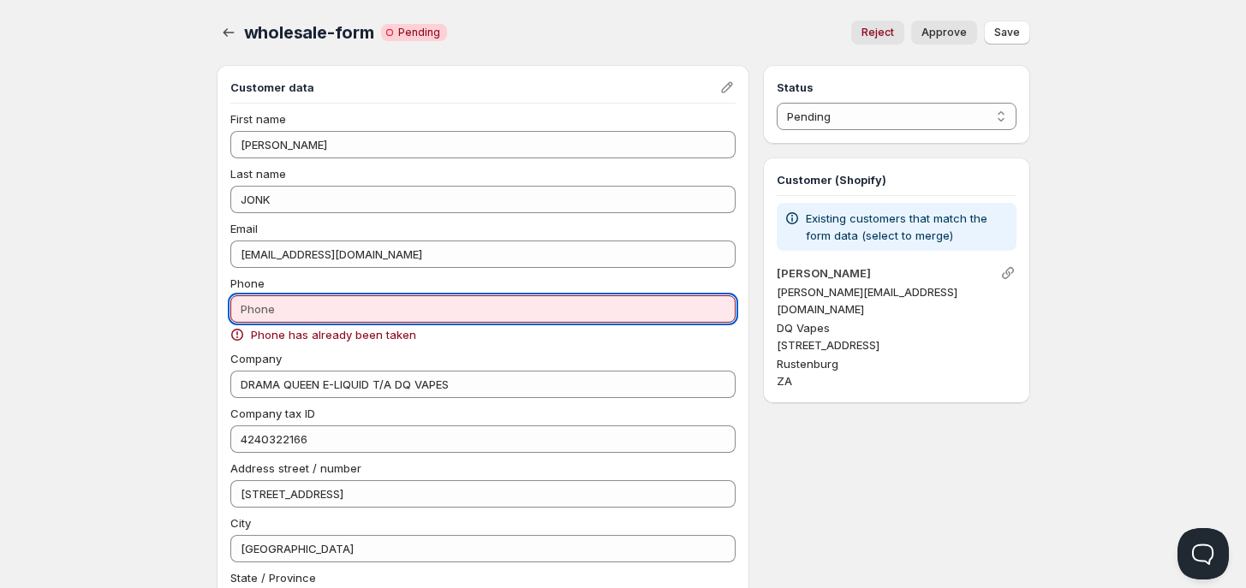
click at [338, 305] on input "Phone" at bounding box center [483, 308] width 506 height 27
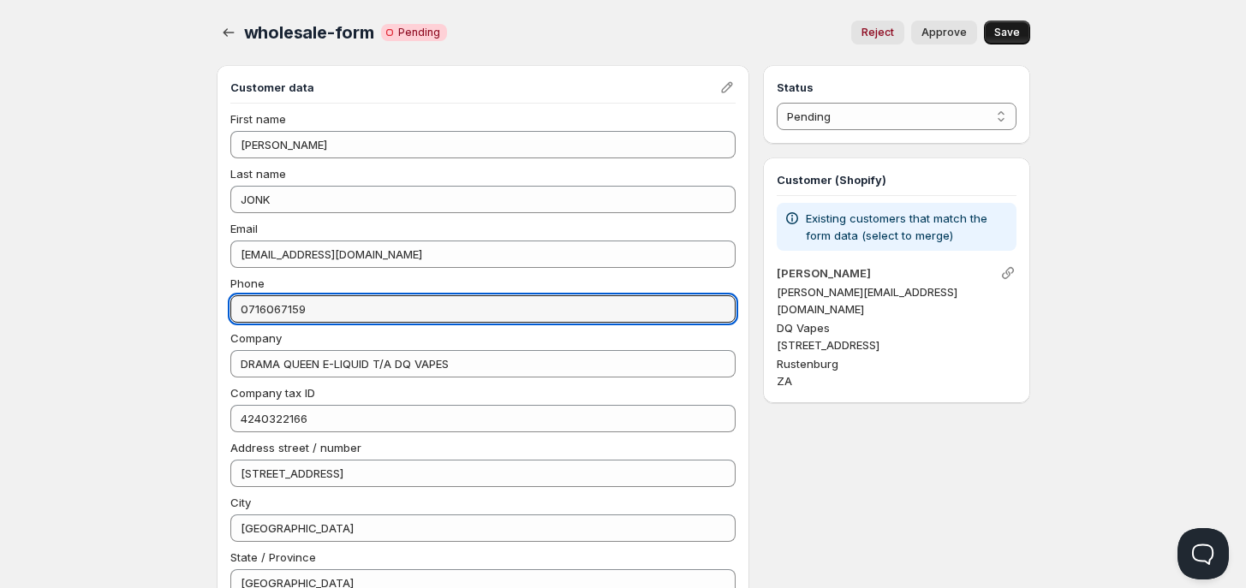
type input "0716067159"
click at [1009, 31] on span "Save" at bounding box center [1007, 33] width 26 height 14
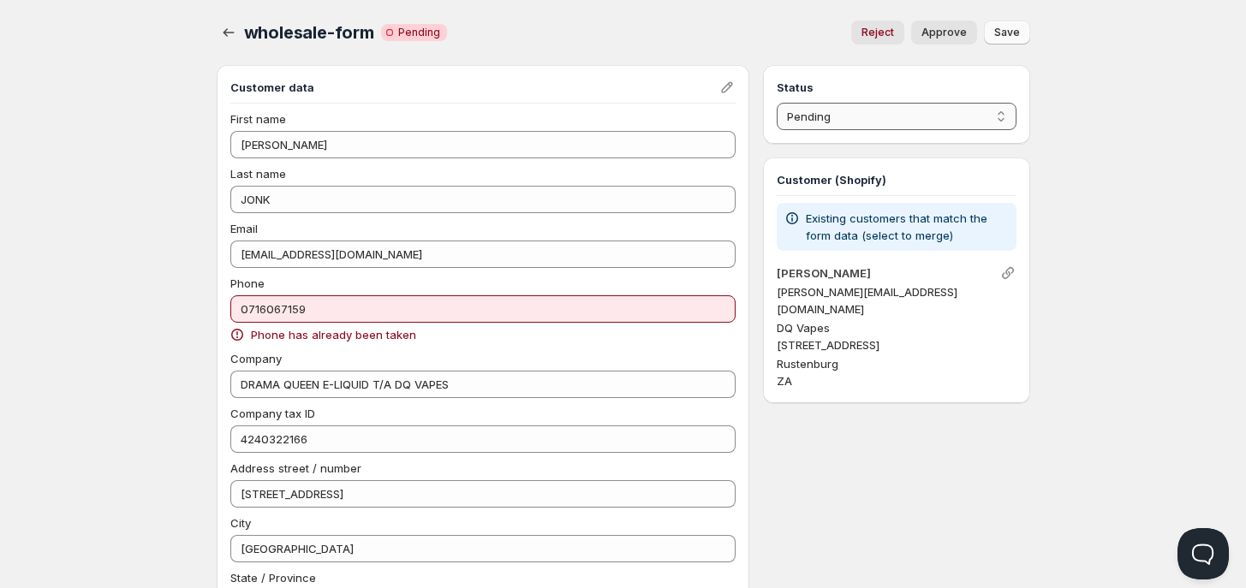
click at [926, 114] on select "Pending Approved Rejected Ignored Spam" at bounding box center [896, 116] width 239 height 27
click at [949, 33] on span "Approve" at bounding box center [944, 33] width 45 height 14
click at [884, 224] on p "Existing customers that match the form data (select to merge)" at bounding box center [907, 227] width 203 height 34
click at [878, 226] on p "Existing customers that match the form data (select to merge)" at bounding box center [907, 227] width 203 height 34
drag, startPoint x: 878, startPoint y: 226, endPoint x: 909, endPoint y: 234, distance: 31.8
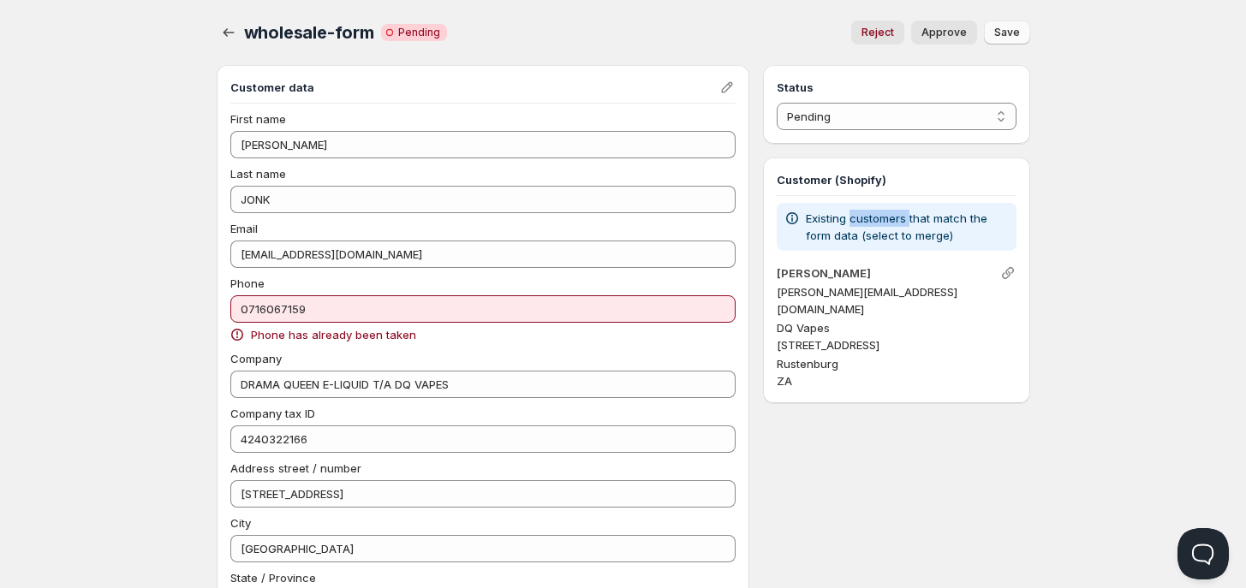
click at [878, 224] on p "Existing customers that match the form data (select to merge)" at bounding box center [907, 227] width 203 height 34
click at [1015, 278] on icon "Link" at bounding box center [1008, 273] width 17 height 17
click at [1004, 37] on span "Save" at bounding box center [1007, 33] width 26 height 14
click at [909, 111] on select "Pending Approved Rejected Ignored Spam" at bounding box center [896, 116] width 239 height 27
select select "1"
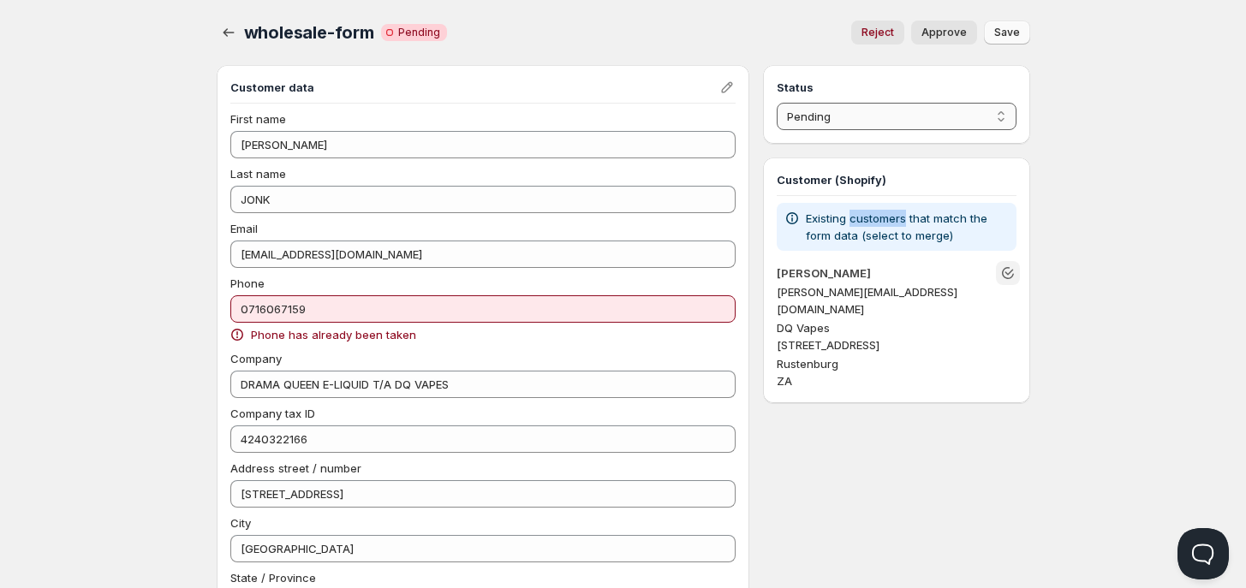
click at [777, 103] on select "Pending Approved Rejected Ignored Spam" at bounding box center [896, 116] width 239 height 27
click at [1012, 21] on button "Save" at bounding box center [1007, 33] width 46 height 24
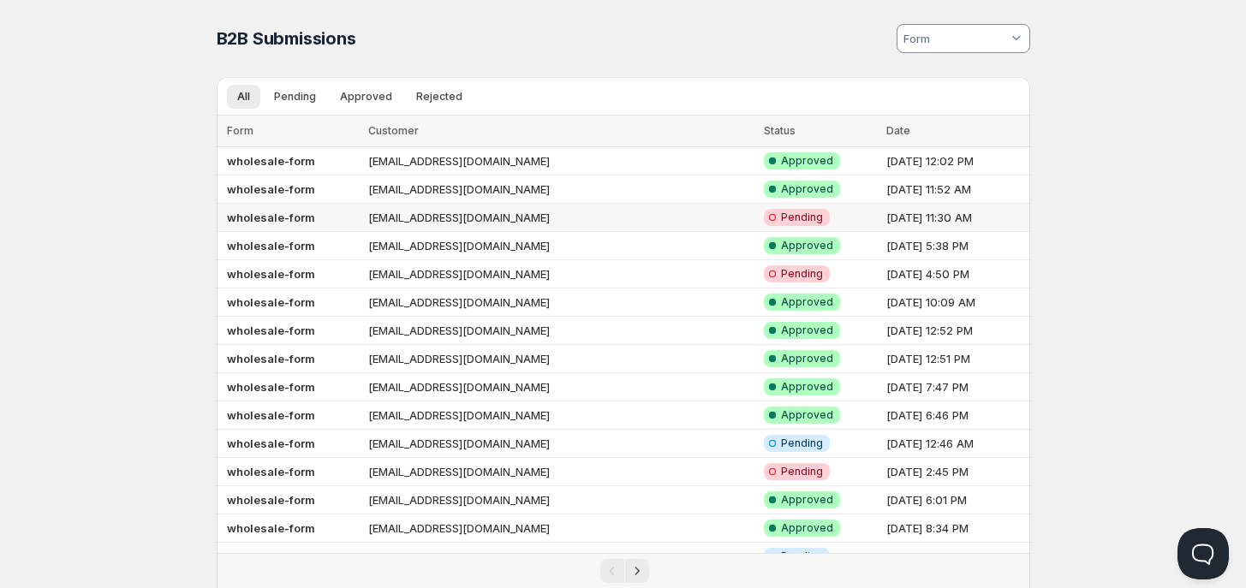
click at [377, 219] on td "[EMAIL_ADDRESS][DOMAIN_NAME]" at bounding box center [561, 218] width 396 height 28
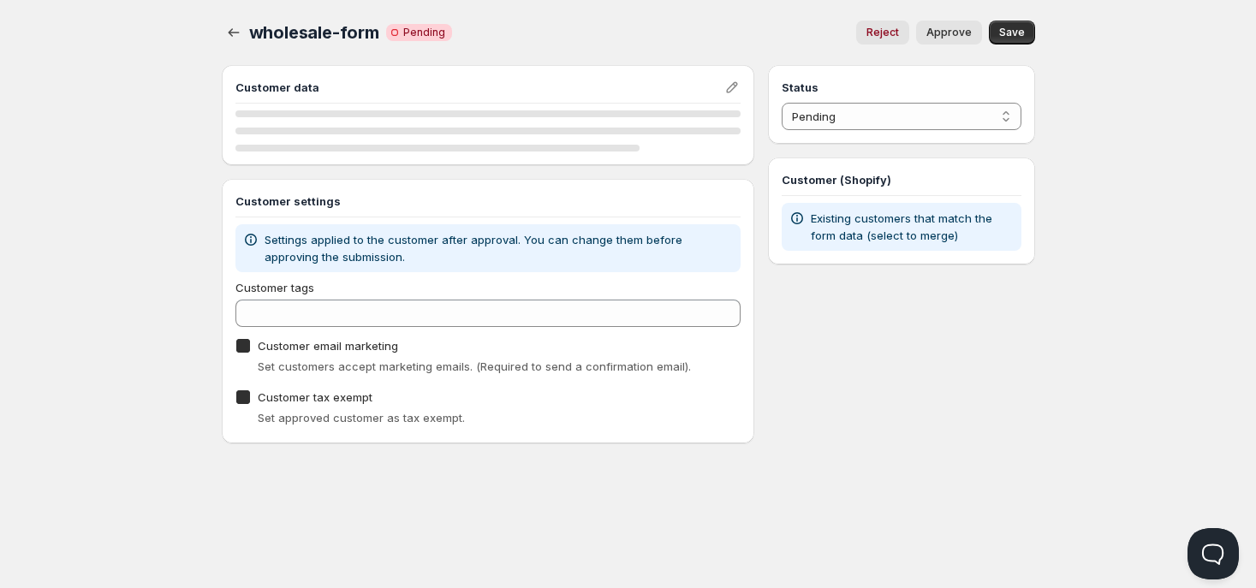
checkbox input "true"
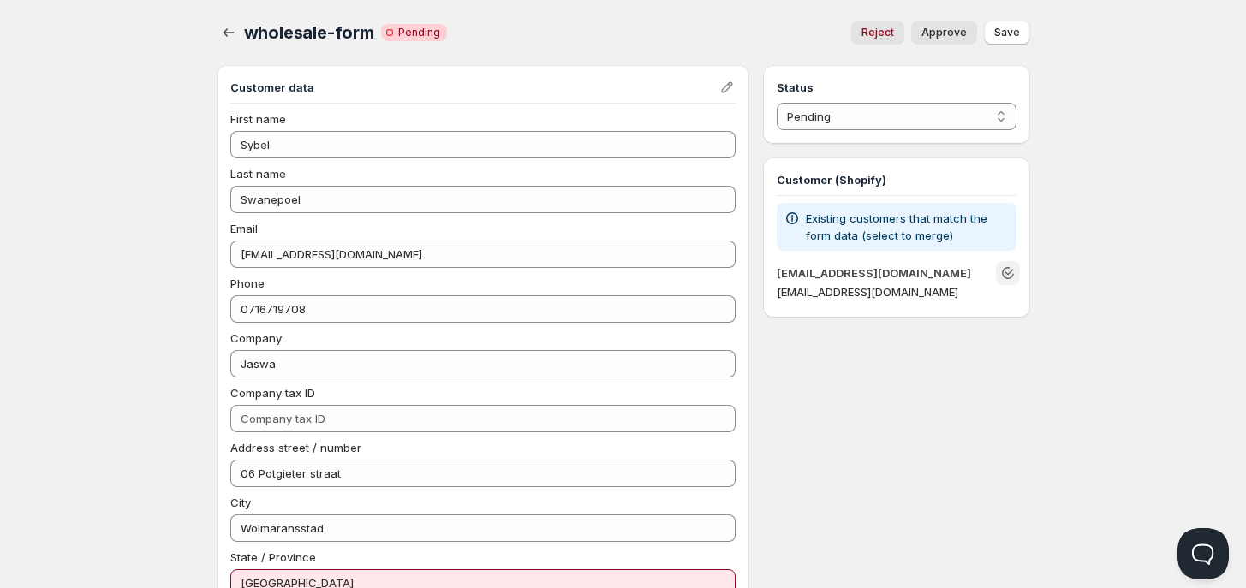
click at [1008, 271] on icon "Unlink" at bounding box center [1008, 273] width 17 height 17
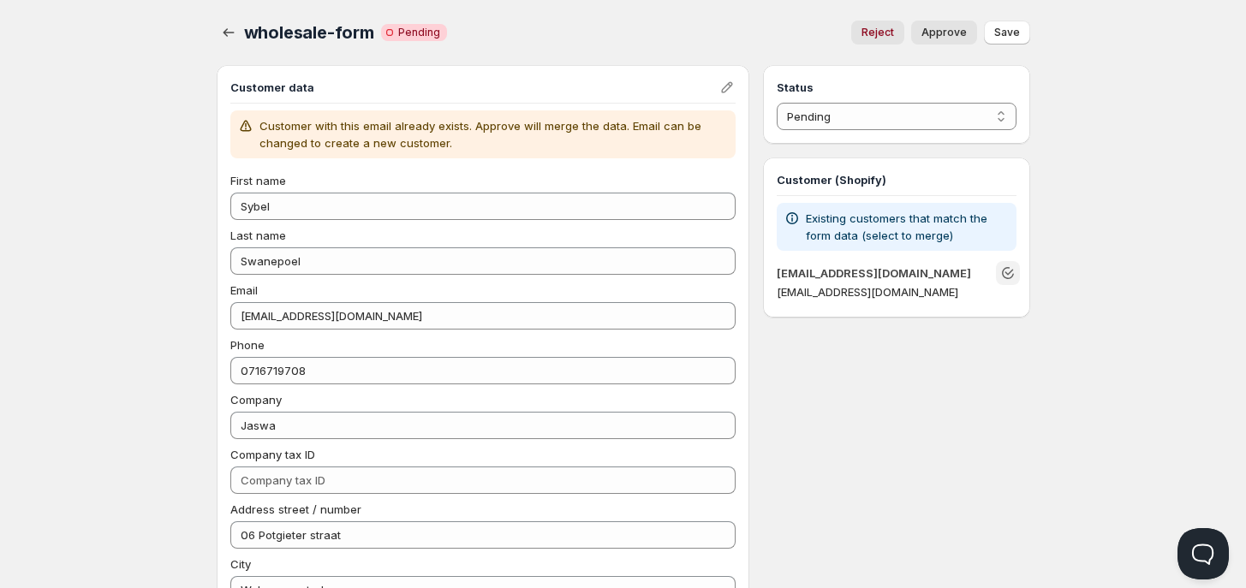
click at [1008, 271] on icon "Unlink" at bounding box center [1008, 273] width 17 height 17
click at [1006, 24] on button "Save" at bounding box center [1007, 33] width 46 height 24
click at [888, 228] on p "Existing customers that match the form data (select to merge)" at bounding box center [907, 227] width 203 height 34
click at [786, 228] on div "Existing customers that match the form data (select to merge)" at bounding box center [896, 227] width 225 height 34
click at [794, 213] on icon at bounding box center [792, 218] width 12 height 12
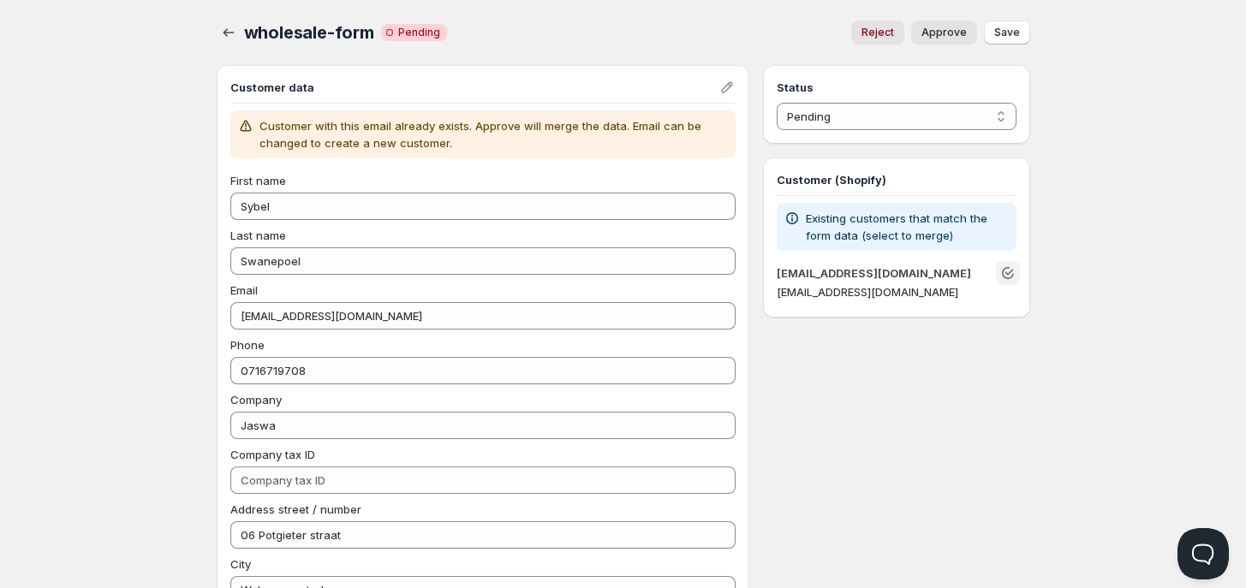
click at [835, 221] on p "Existing customers that match the form data (select to merge)" at bounding box center [907, 227] width 203 height 34
click at [562, 118] on p "Customer with this email already exists. Approve will merge the data. Email can…" at bounding box center [495, 134] width 470 height 34
click at [726, 87] on icon "Edit" at bounding box center [727, 87] width 17 height 17
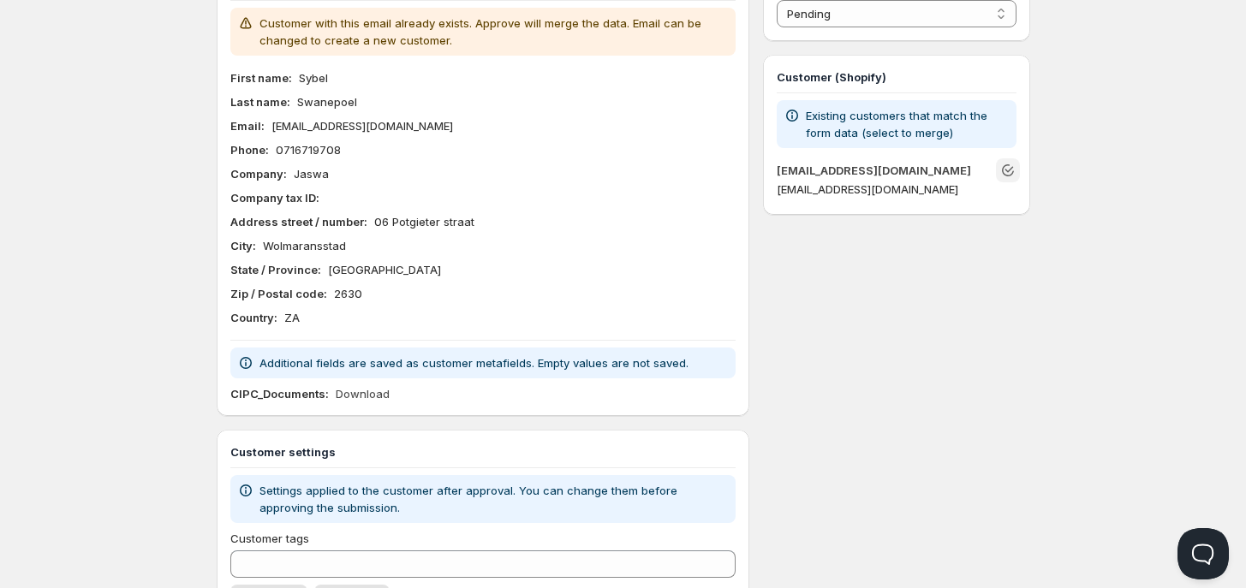
scroll to position [107, 0]
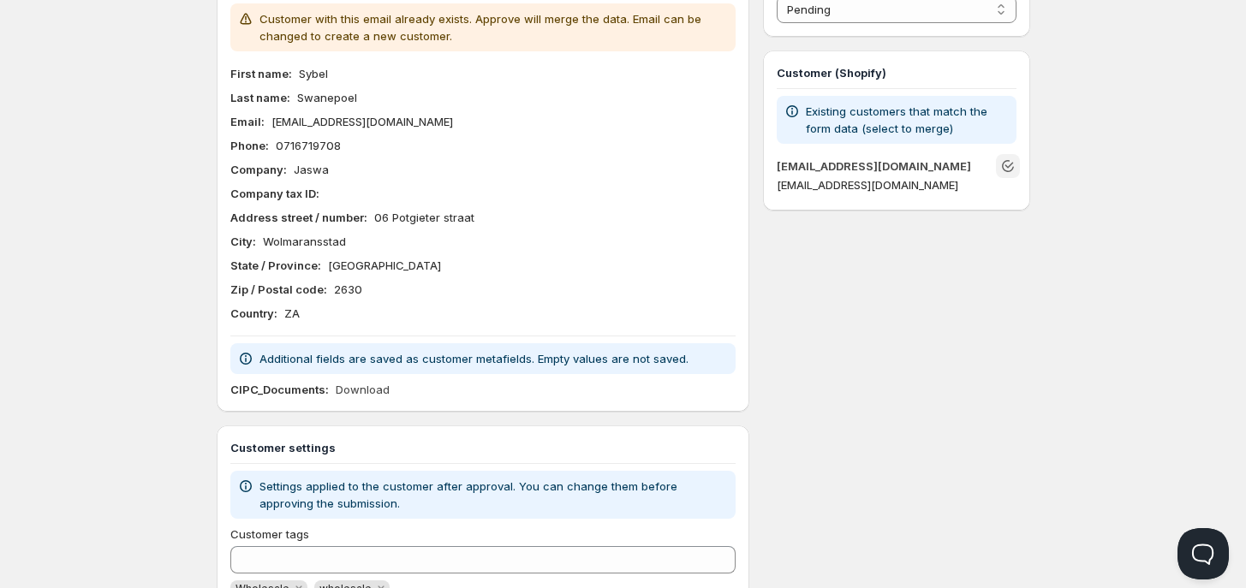
click at [948, 120] on p "Existing customers that match the form data (select to merge)" at bounding box center [907, 120] width 203 height 34
click at [1002, 160] on icon "Unlink" at bounding box center [1008, 166] width 17 height 17
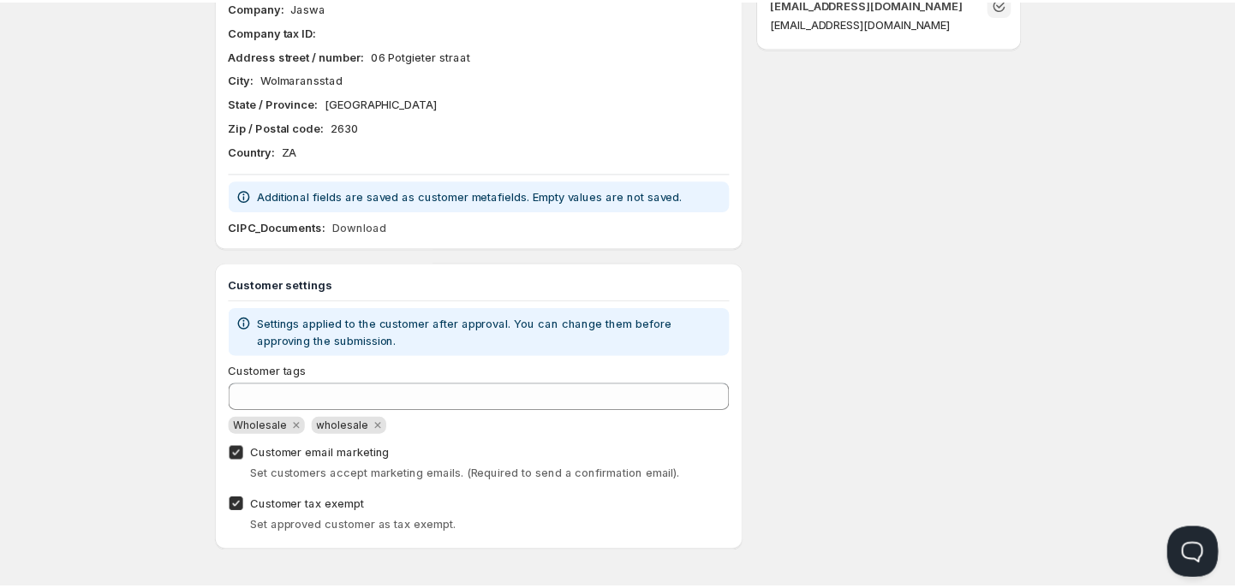
scroll to position [276, 0]
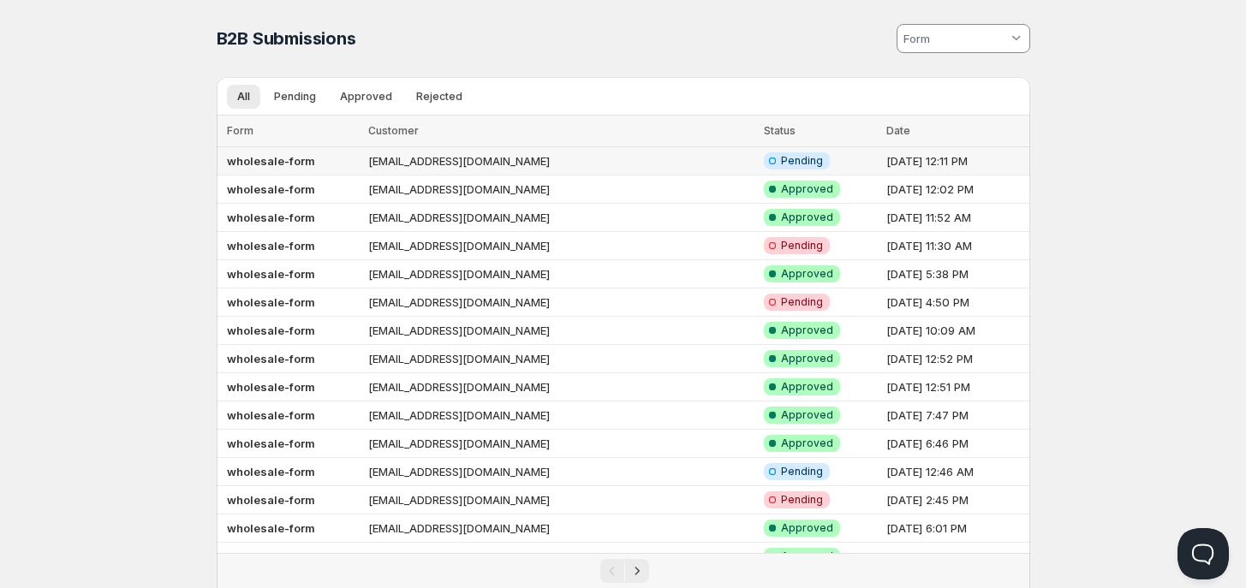
click at [439, 158] on td "[EMAIL_ADDRESS][DOMAIN_NAME]" at bounding box center [561, 161] width 396 height 28
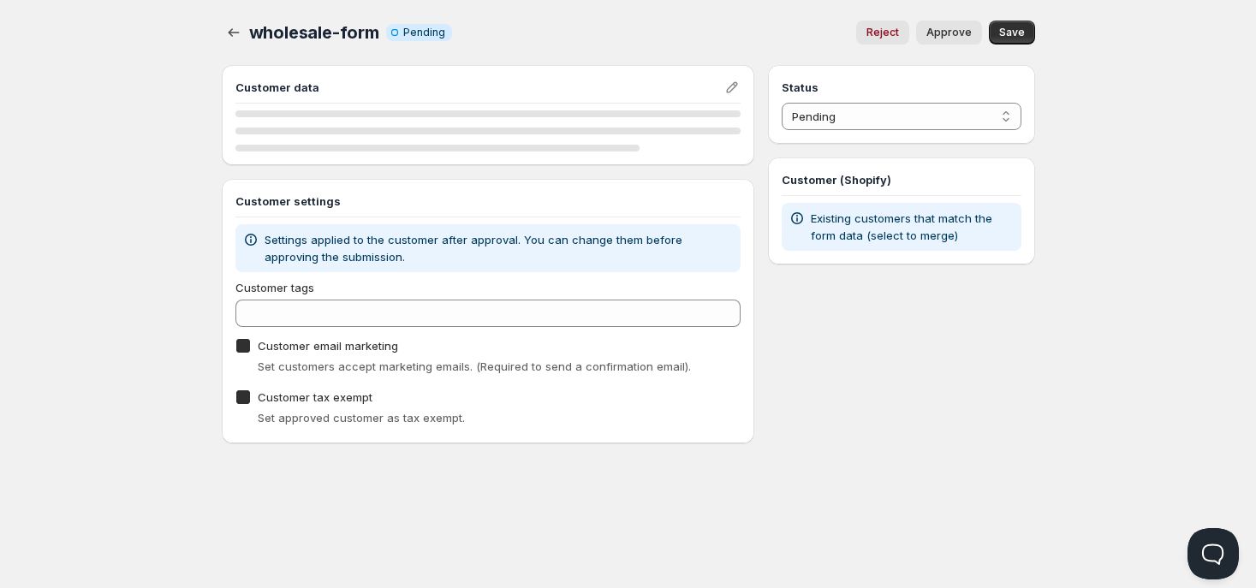
checkbox input "true"
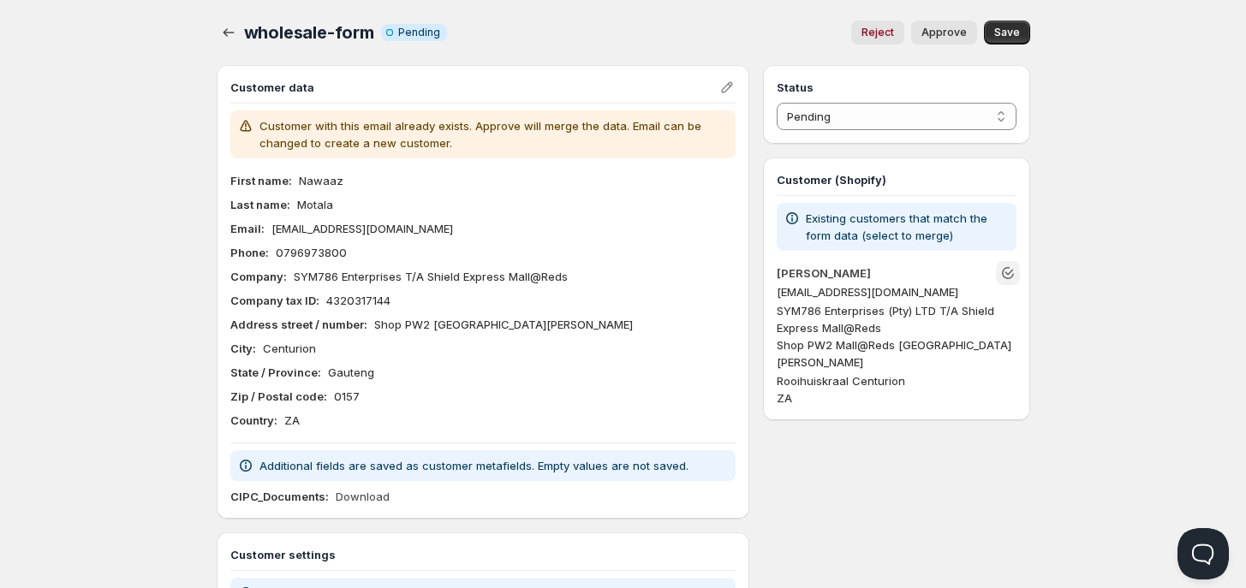
click at [1008, 271] on icon "Unlink" at bounding box center [1008, 273] width 17 height 17
click at [921, 114] on select "Pending Approved Rejected Ignored Spam" at bounding box center [896, 116] width 239 height 27
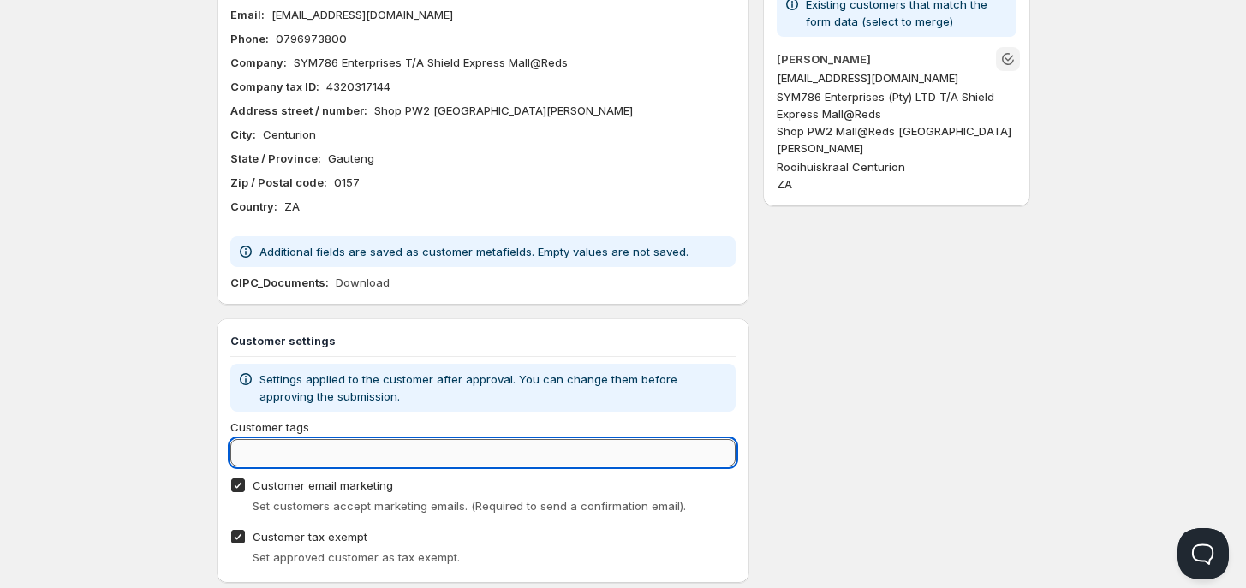
click at [374, 467] on input "Customer tags" at bounding box center [483, 452] width 506 height 27
type input "Wholesale"
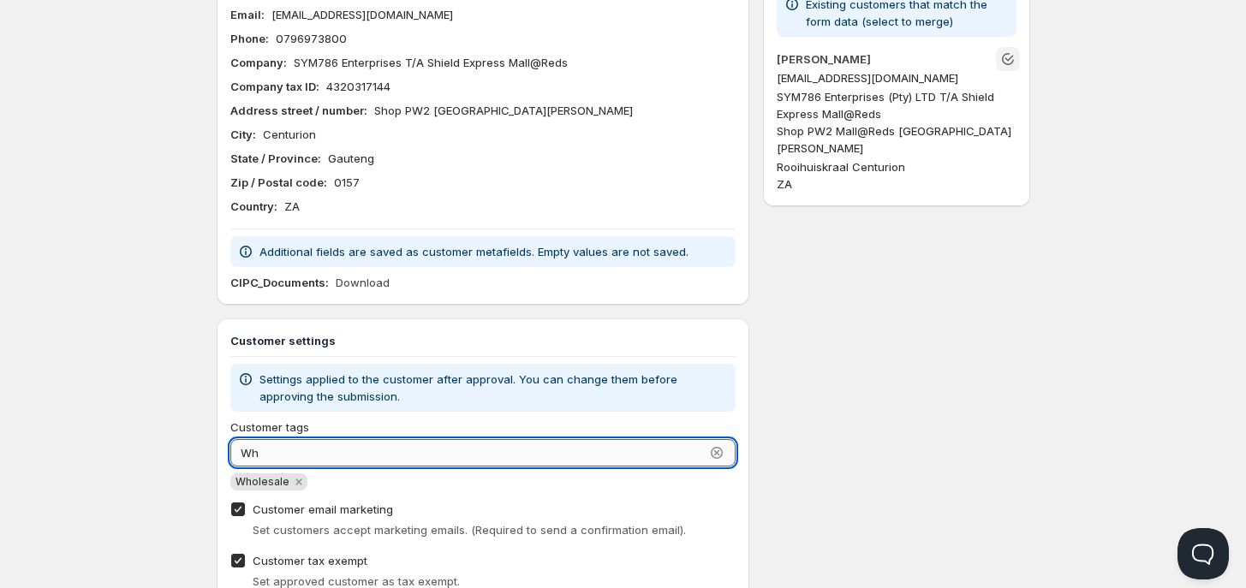
type input "W"
type input "wholesale"
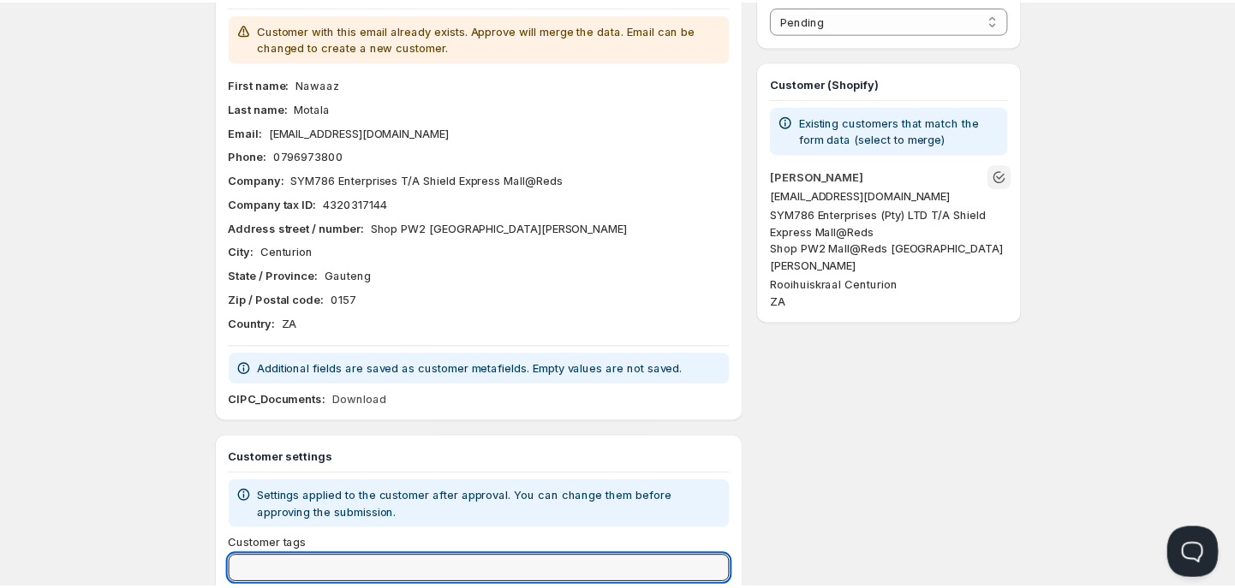
scroll to position [0, 0]
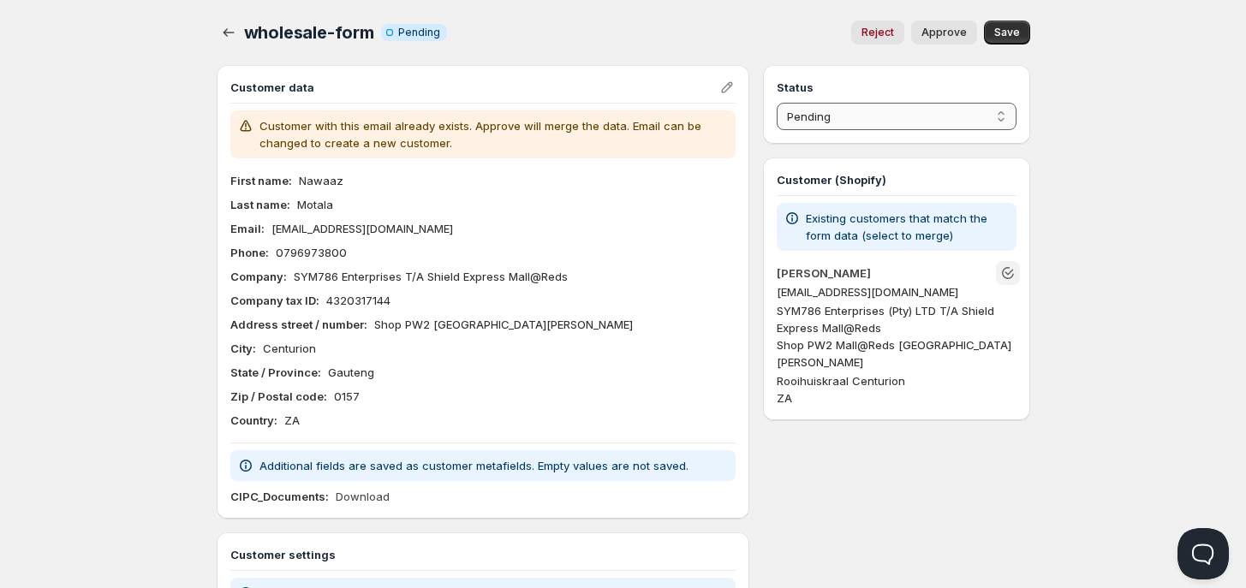
click at [899, 122] on select "Pending Approved Rejected Ignored Spam" at bounding box center [896, 116] width 239 height 27
select select "1"
click at [777, 103] on select "Pending Approved Rejected Ignored Spam" at bounding box center [896, 116] width 239 height 27
click at [1015, 30] on span "Save" at bounding box center [1007, 33] width 26 height 14
